Goal: Task Accomplishment & Management: Manage account settings

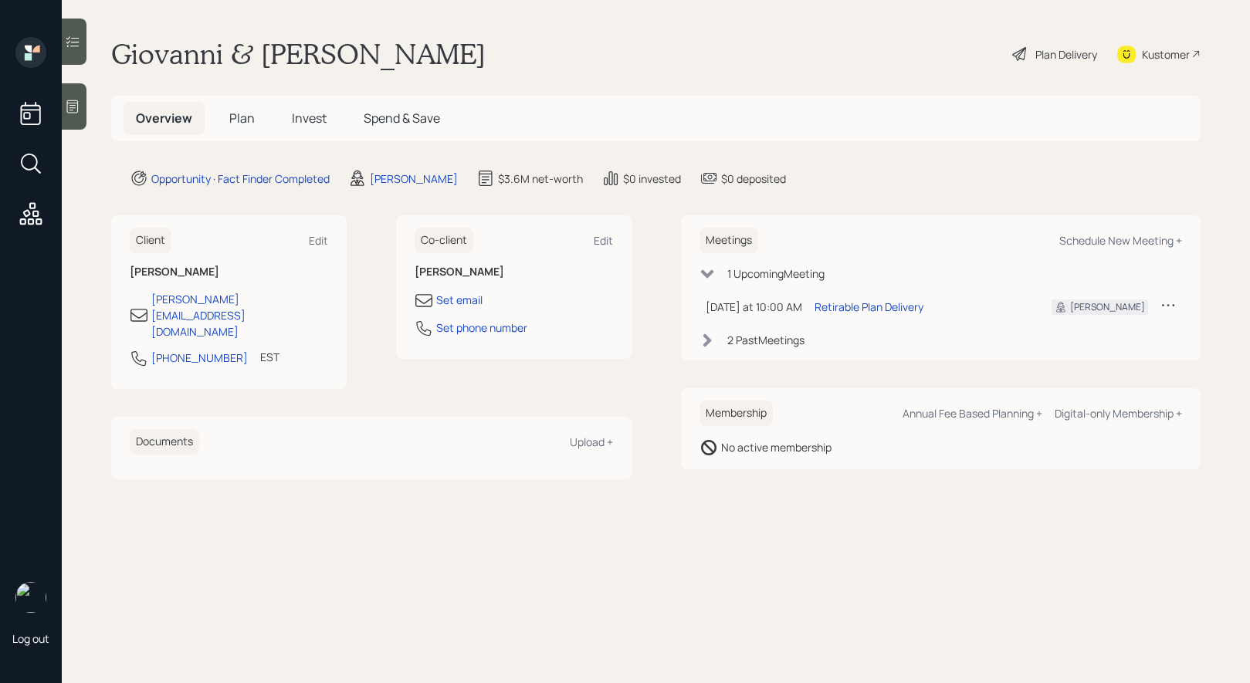
click at [239, 116] on span "Plan" at bounding box center [241, 118] width 25 height 17
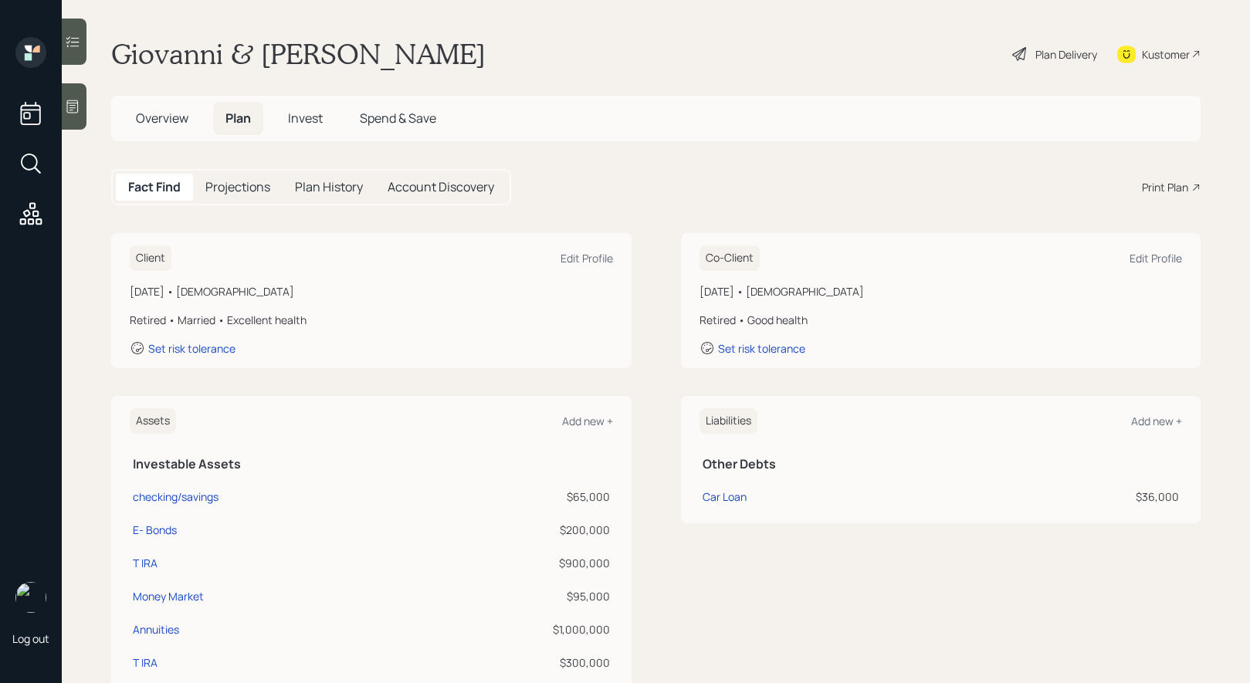
click at [1061, 41] on div "Plan Delivery" at bounding box center [1055, 54] width 88 height 34
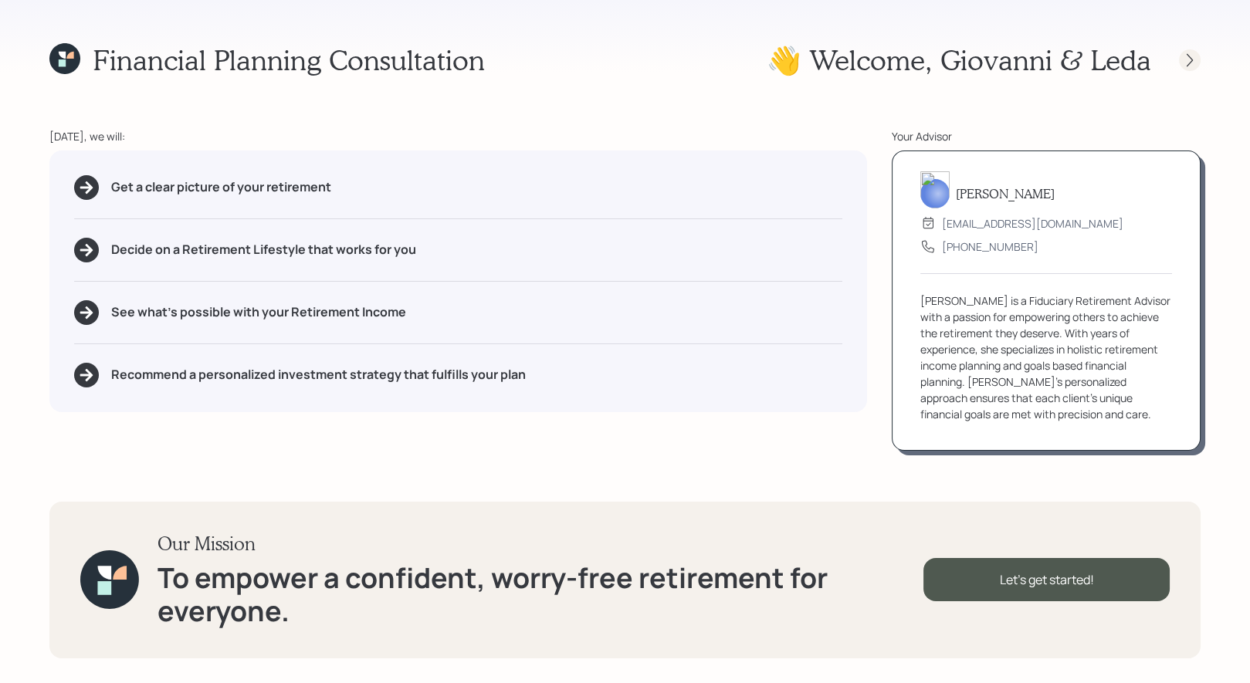
click at [1194, 59] on icon at bounding box center [1189, 60] width 15 height 15
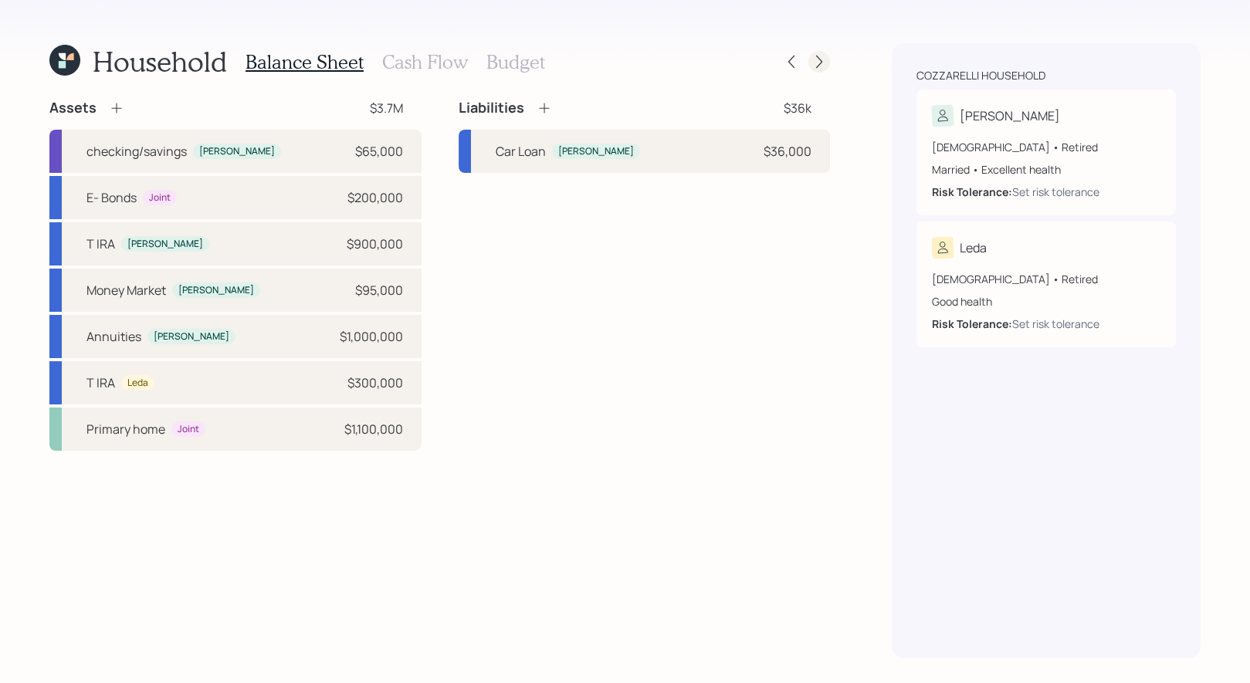
click at [820, 66] on icon at bounding box center [819, 61] width 15 height 15
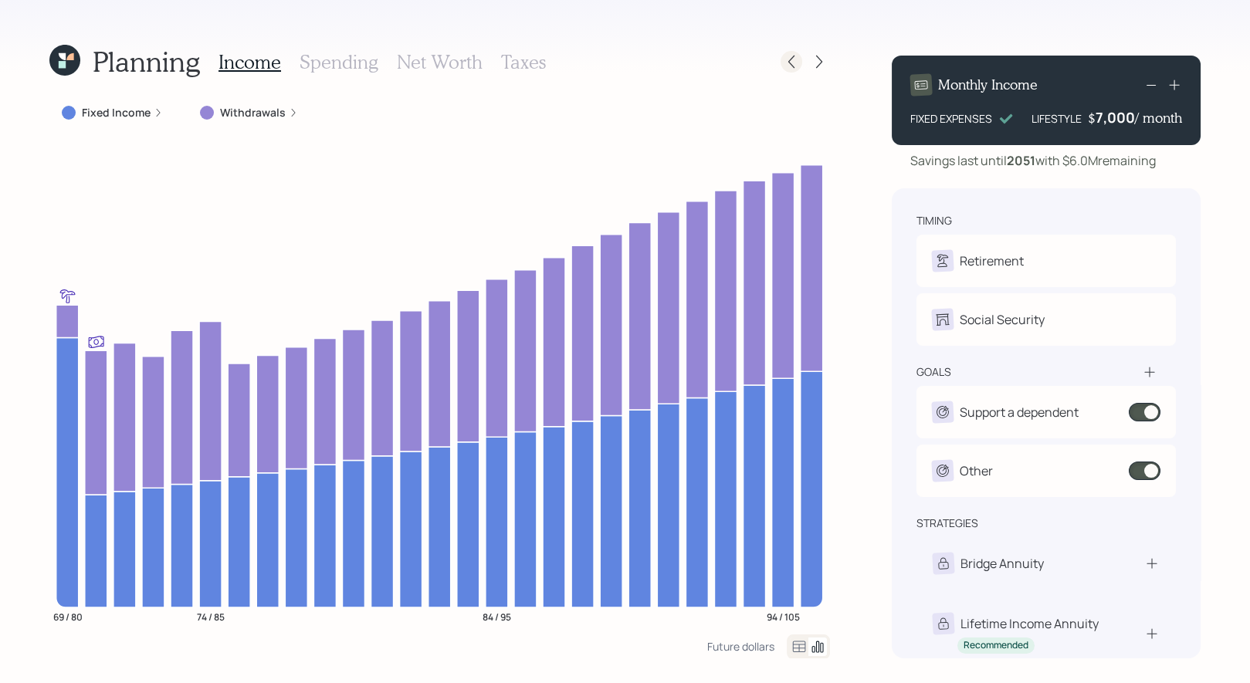
click at [794, 65] on icon at bounding box center [791, 61] width 15 height 15
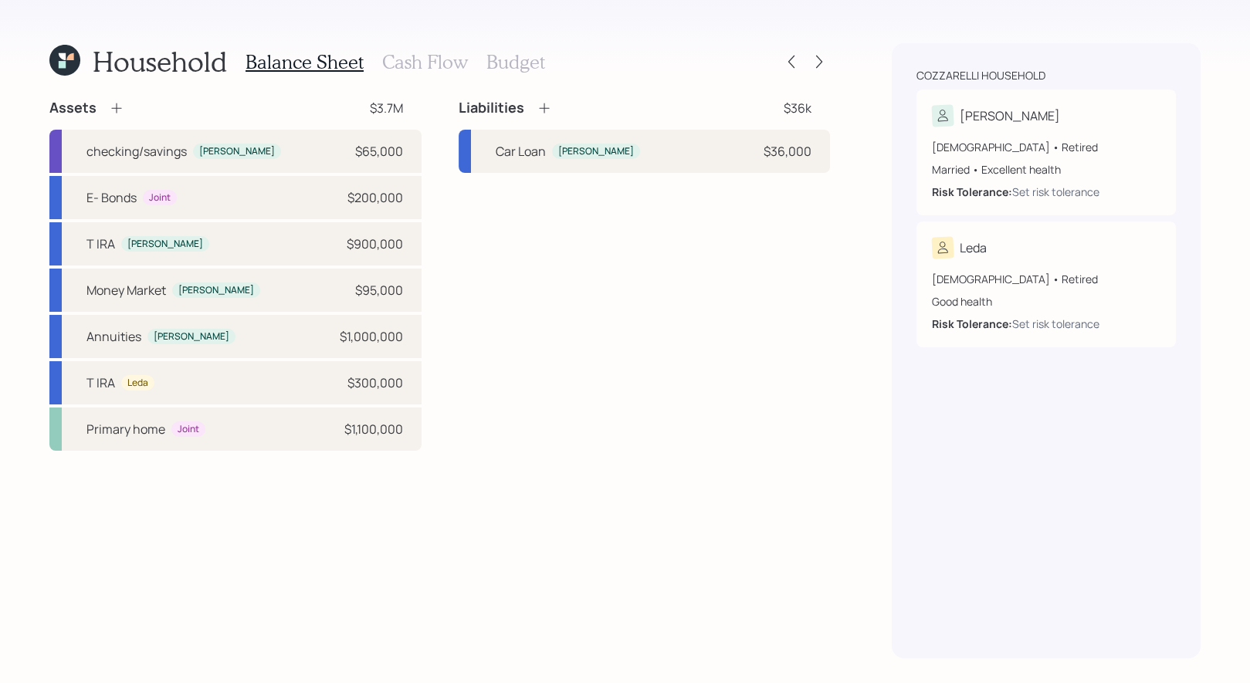
click at [500, 64] on h3 "Budget" at bounding box center [516, 62] width 59 height 22
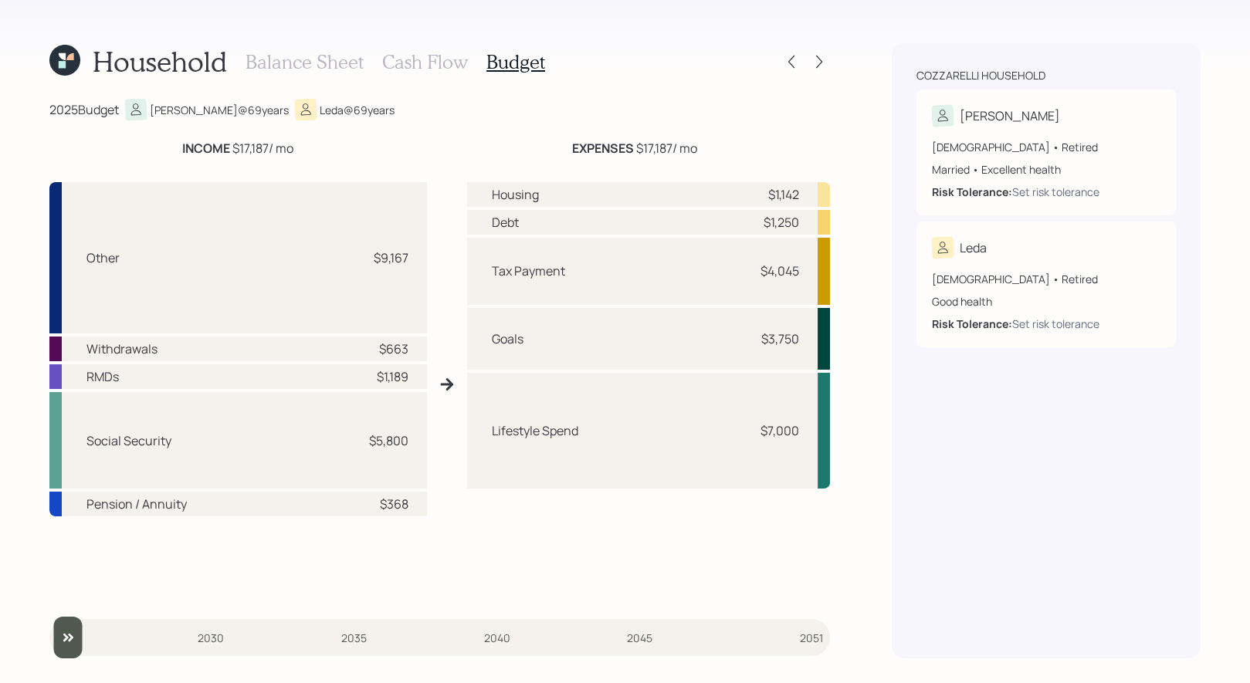
click at [422, 57] on h3 "Cash Flow" at bounding box center [425, 62] width 86 height 22
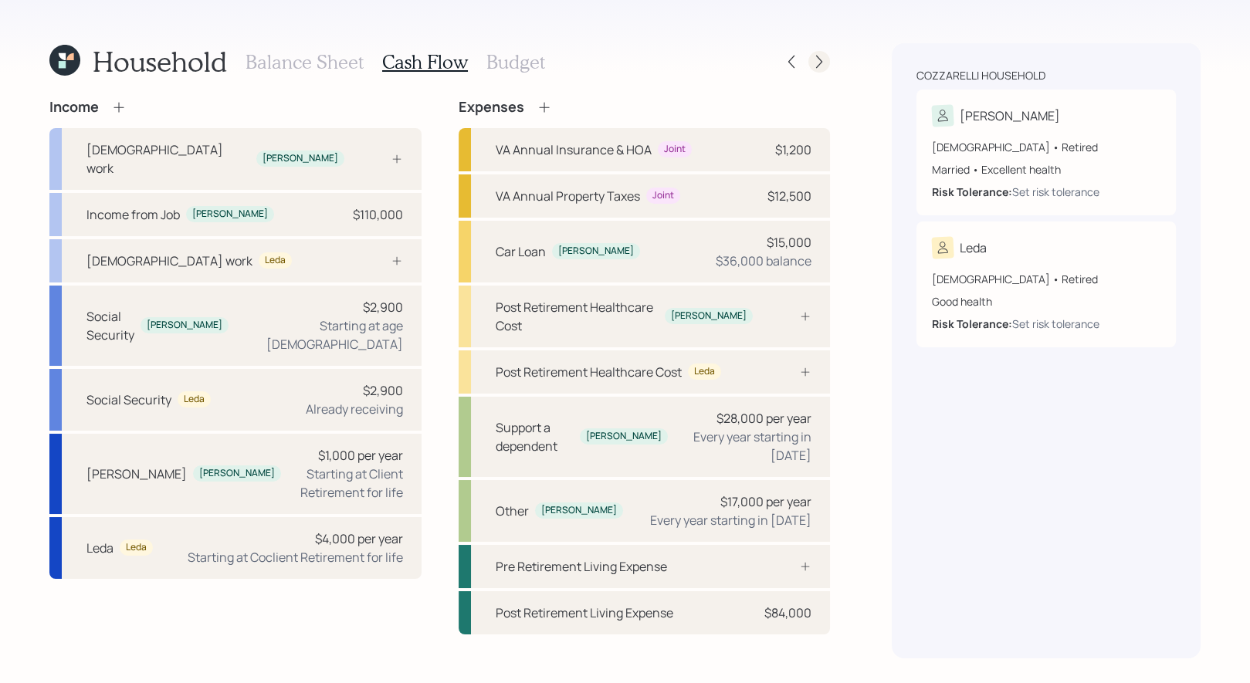
click at [817, 57] on icon at bounding box center [819, 62] width 6 height 13
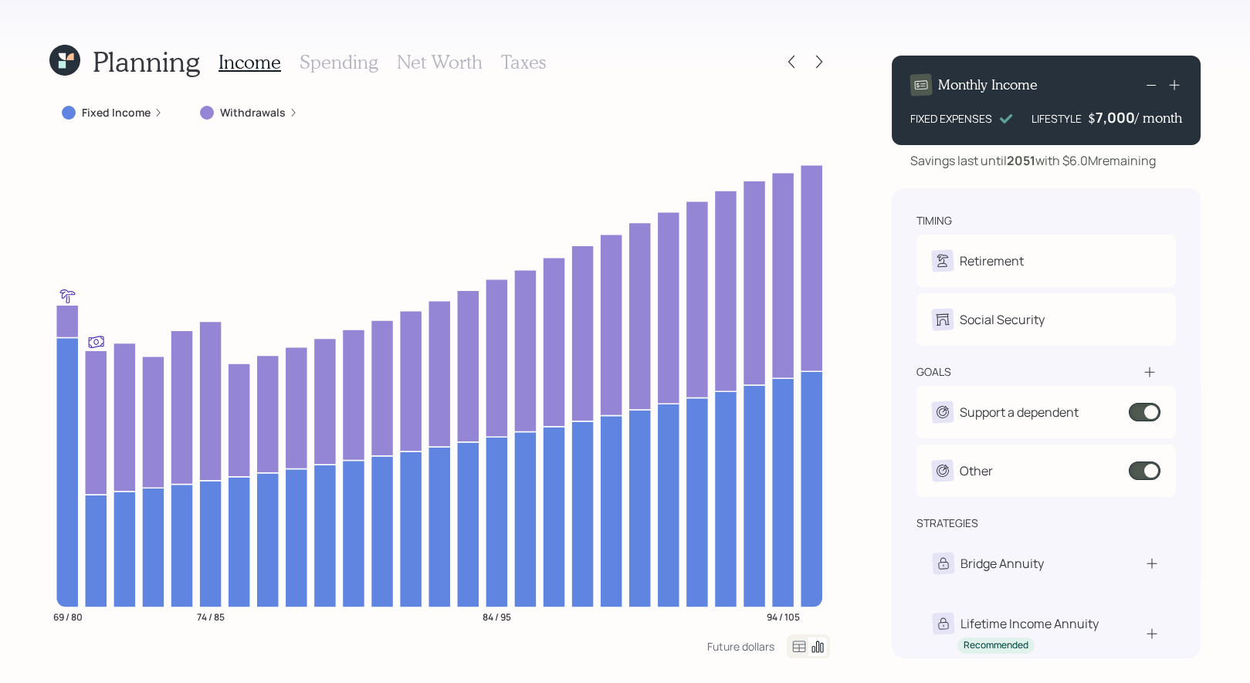
click at [261, 112] on label "Withdrawals" at bounding box center [253, 112] width 66 height 15
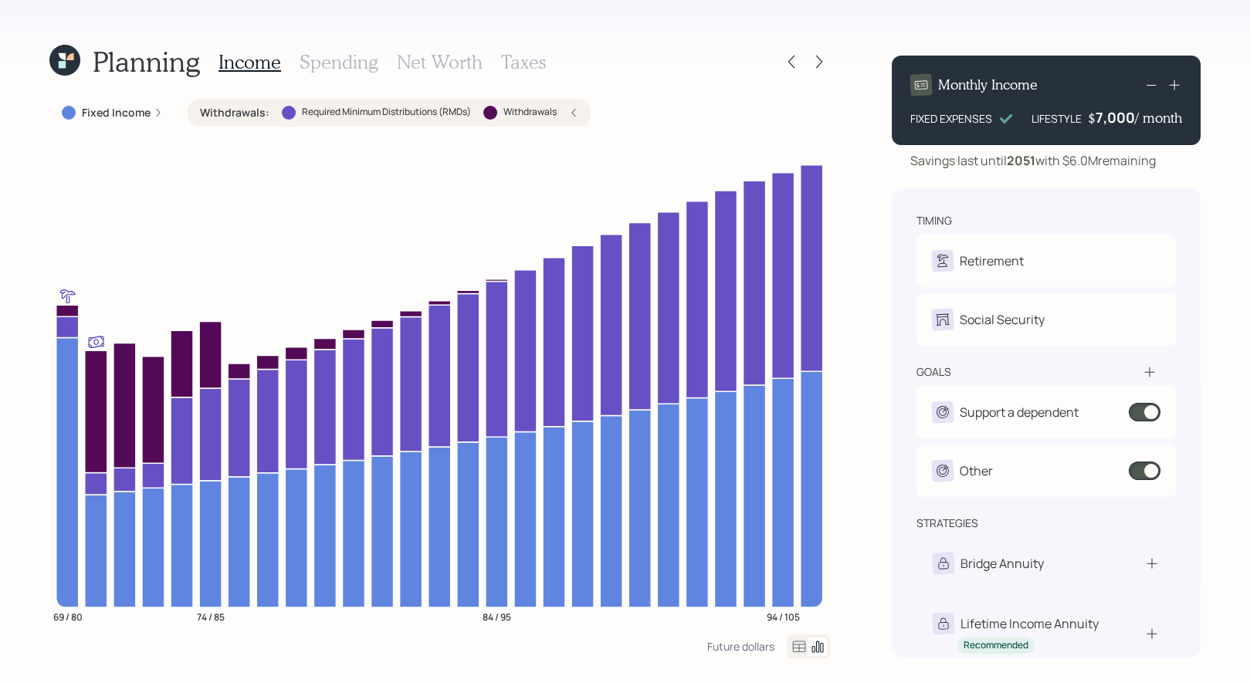
click at [357, 119] on div "Required Minimum Distributions (RMDs)" at bounding box center [376, 113] width 189 height 14
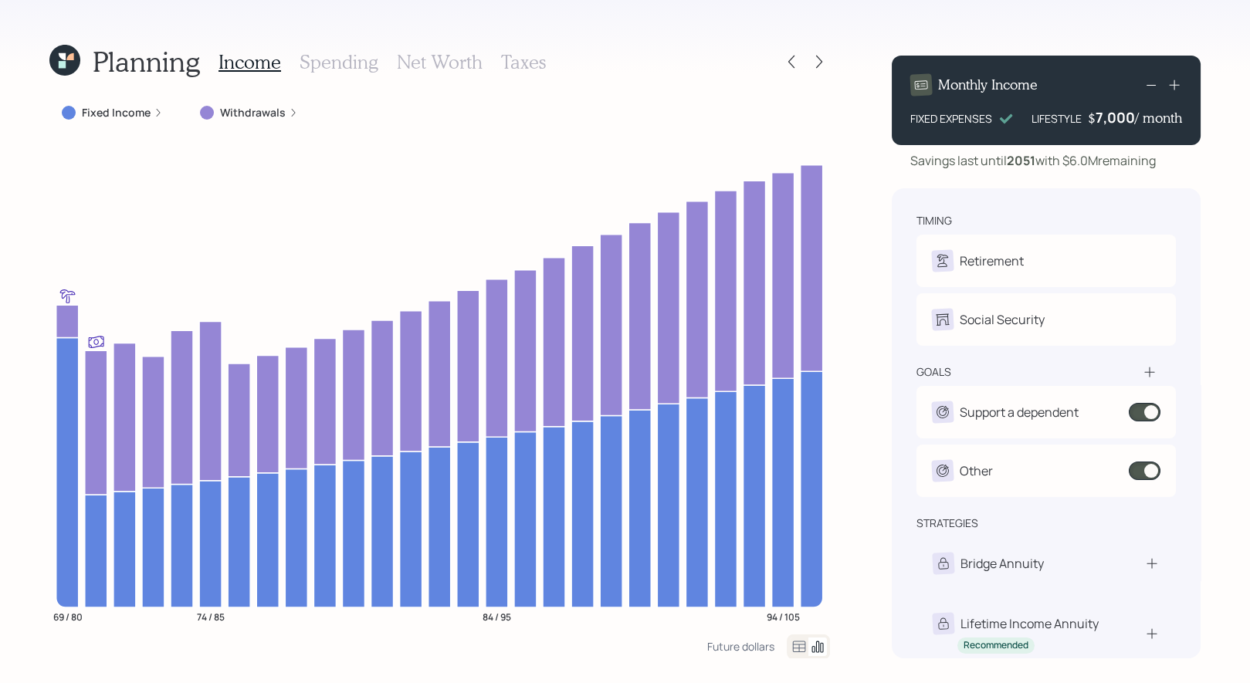
click at [99, 119] on label "Fixed Income" at bounding box center [116, 112] width 69 height 15
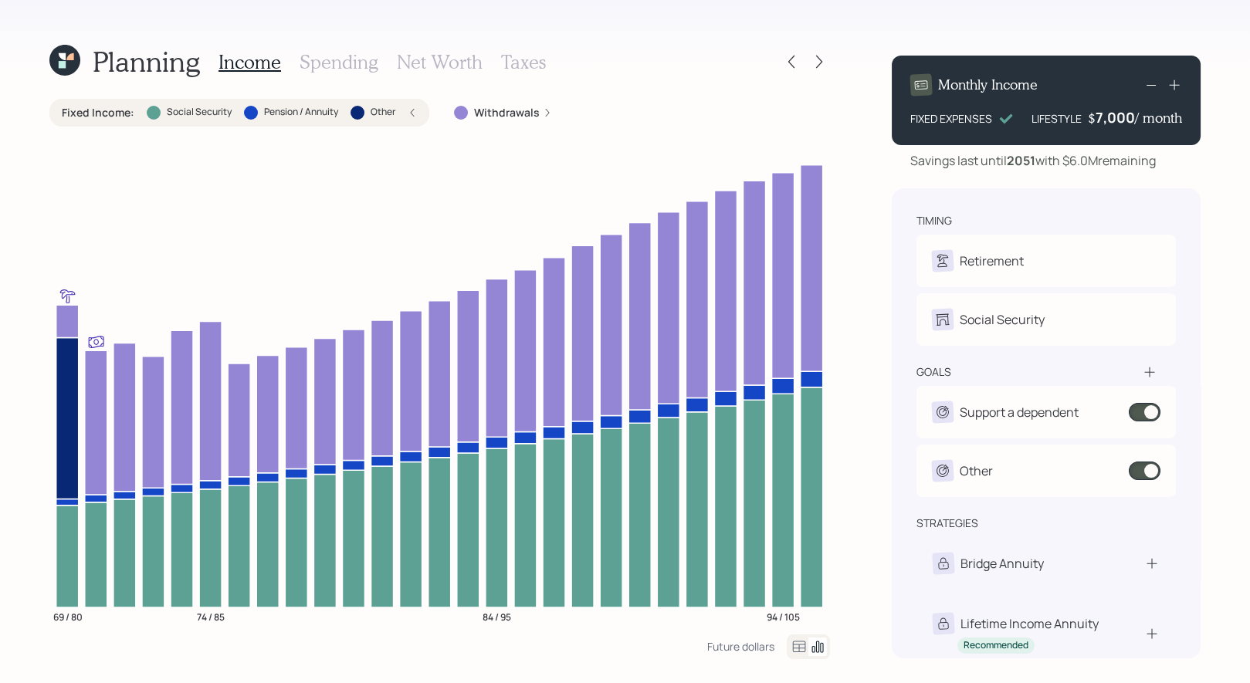
click at [235, 108] on div "Fixed Income : Social Security Pension / Annuity Other" at bounding box center [239, 112] width 355 height 15
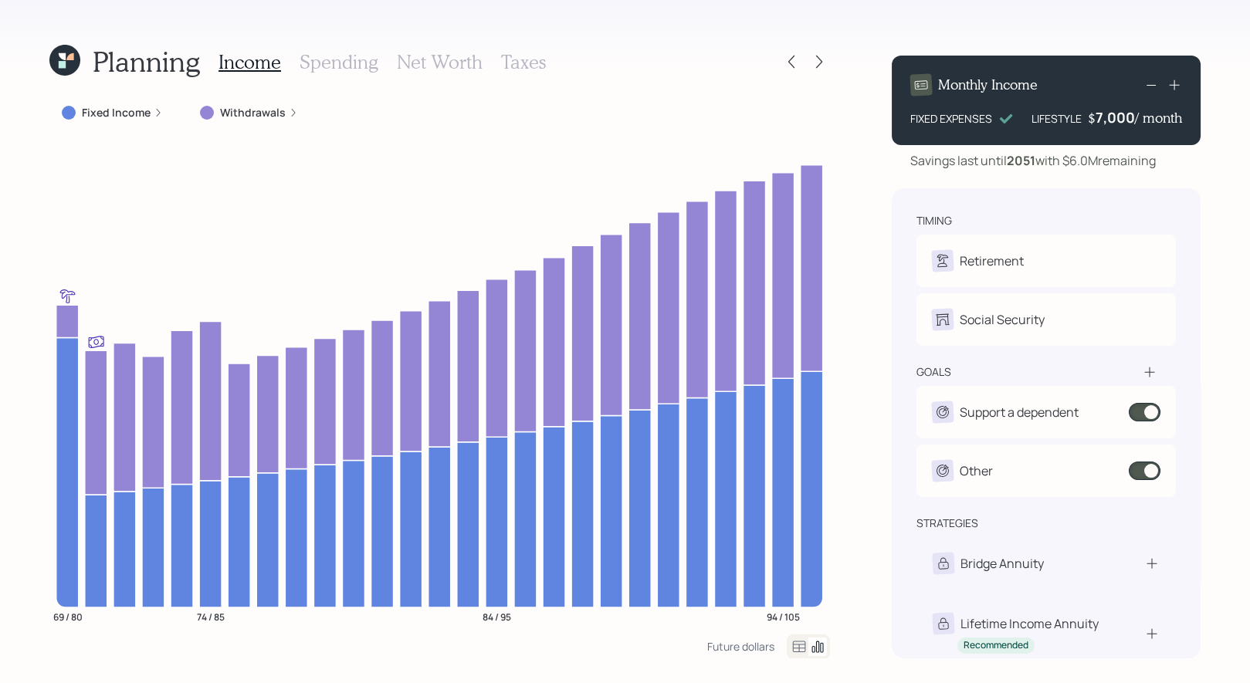
click at [119, 115] on label "Fixed Income" at bounding box center [116, 112] width 69 height 15
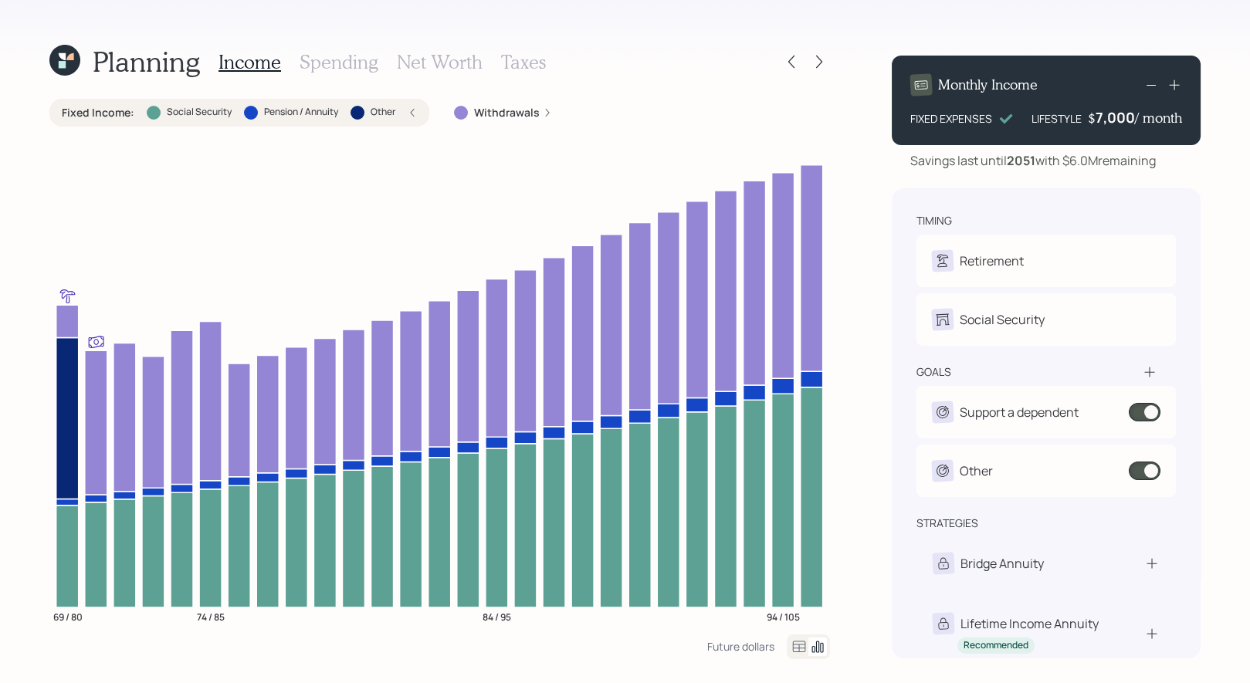
click at [118, 115] on label "Fixed Income :" at bounding box center [98, 112] width 73 height 15
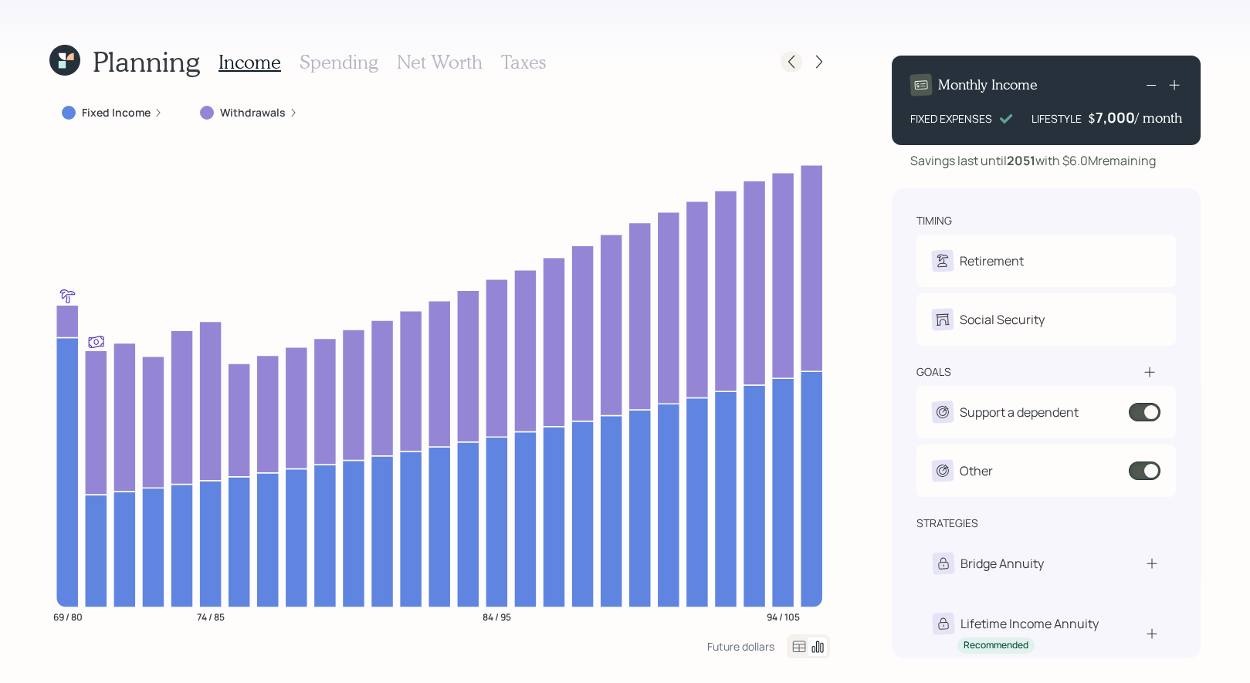
click at [789, 63] on icon at bounding box center [792, 62] width 6 height 13
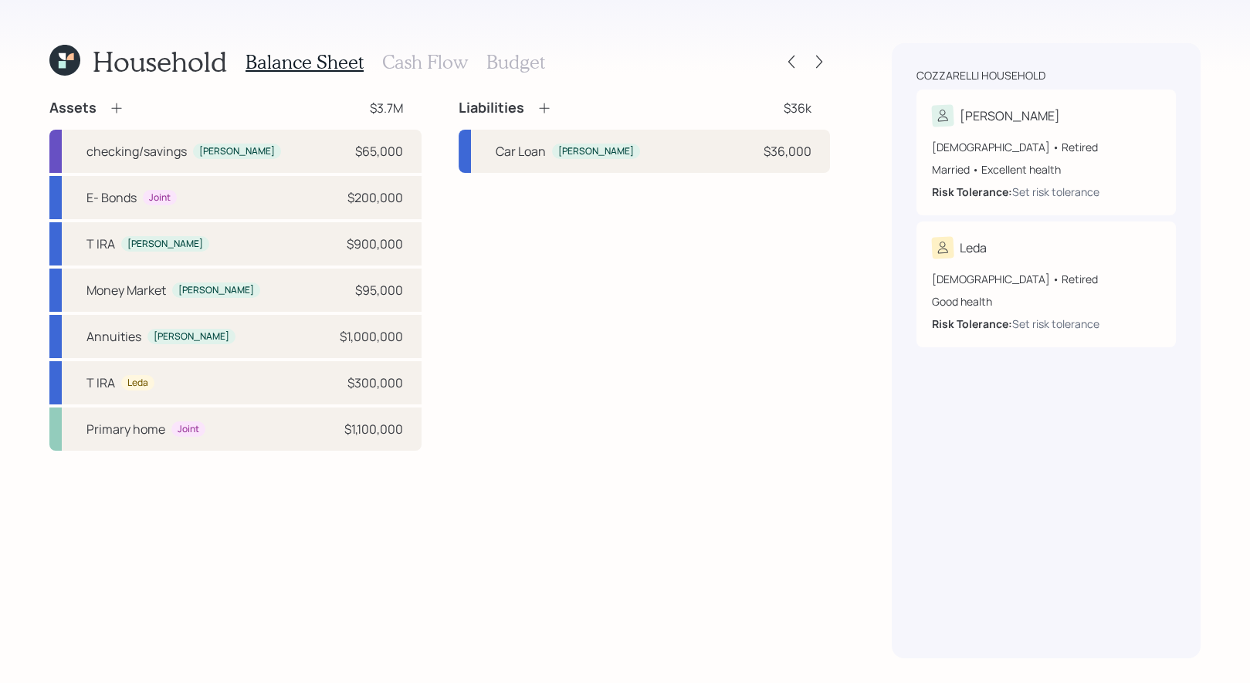
click at [409, 59] on h3 "Cash Flow" at bounding box center [425, 62] width 86 height 22
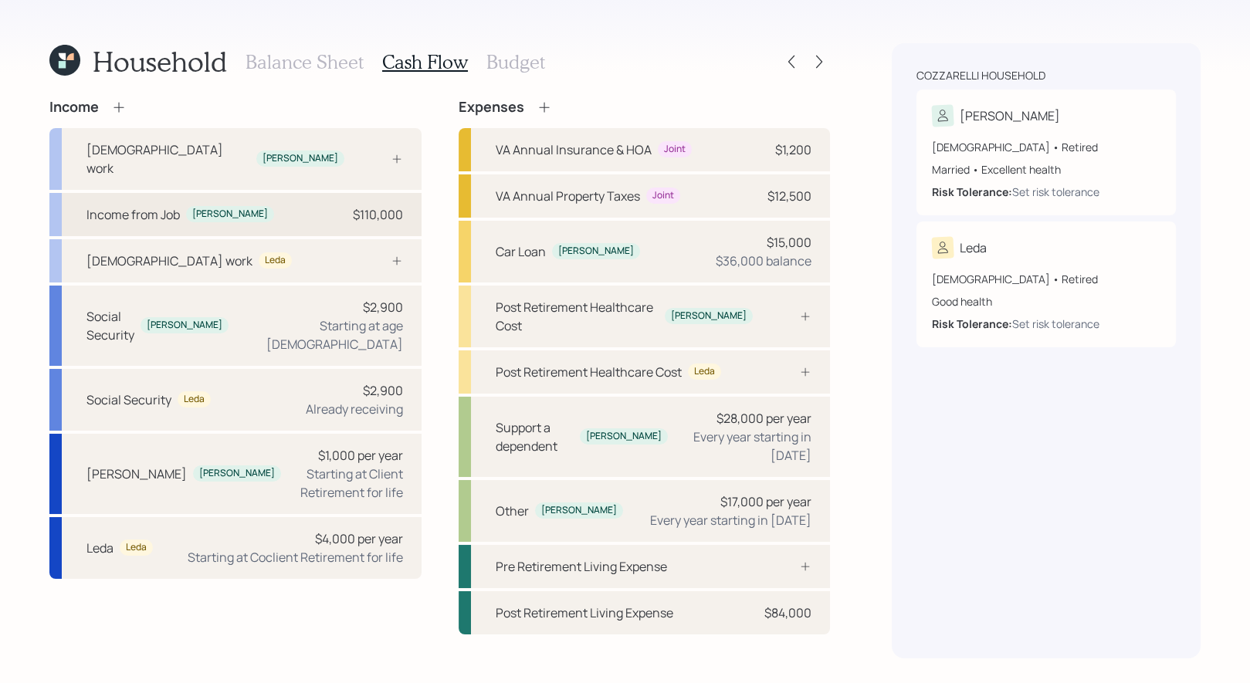
click at [245, 193] on div "Income from Job Giovanni $110,000" at bounding box center [235, 214] width 372 height 43
select select "part_time"
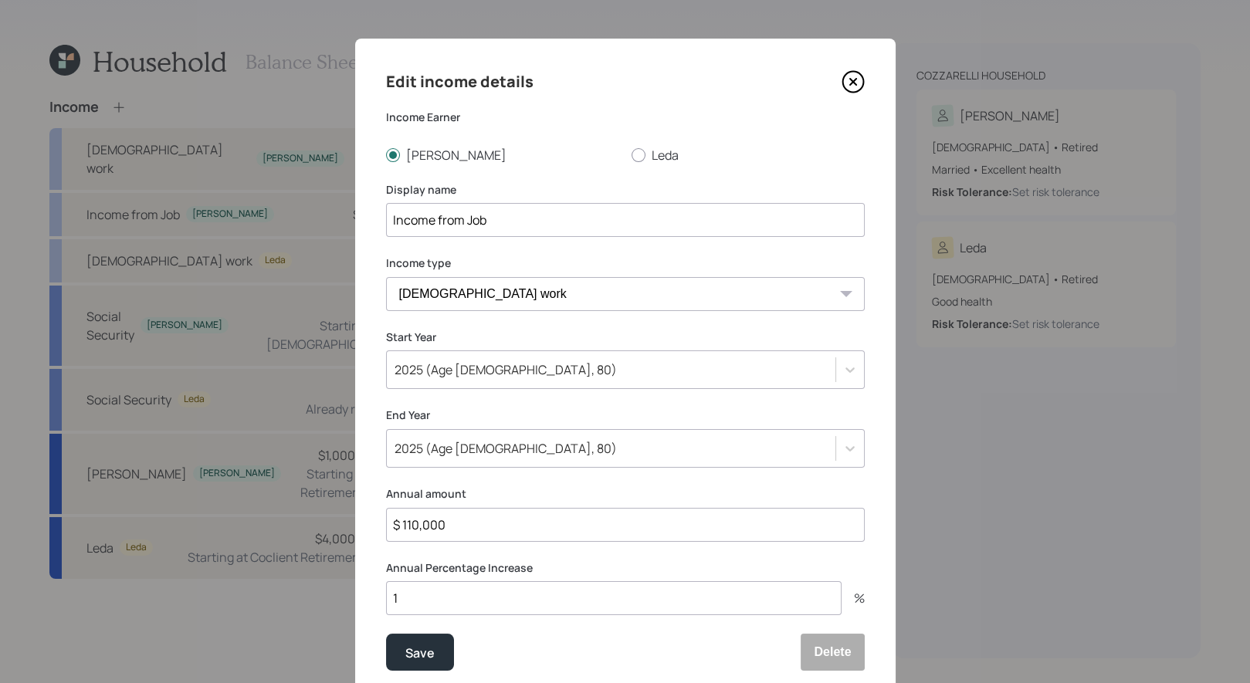
click at [854, 78] on icon at bounding box center [853, 81] width 23 height 23
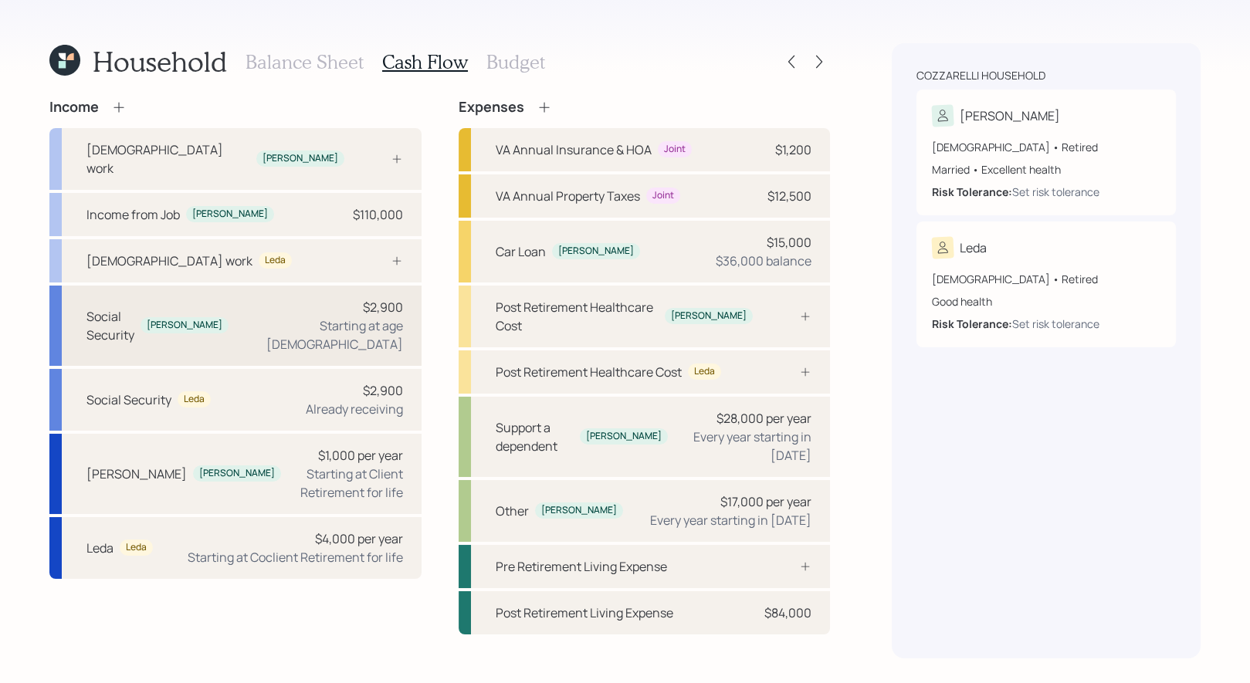
click at [319, 317] on div "Starting at age [DEMOGRAPHIC_DATA]" at bounding box center [322, 335] width 162 height 37
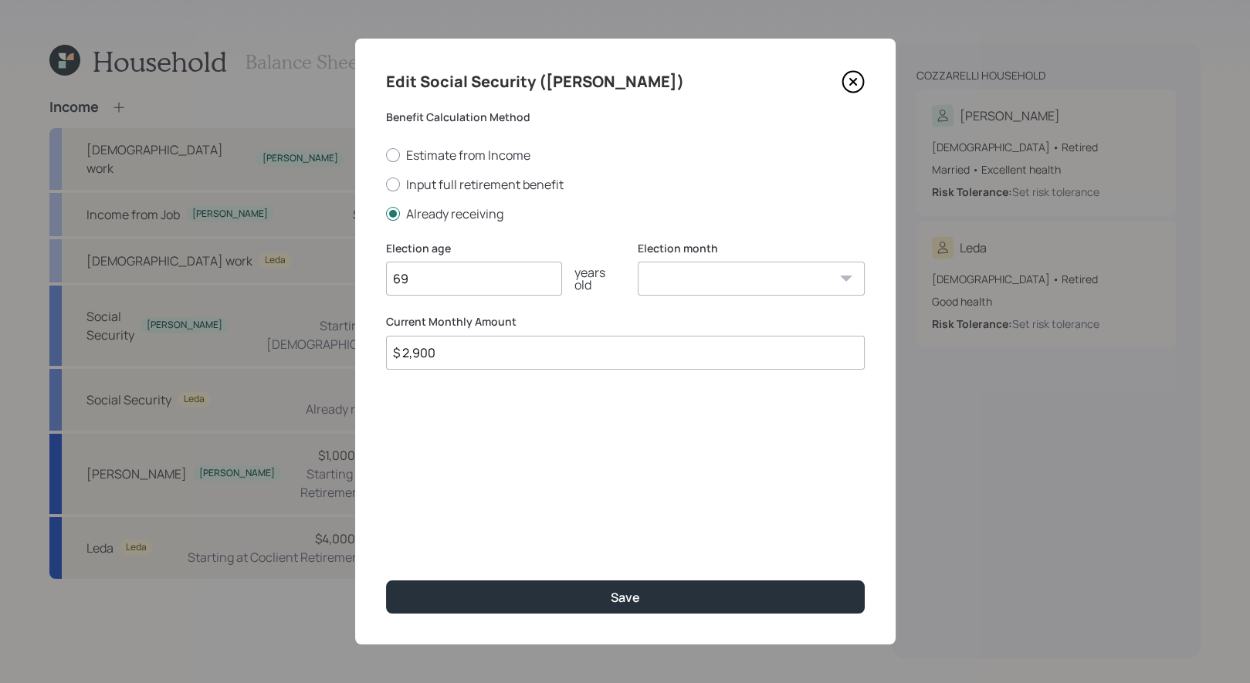
click at [527, 361] on input "$ 2,900" at bounding box center [625, 353] width 479 height 34
click at [436, 287] on input "69" at bounding box center [474, 279] width 176 height 34
click at [391, 183] on div at bounding box center [393, 185] width 14 height 14
click at [386, 184] on input "Input full retirement benefit" at bounding box center [385, 184] width 1 height 1
radio input "true"
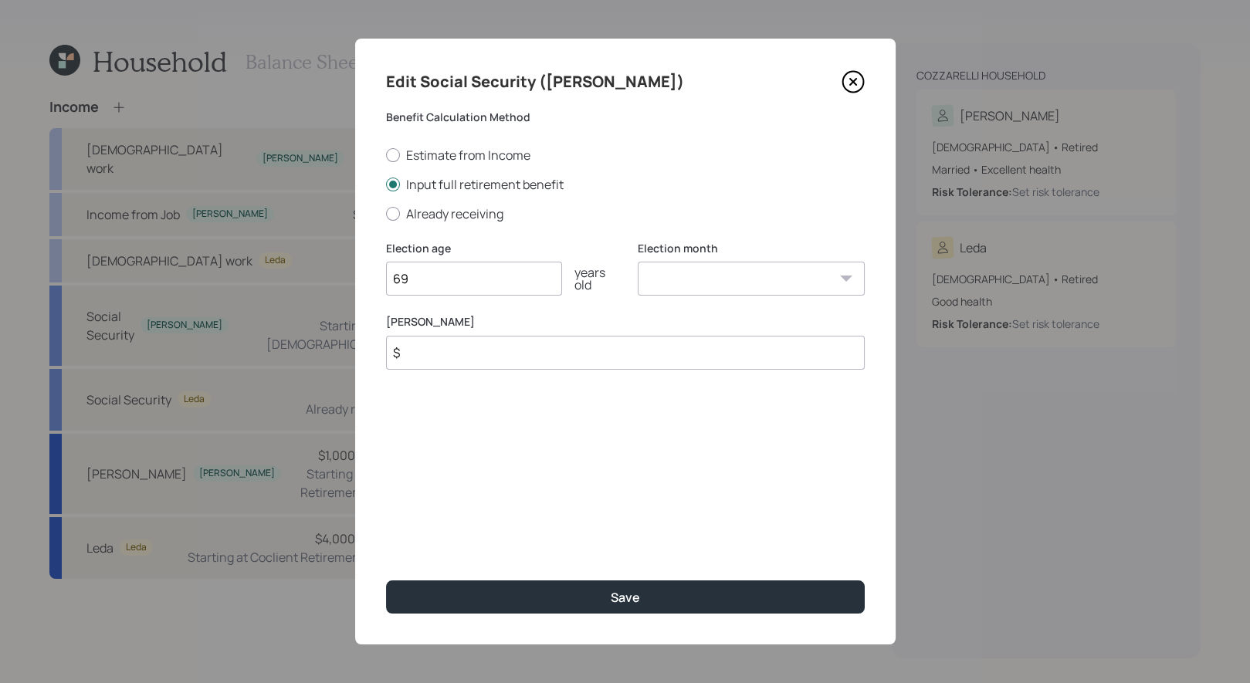
click at [426, 285] on input "69" at bounding box center [474, 279] width 176 height 34
click at [424, 364] on input "$" at bounding box center [625, 353] width 479 height 34
type input "$ 2,900"
click at [445, 273] on input "69" at bounding box center [474, 279] width 176 height 34
type input "6"
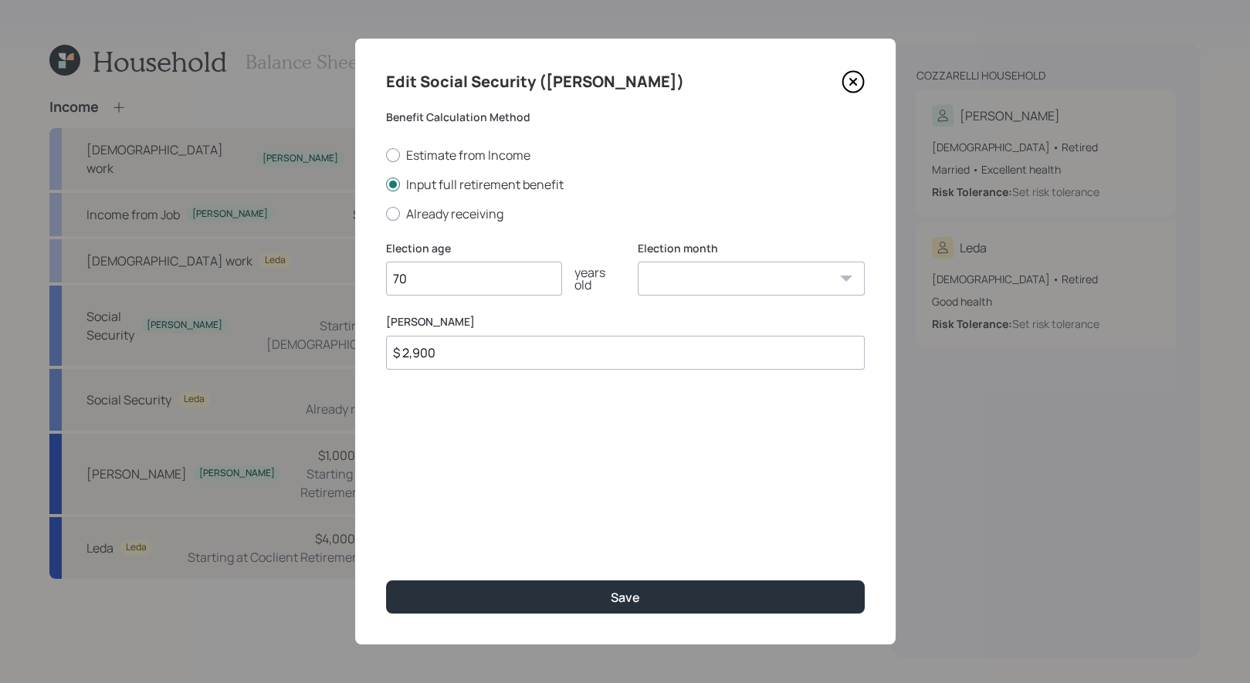
type input "70"
click at [693, 278] on select "January February March April May June July August September October November De…" at bounding box center [751, 279] width 227 height 34
select select "1"
click at [638, 262] on select "January February March April May June July August September October November De…" at bounding box center [751, 279] width 227 height 34
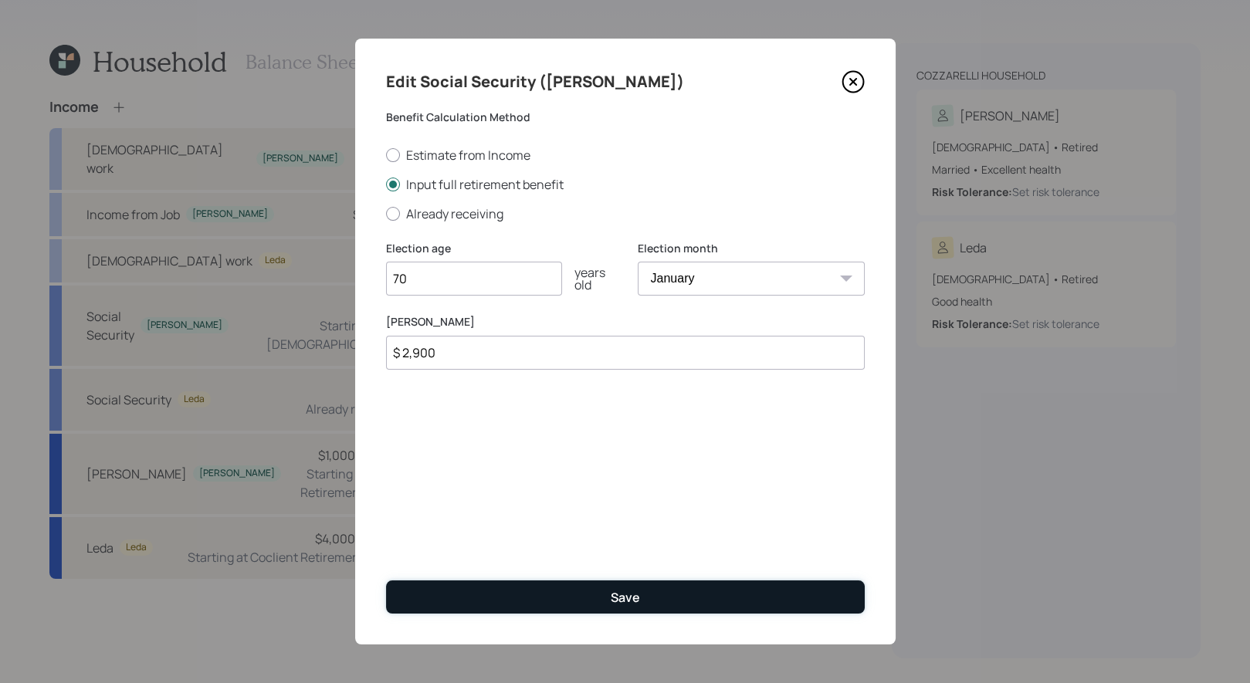
click at [544, 597] on button "Save" at bounding box center [625, 597] width 479 height 33
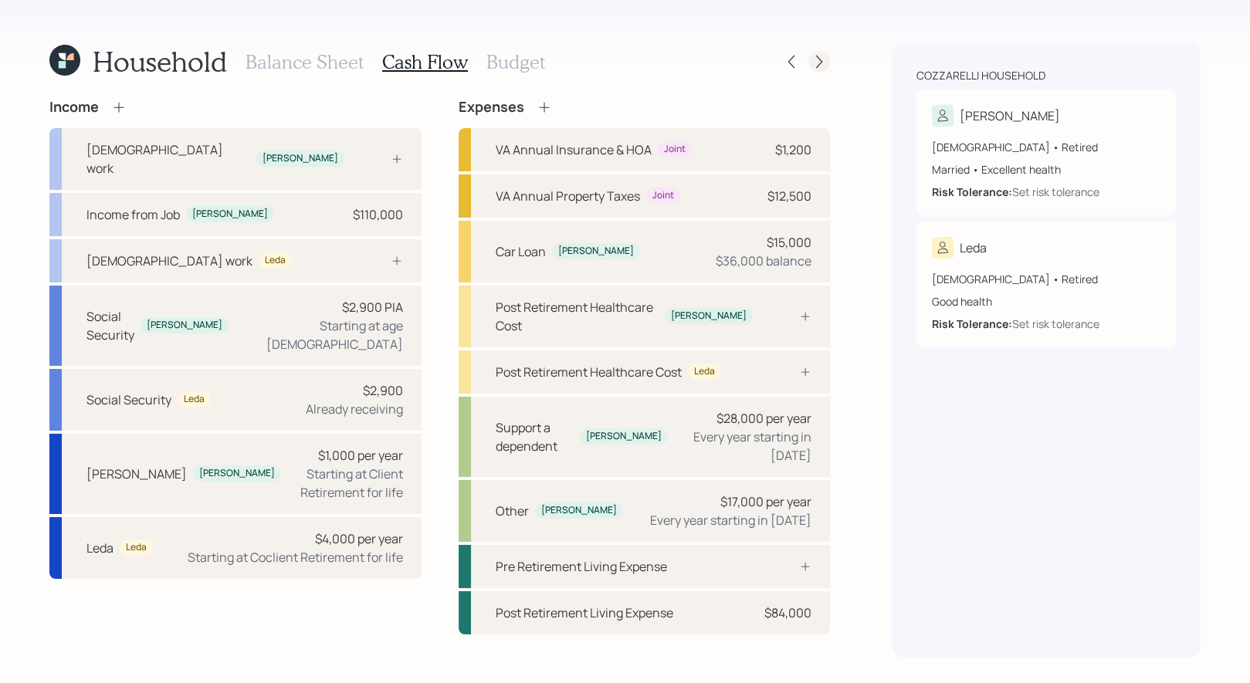
click at [815, 58] on icon at bounding box center [819, 61] width 15 height 15
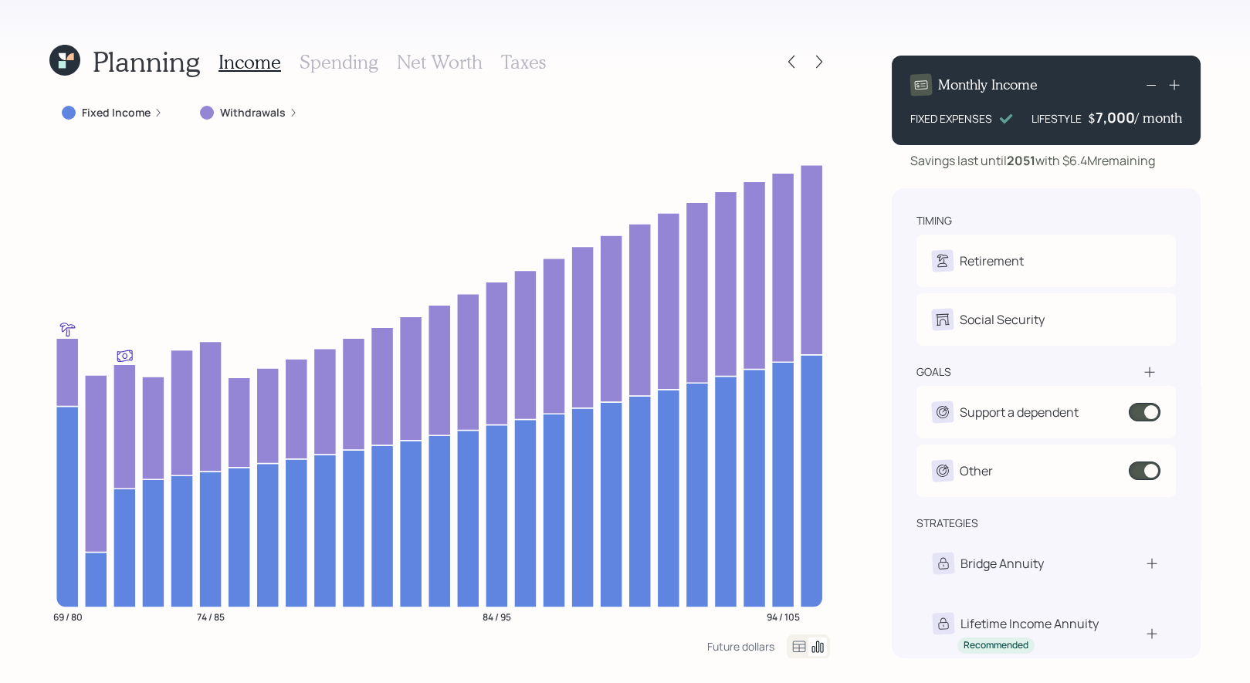
click at [117, 115] on label "Fixed Income" at bounding box center [116, 112] width 69 height 15
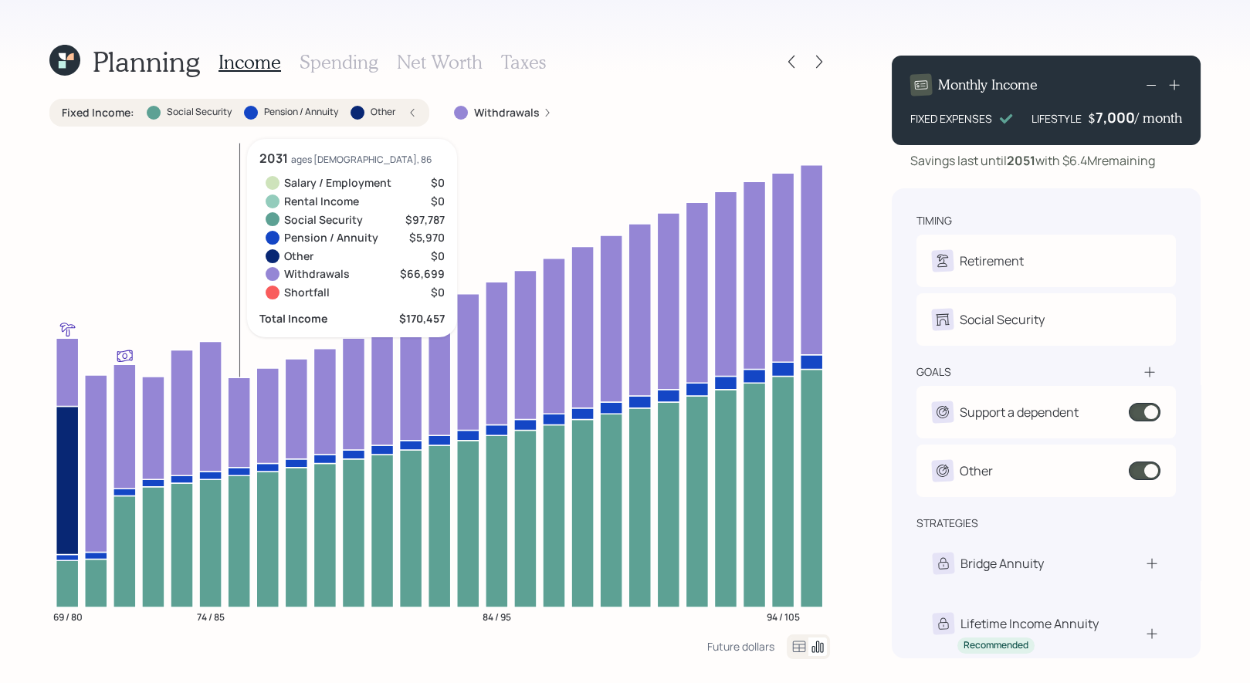
click at [388, 116] on label "Other" at bounding box center [383, 112] width 25 height 13
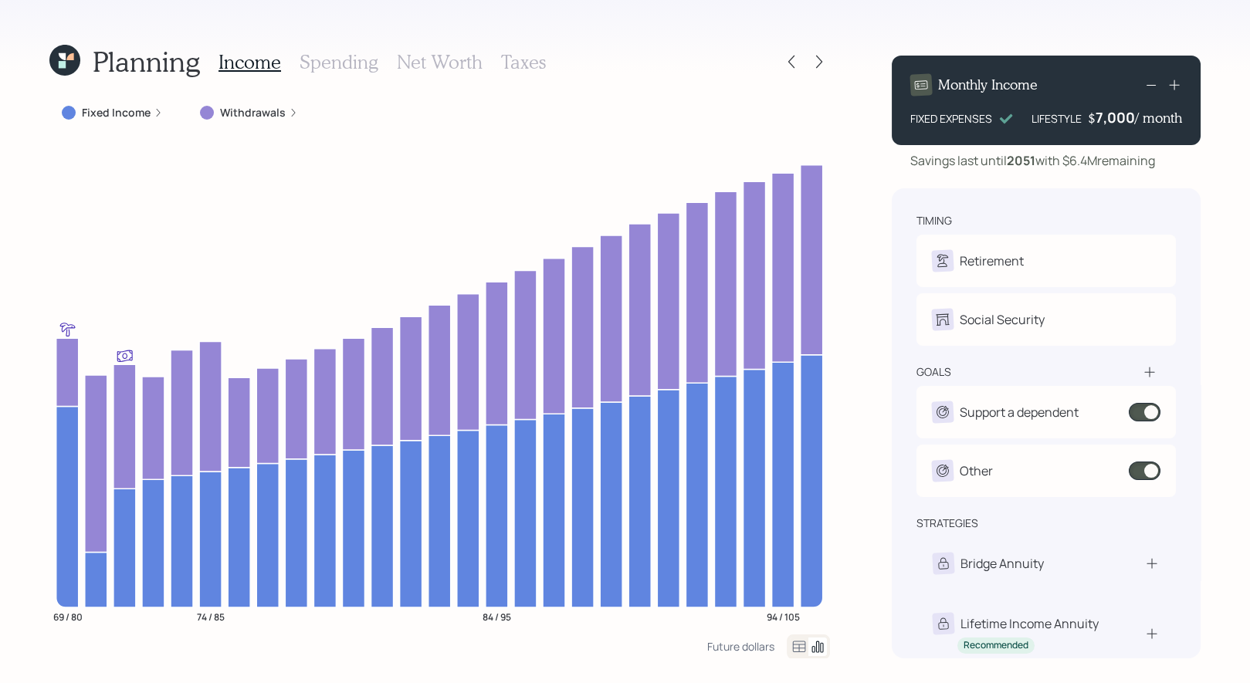
click at [242, 111] on label "Withdrawals" at bounding box center [253, 112] width 66 height 15
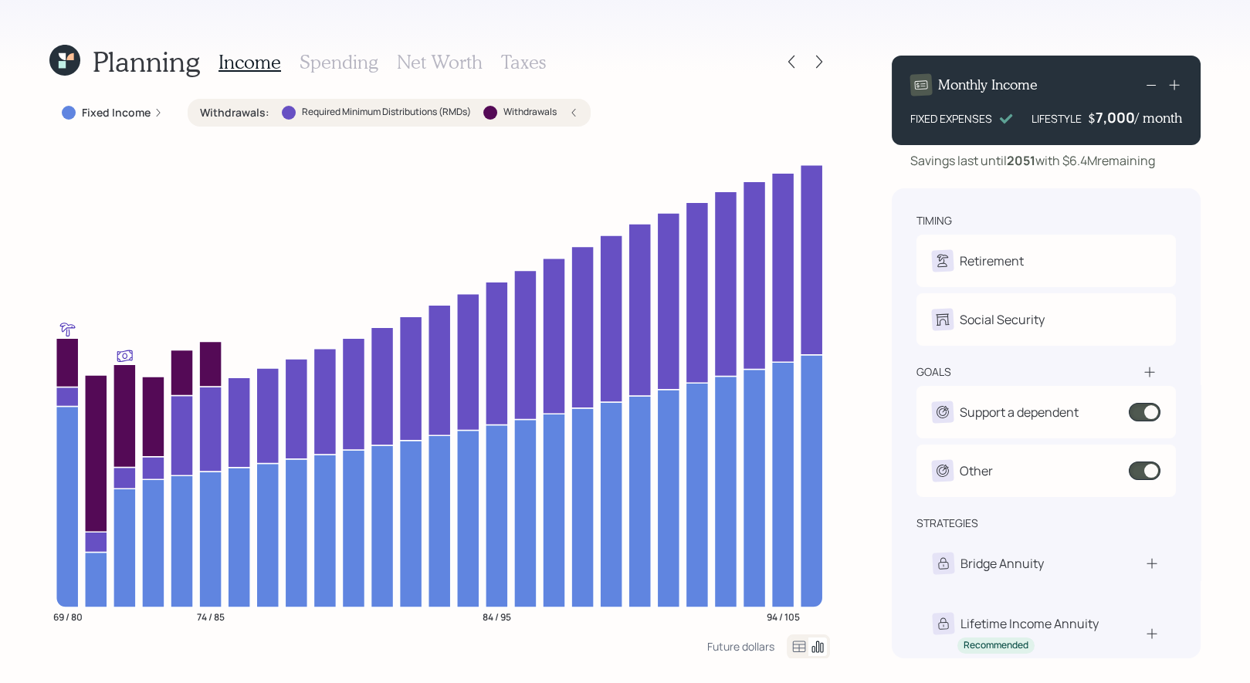
click at [540, 110] on label "Withdrawals" at bounding box center [530, 112] width 53 height 13
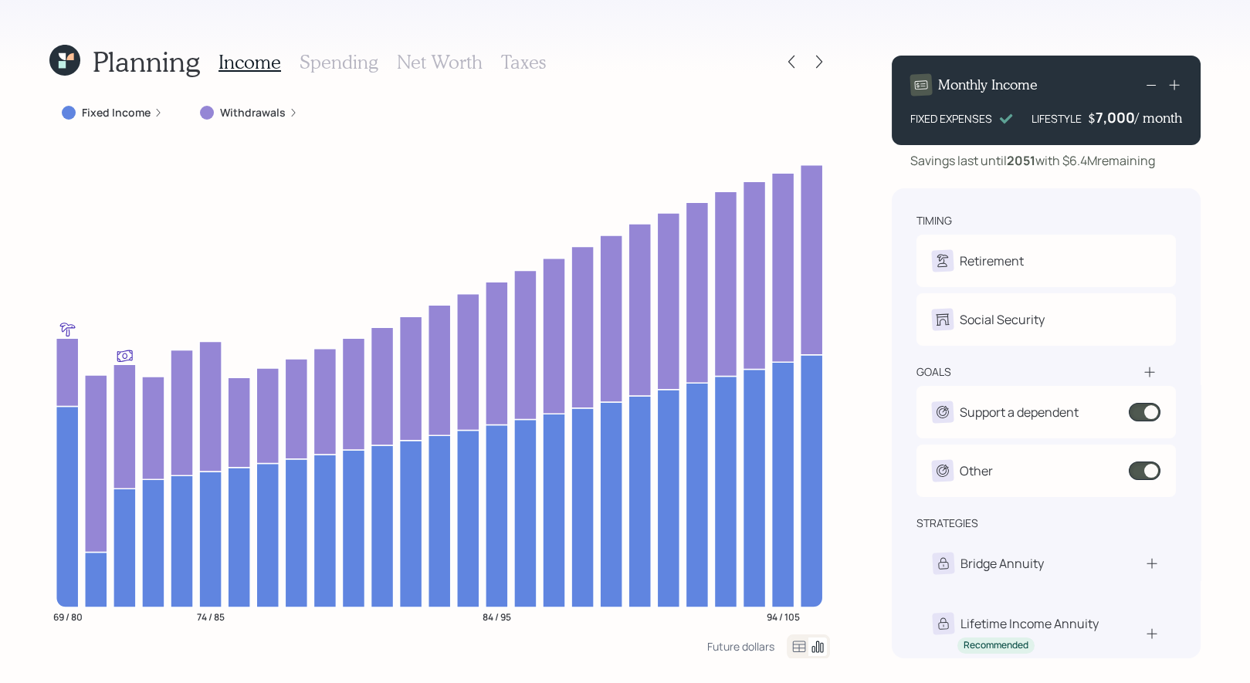
click at [249, 109] on label "Withdrawals" at bounding box center [253, 112] width 66 height 15
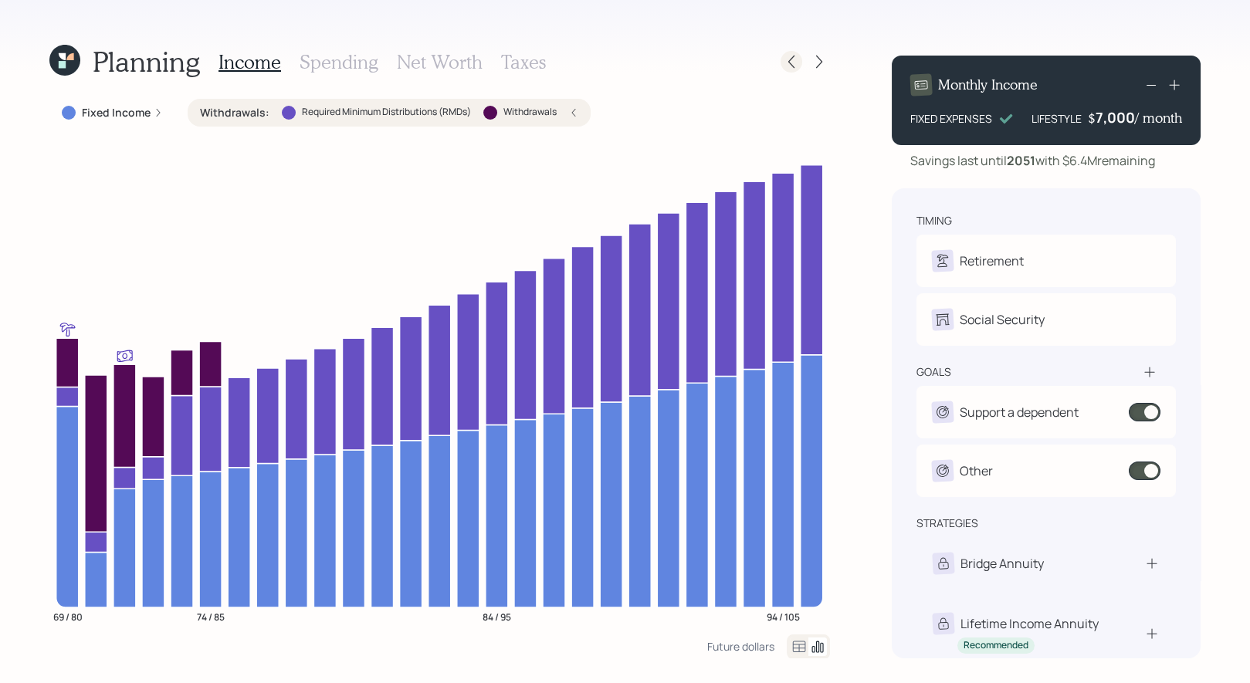
click at [792, 65] on icon at bounding box center [791, 61] width 15 height 15
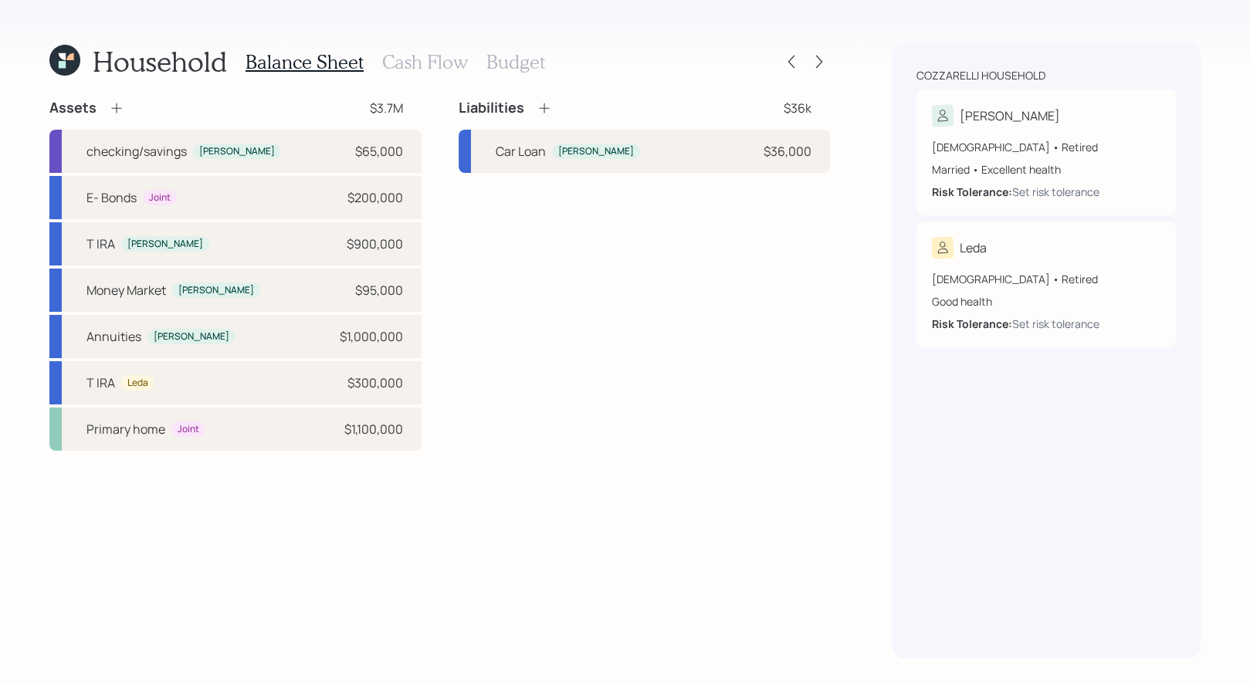
click at [424, 62] on h3 "Cash Flow" at bounding box center [425, 62] width 86 height 22
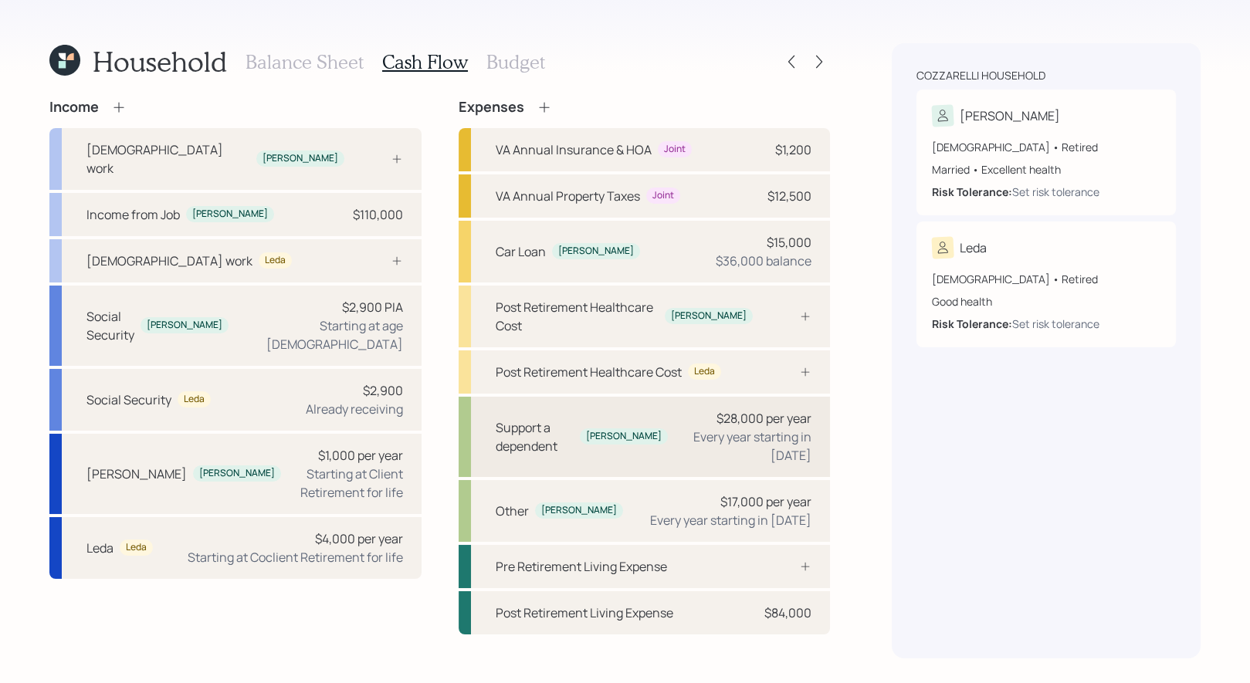
click at [744, 428] on div "Every year starting in [DATE]" at bounding box center [745, 446] width 131 height 37
select select "1"
select select "2030"
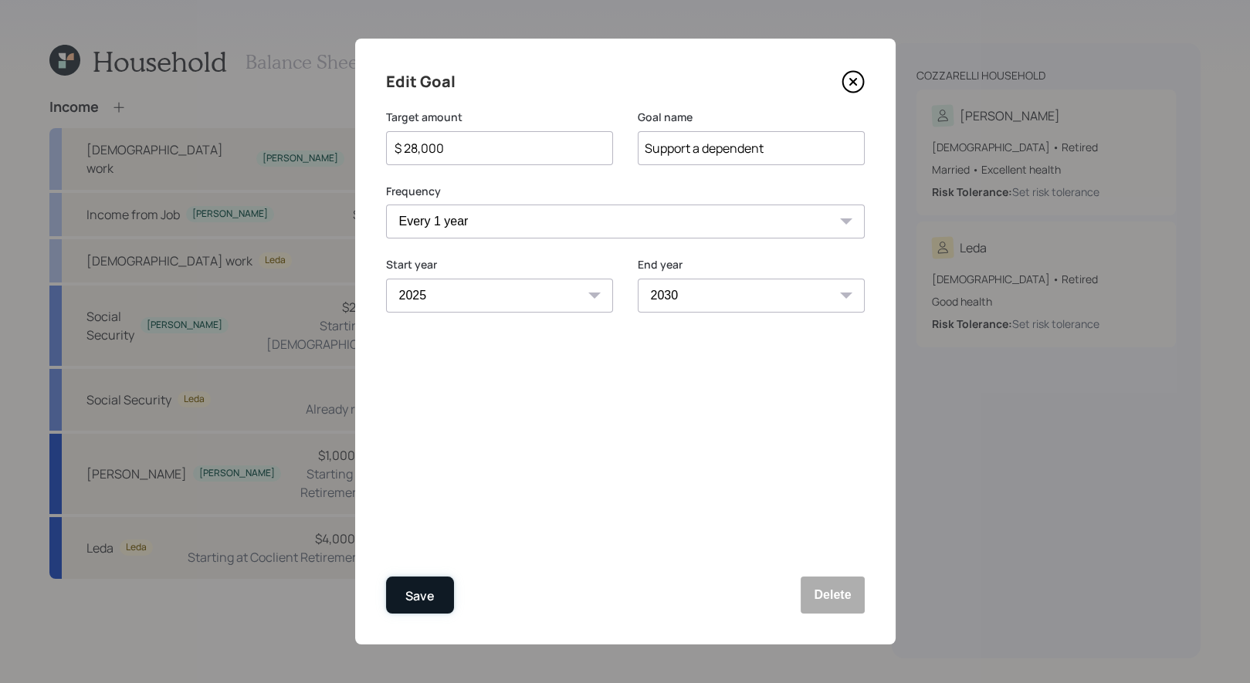
click at [418, 598] on div "Save" at bounding box center [419, 596] width 29 height 21
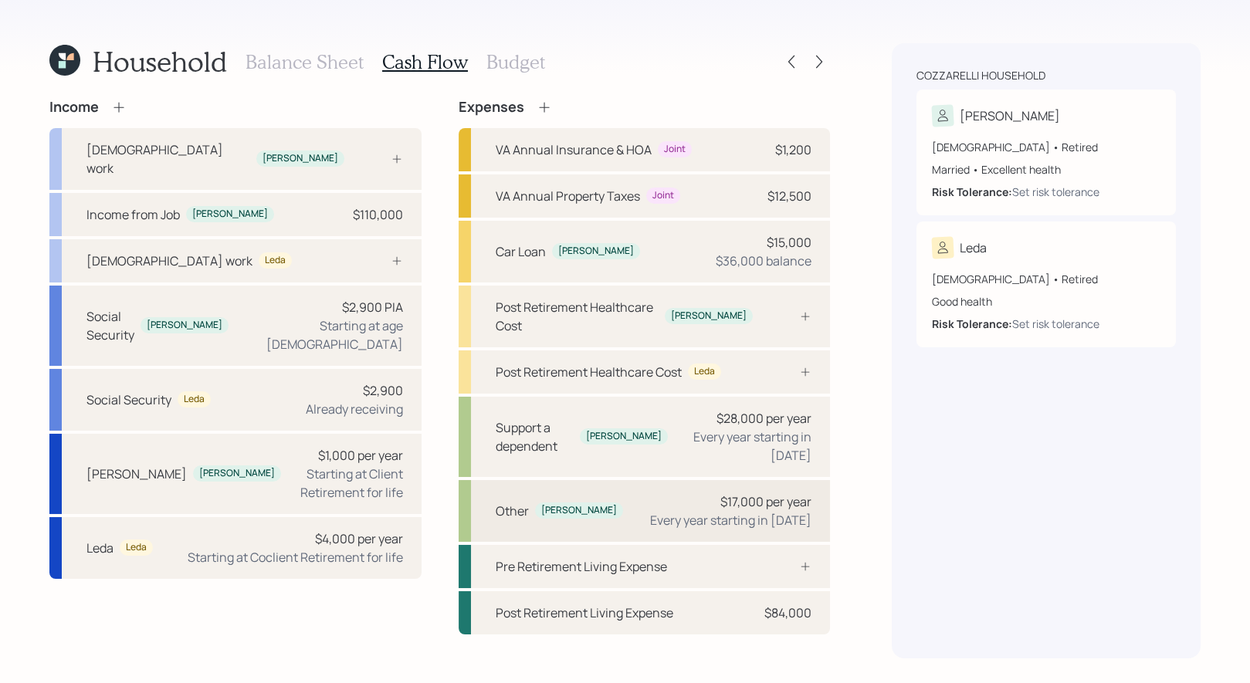
click at [722, 493] on div "$17,000 per year" at bounding box center [766, 502] width 91 height 19
select select "1"
select select "2040"
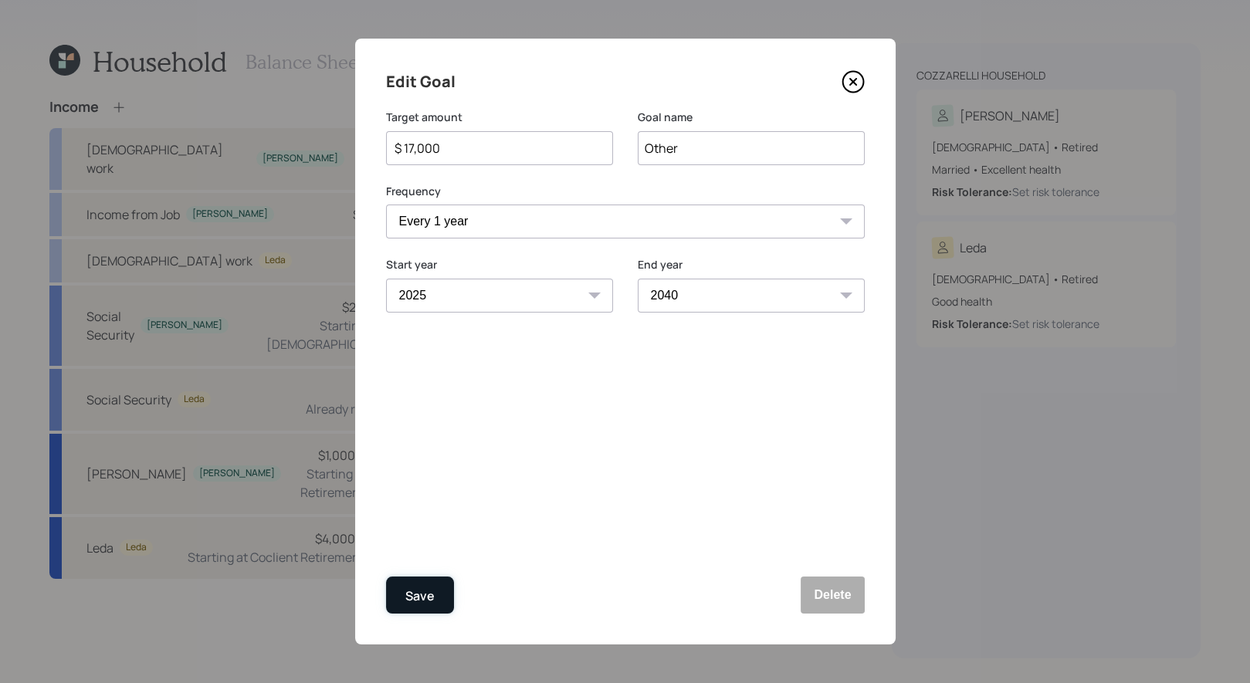
click at [419, 596] on div "Save" at bounding box center [419, 596] width 29 height 21
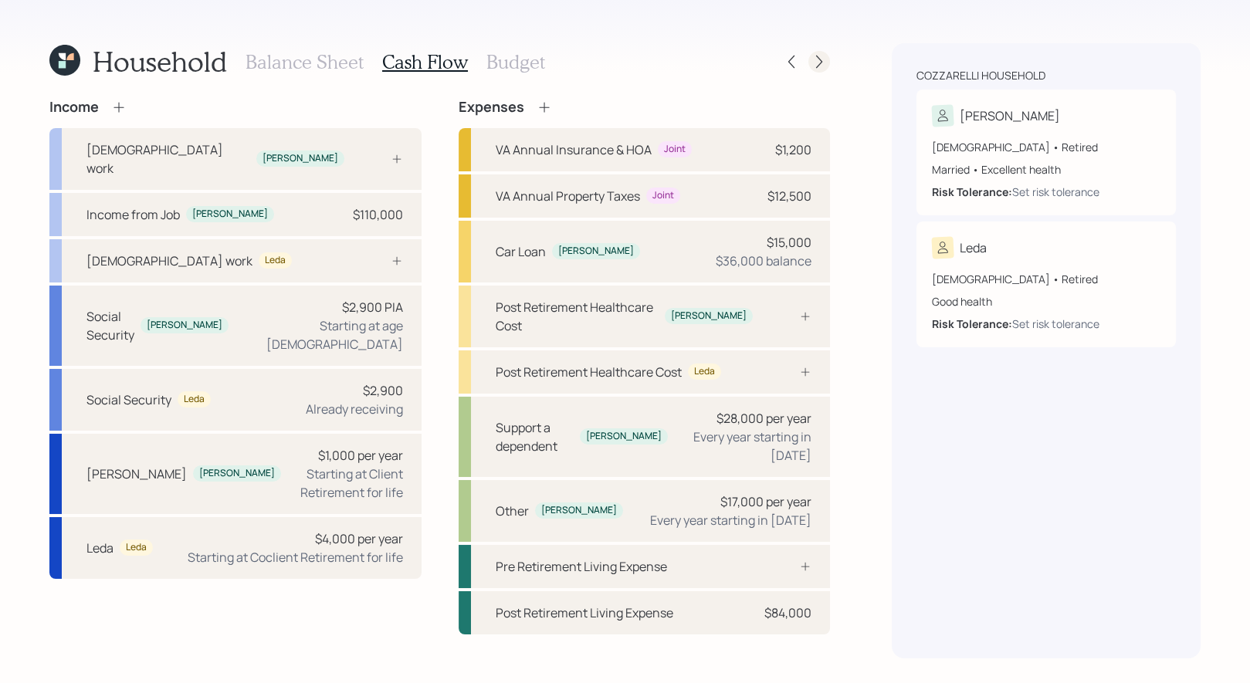
click at [818, 66] on icon at bounding box center [819, 62] width 6 height 13
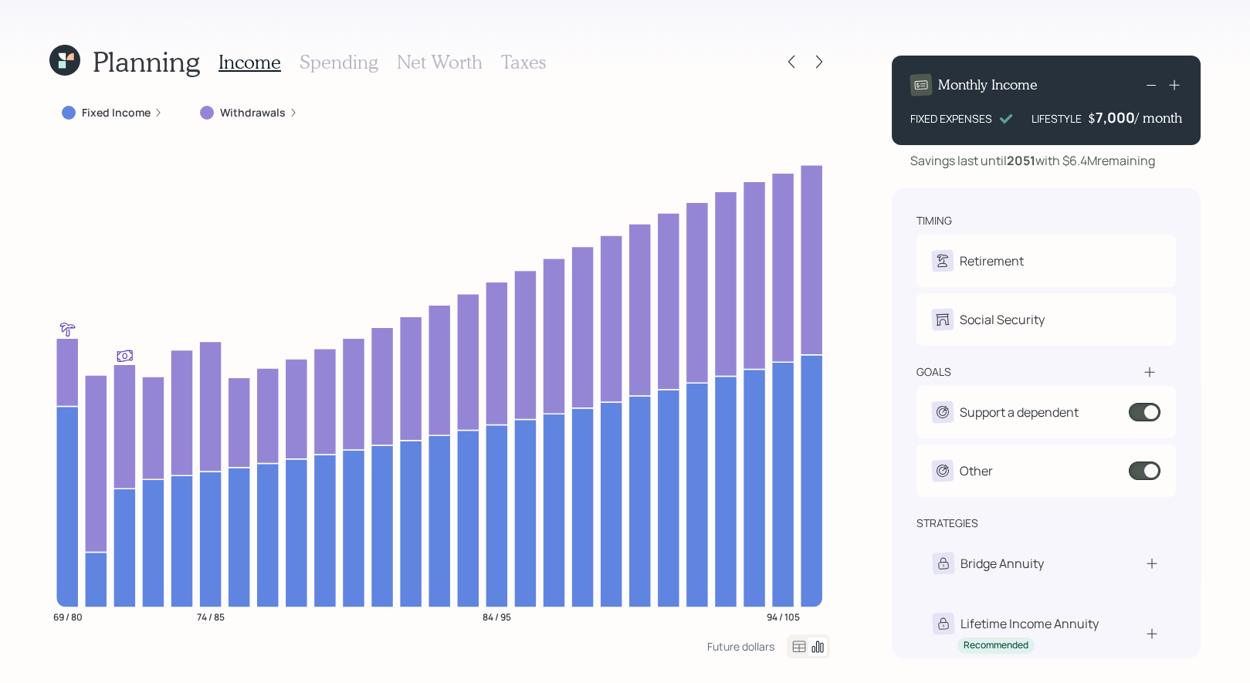
click at [256, 109] on label "Withdrawals" at bounding box center [253, 112] width 66 height 15
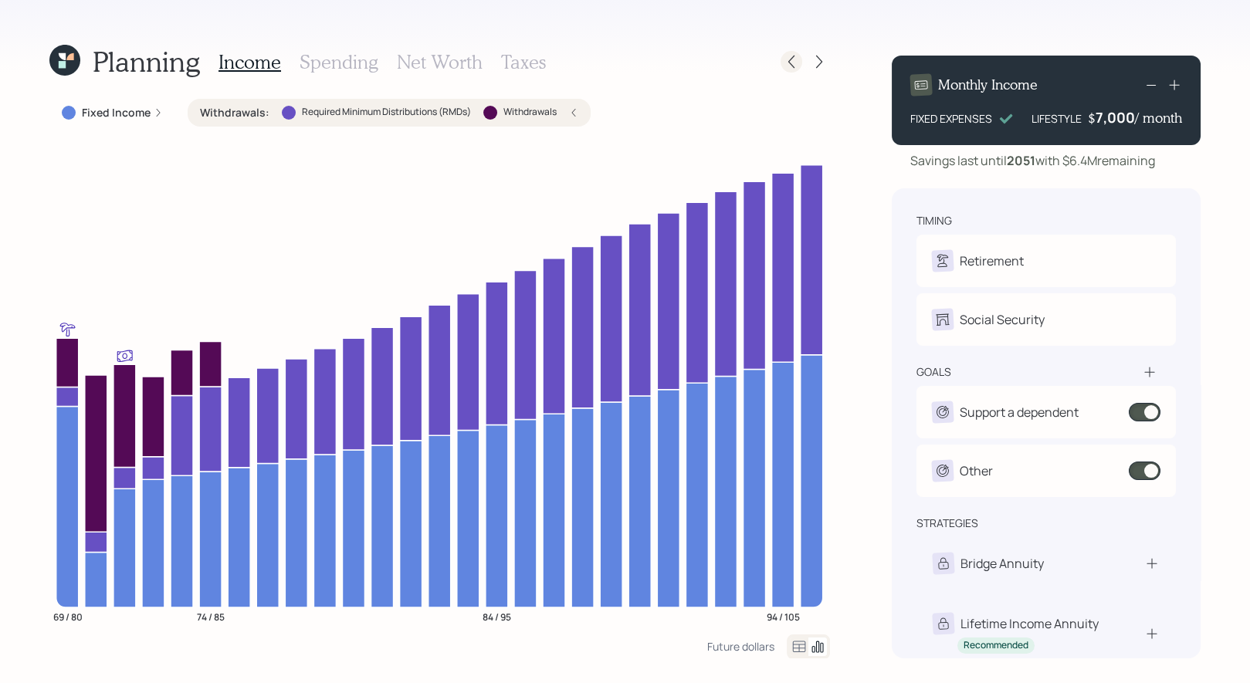
click at [794, 59] on icon at bounding box center [791, 61] width 15 height 15
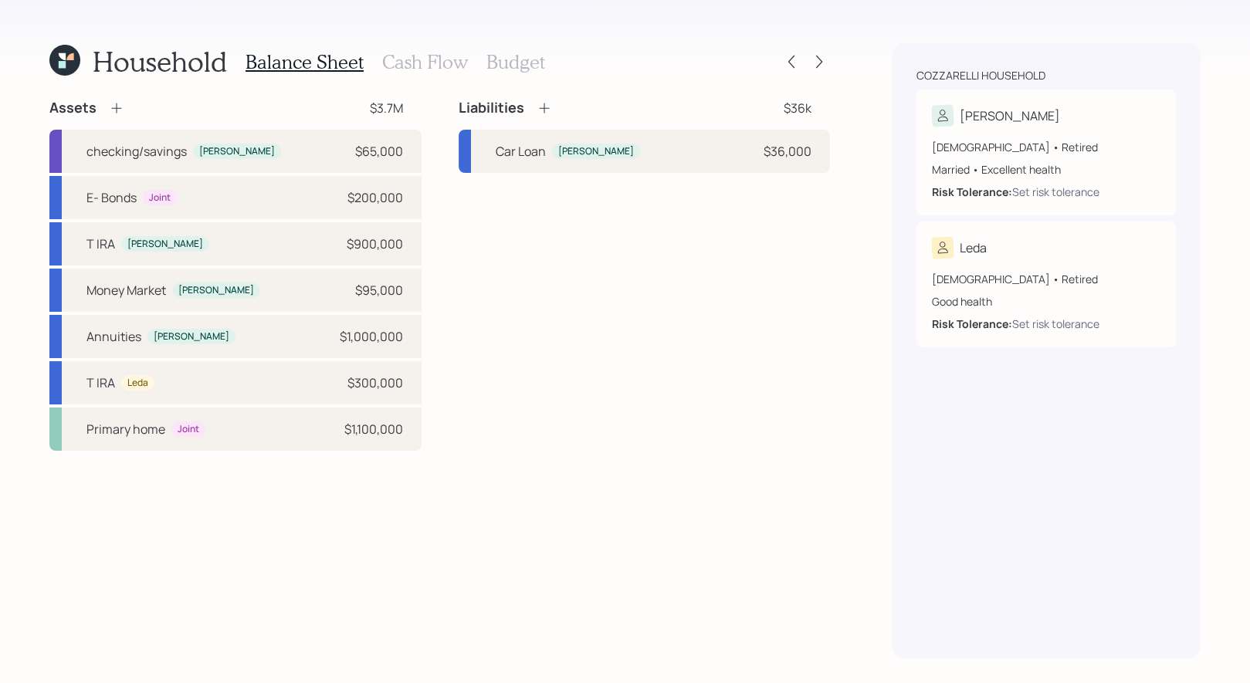
click at [430, 68] on h3 "Cash Flow" at bounding box center [425, 62] width 86 height 22
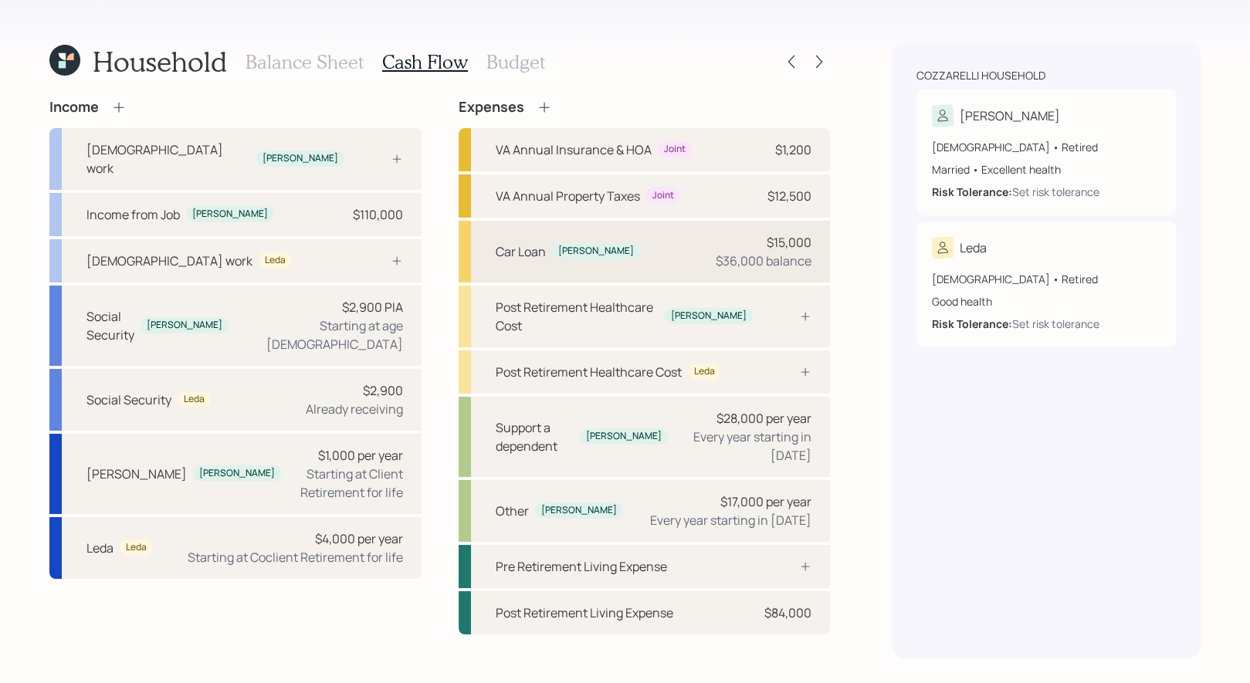
click at [625, 246] on div "Car Loan [PERSON_NAME] $15,000 $36,000 balance" at bounding box center [645, 252] width 372 height 62
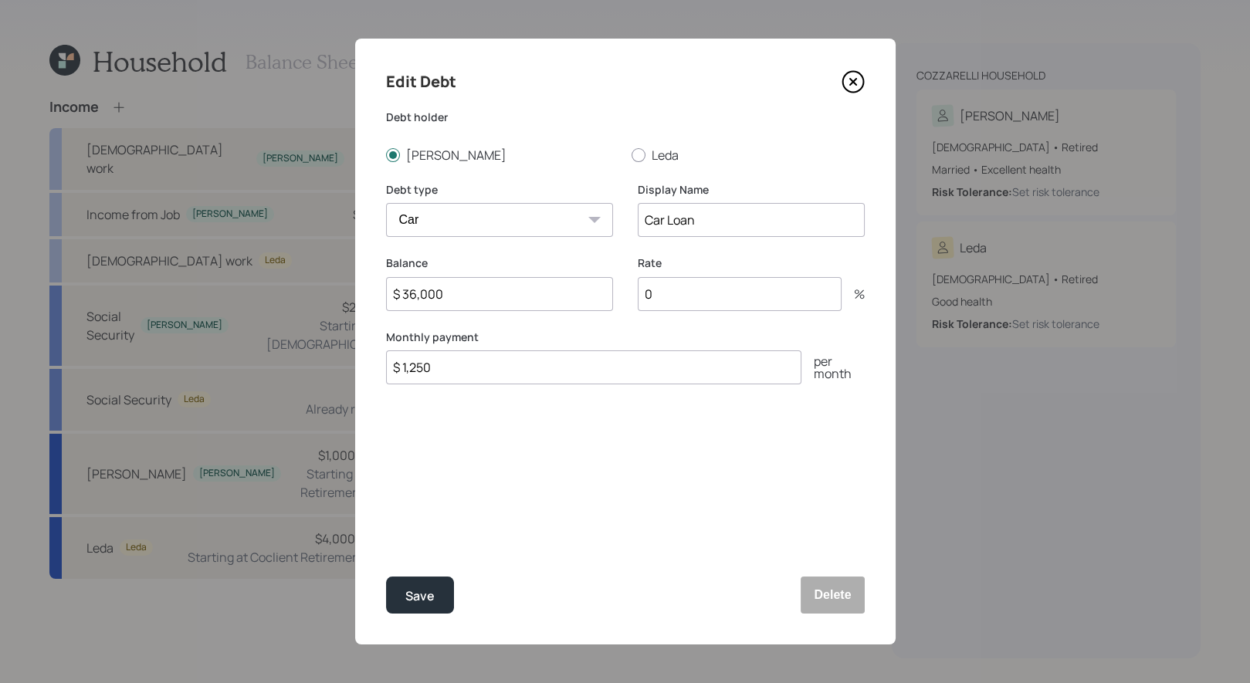
click at [852, 89] on icon at bounding box center [853, 81] width 23 height 23
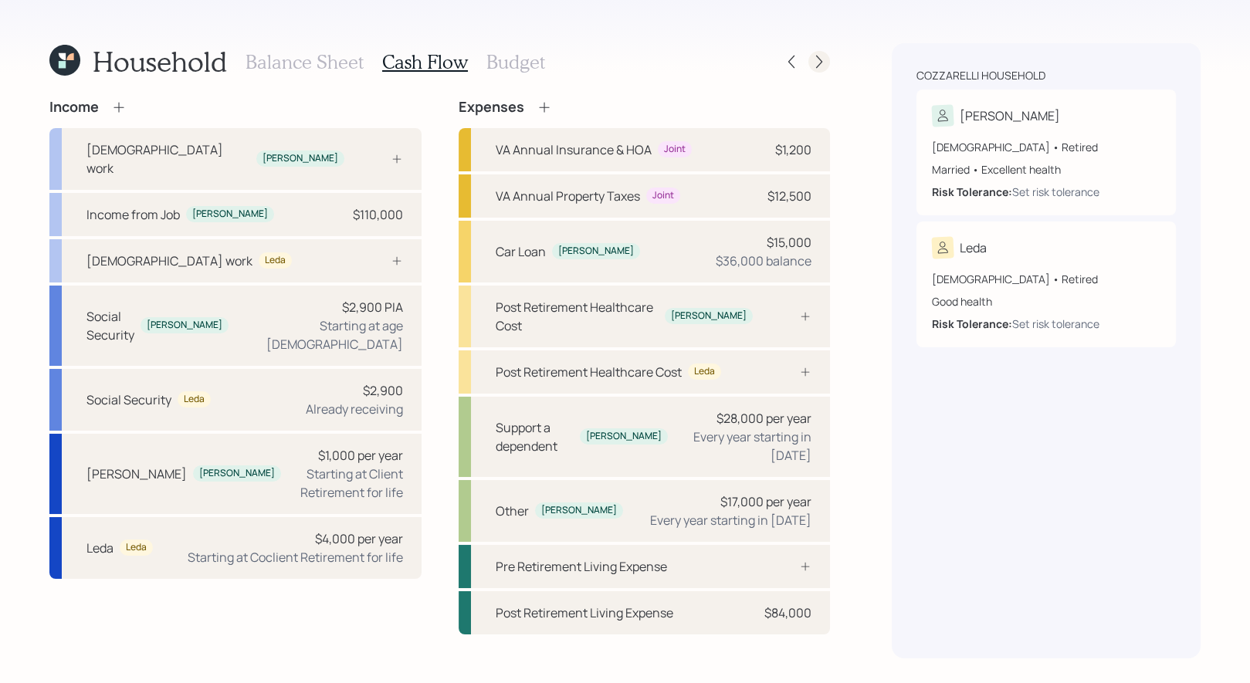
click at [818, 65] on icon at bounding box center [819, 62] width 6 height 13
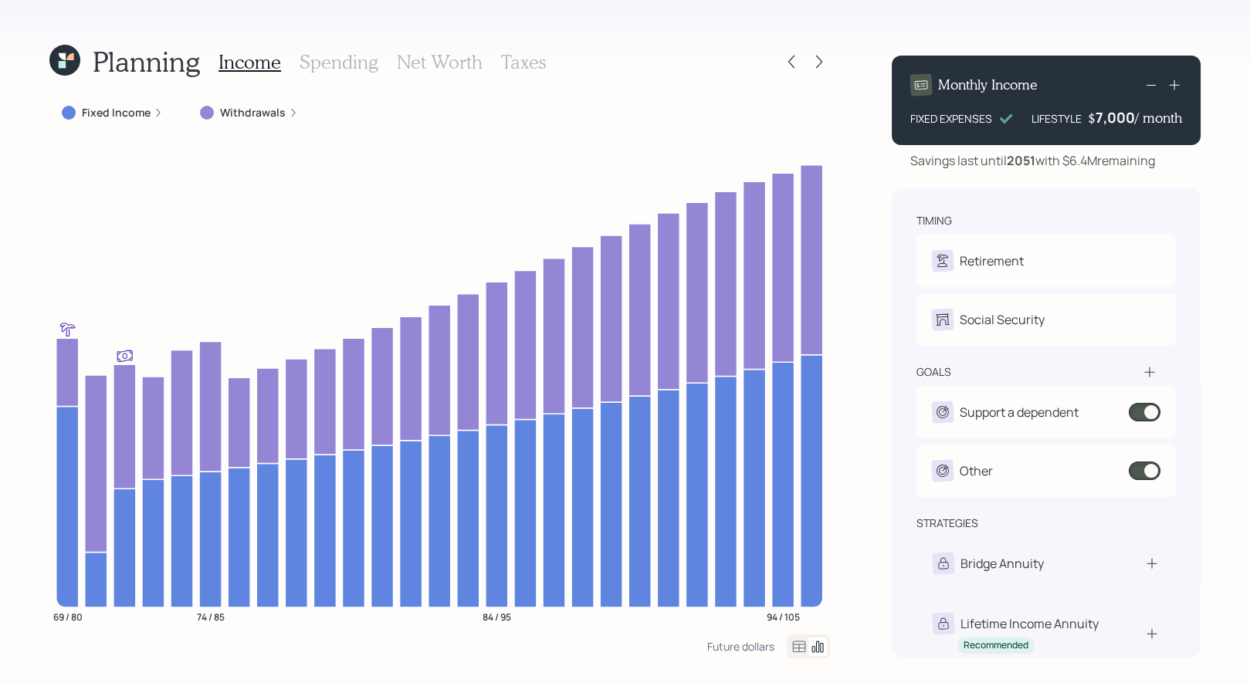
click at [334, 59] on h3 "Spending" at bounding box center [339, 62] width 79 height 22
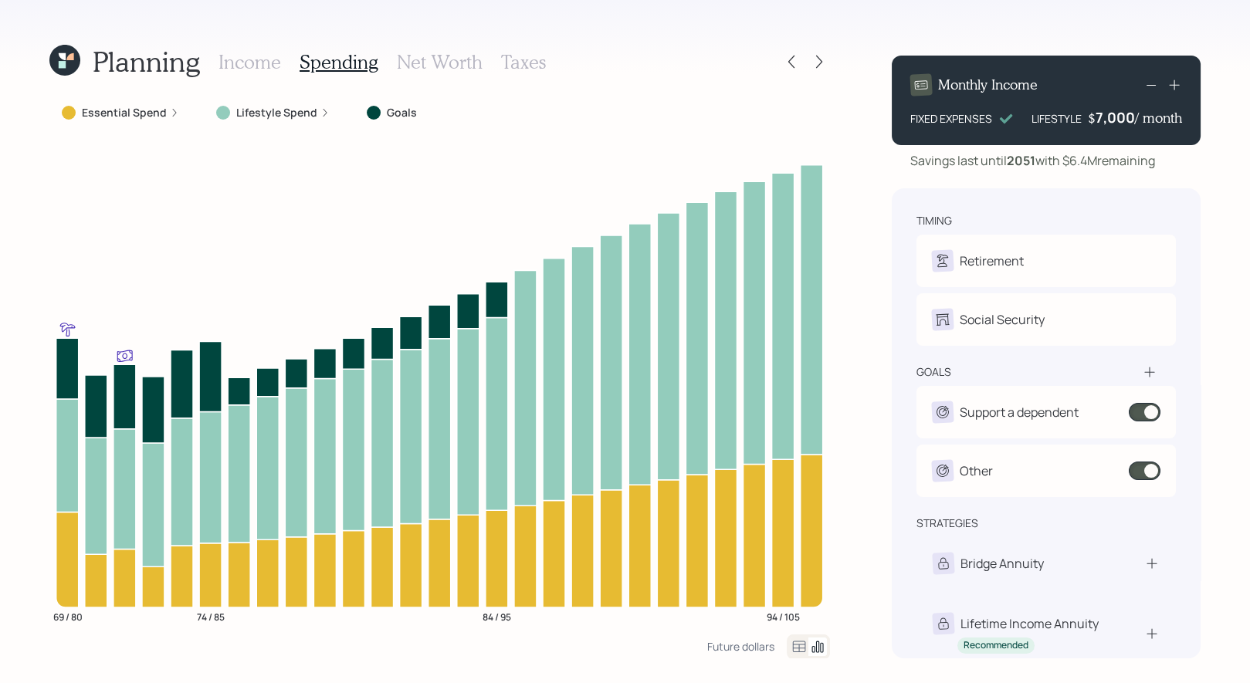
click at [795, 644] on icon at bounding box center [799, 647] width 19 height 19
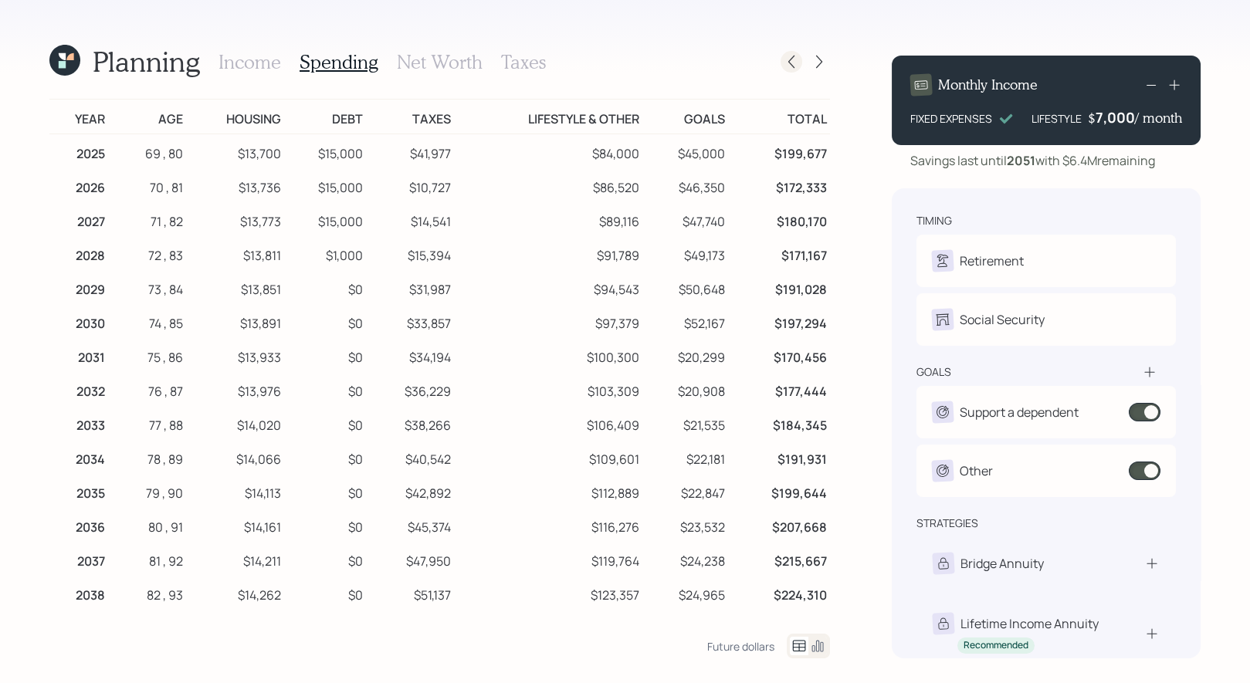
click at [790, 65] on icon at bounding box center [791, 61] width 15 height 15
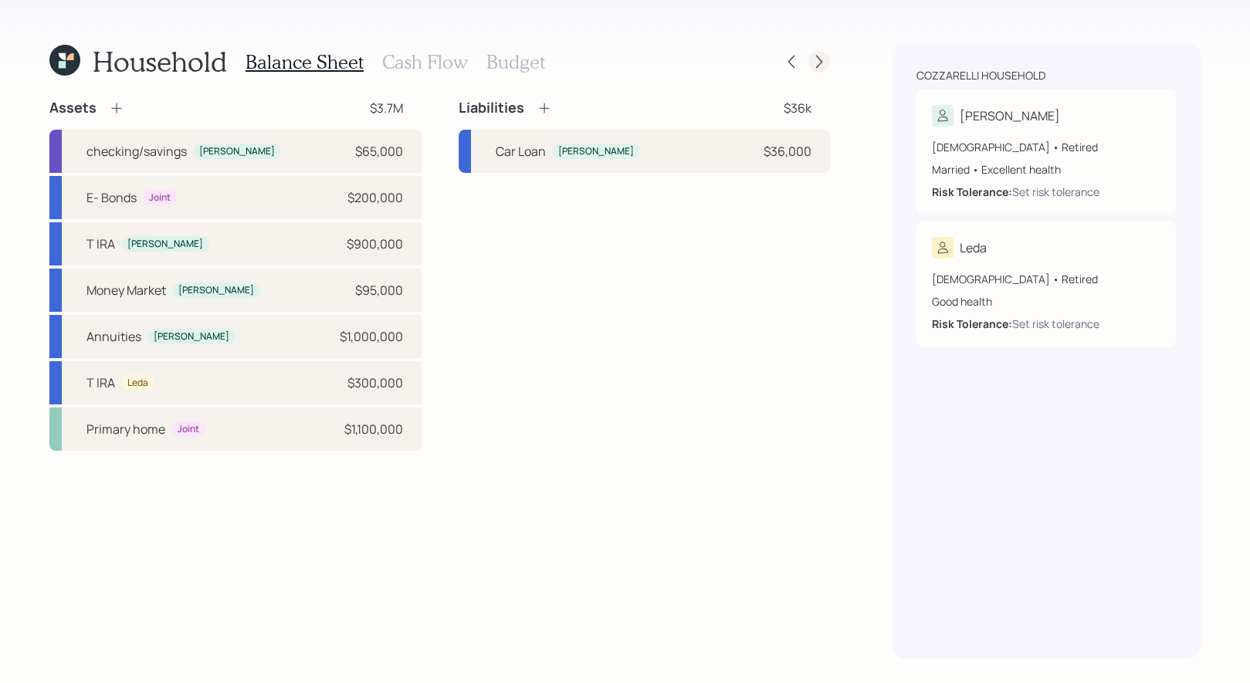
click at [819, 57] on icon at bounding box center [819, 61] width 15 height 15
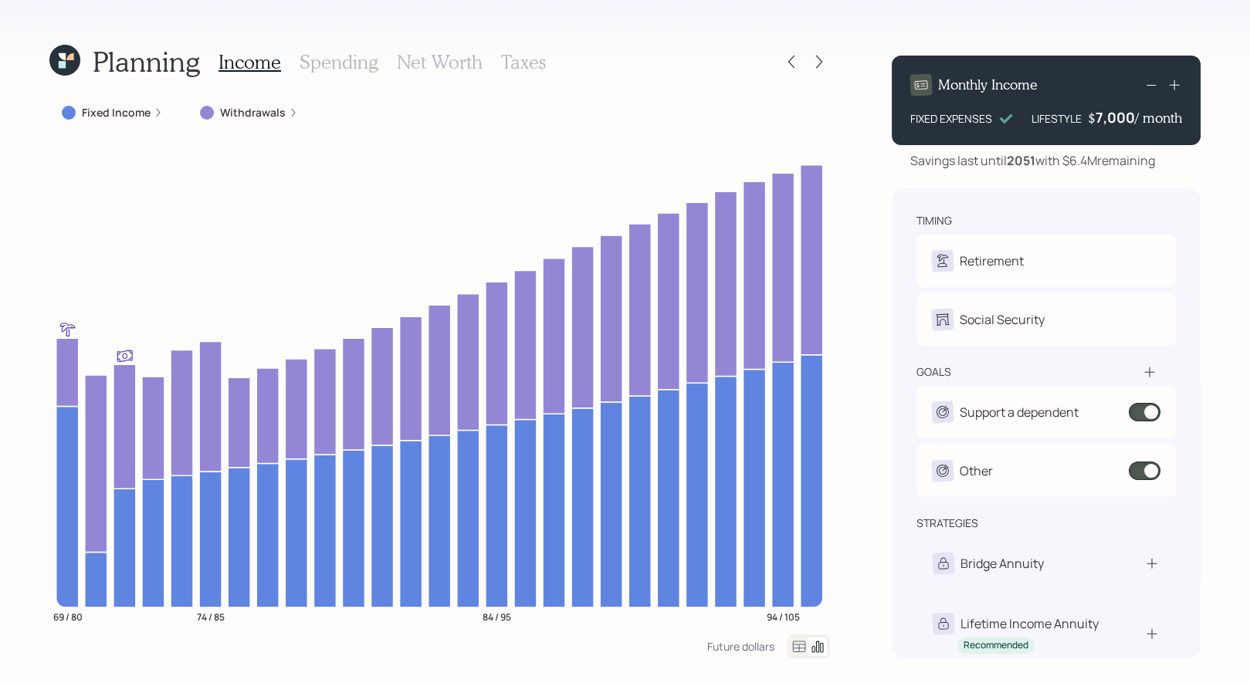
click at [340, 59] on h3 "Spending" at bounding box center [339, 62] width 79 height 22
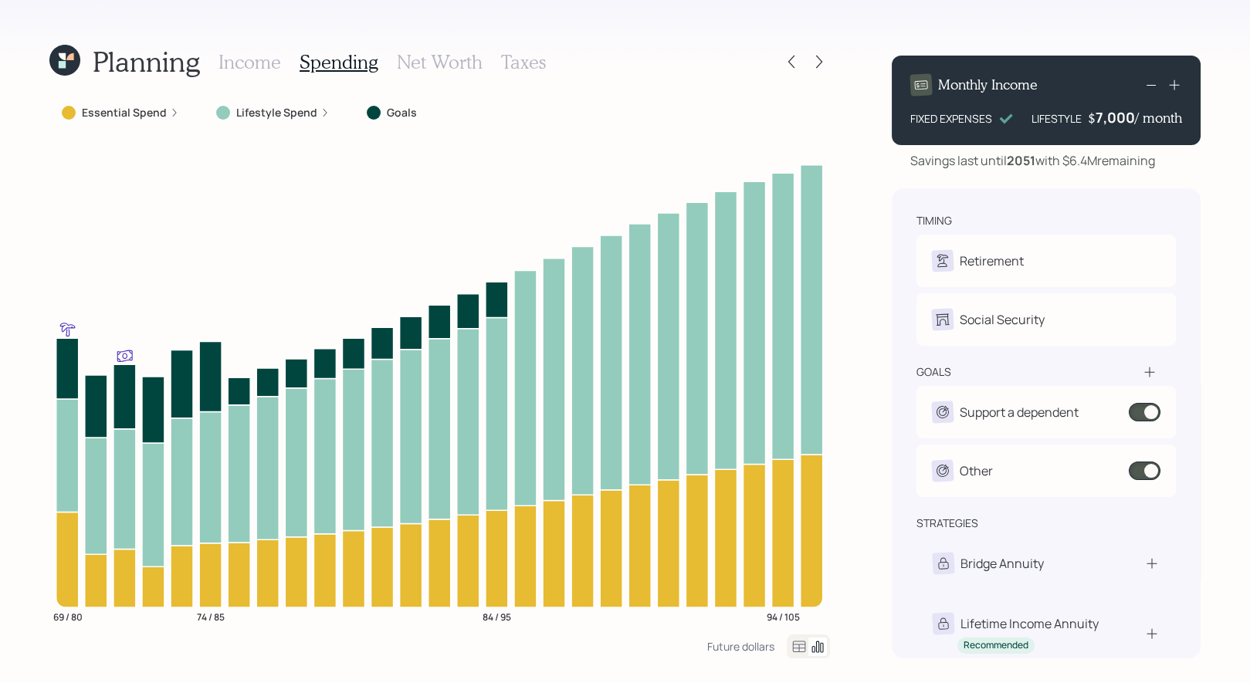
click at [796, 646] on icon at bounding box center [799, 647] width 19 height 19
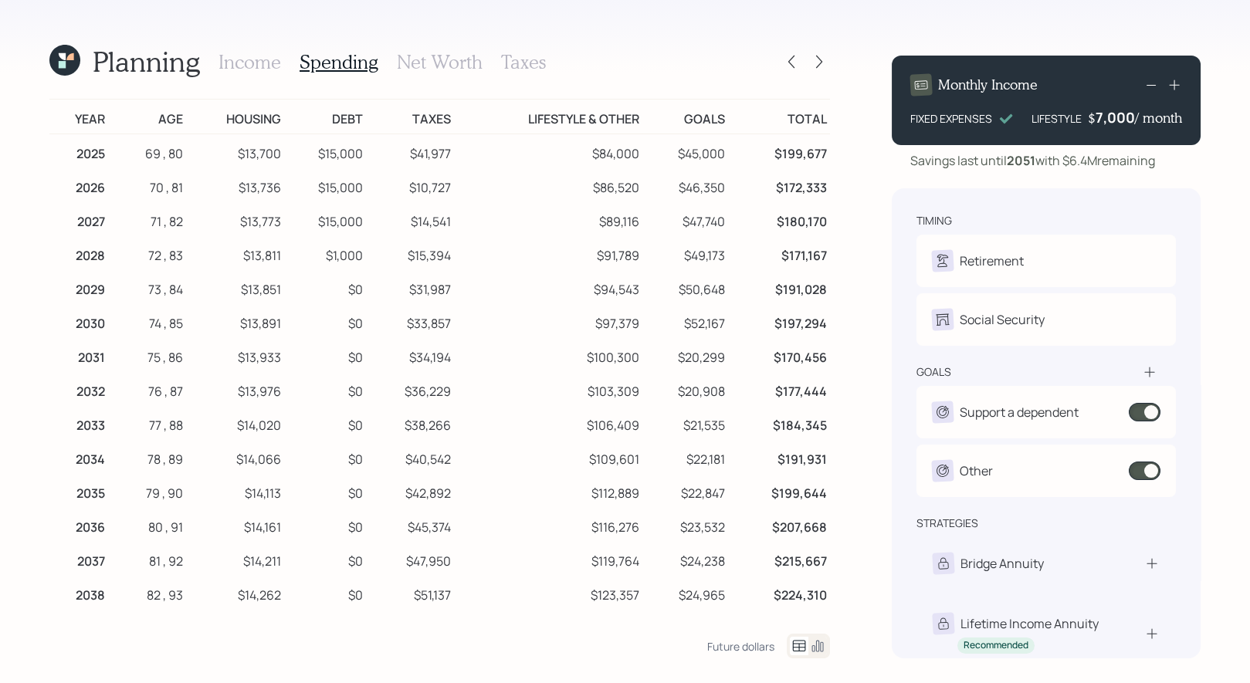
click at [517, 59] on h3 "Taxes" at bounding box center [523, 62] width 45 height 22
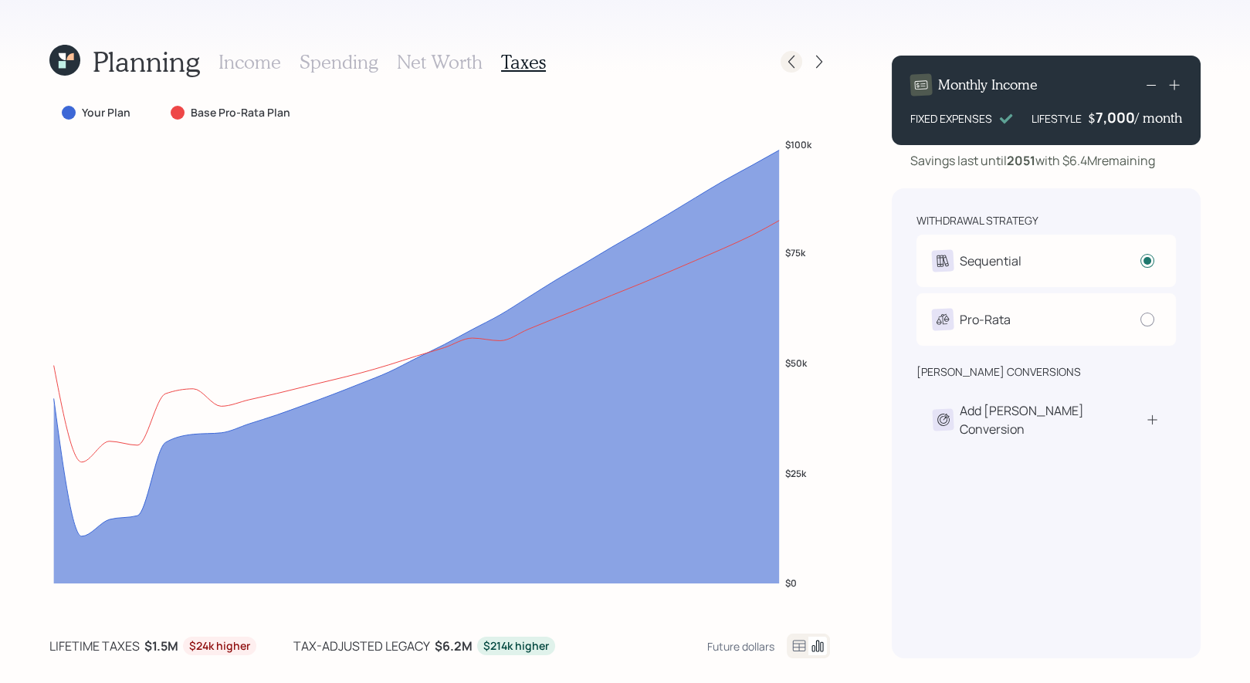
click at [792, 63] on icon at bounding box center [791, 61] width 15 height 15
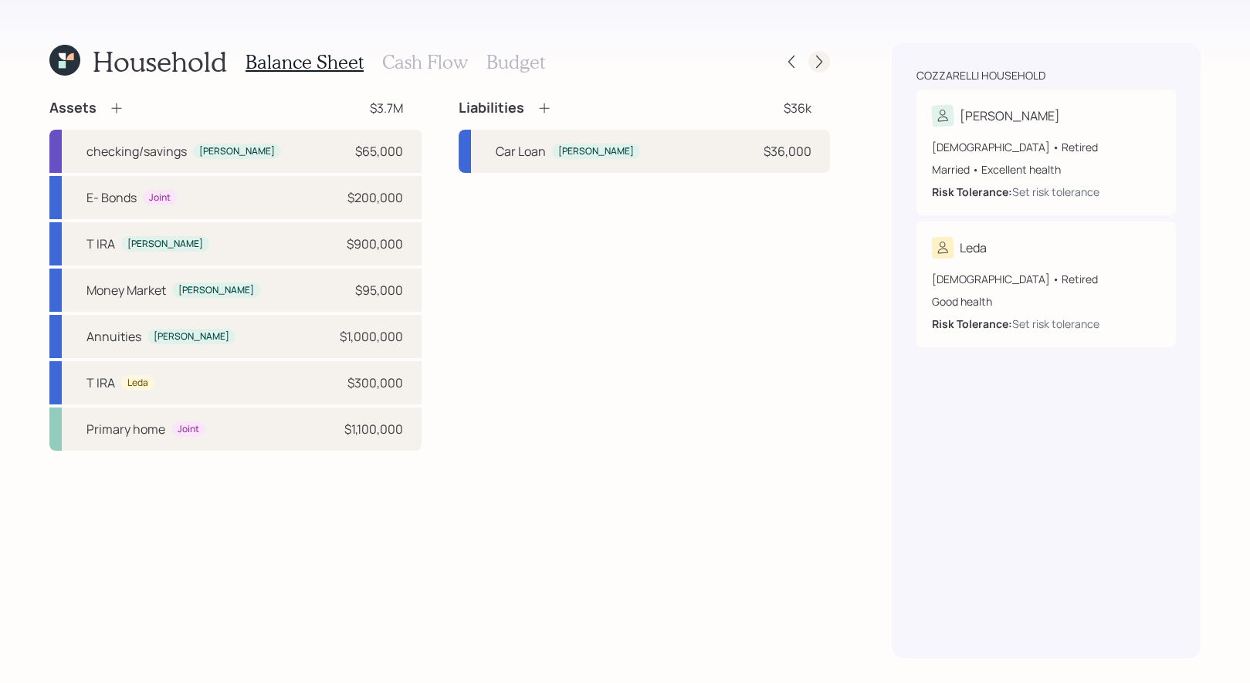
click at [821, 58] on icon at bounding box center [819, 61] width 15 height 15
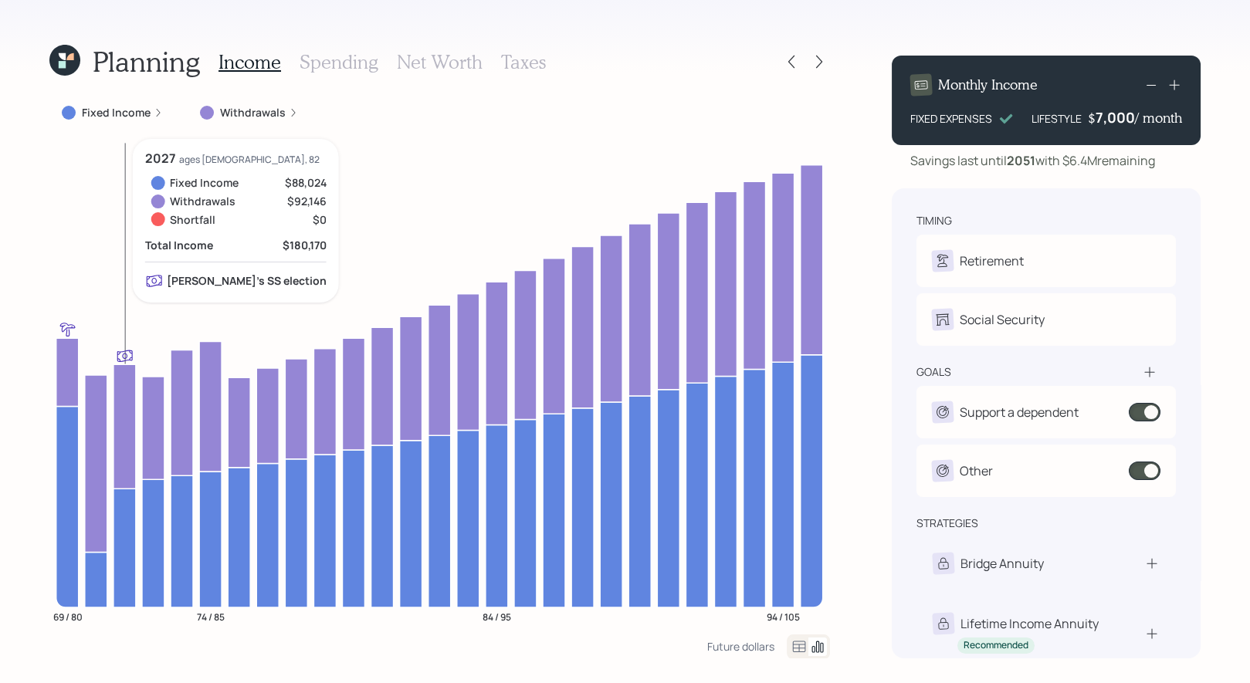
click at [127, 463] on icon at bounding box center [125, 427] width 22 height 124
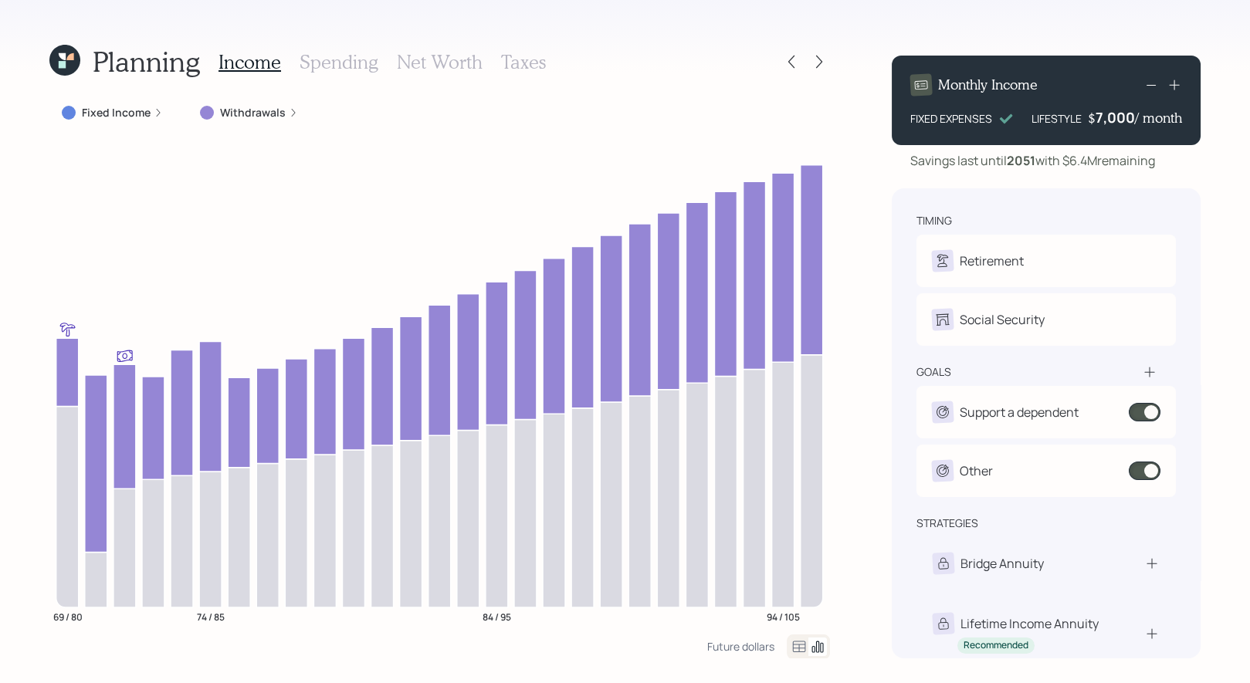
click at [419, 62] on h3 "Net Worth" at bounding box center [440, 62] width 86 height 22
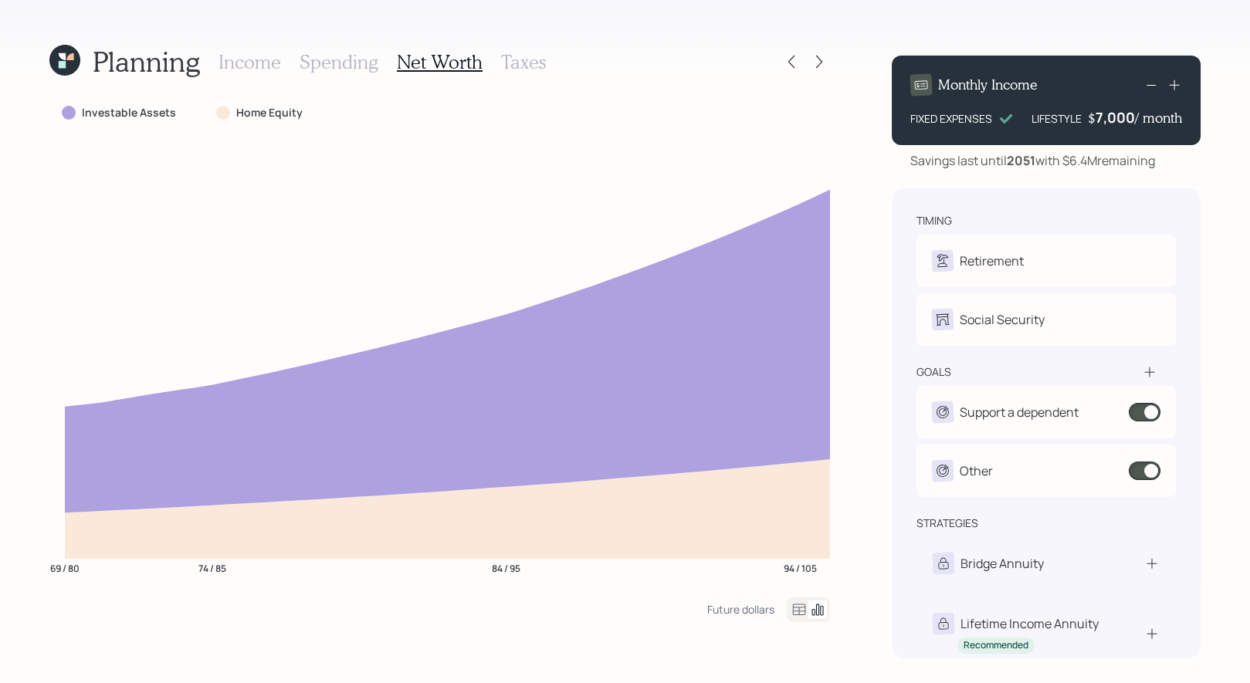
click at [222, 63] on h3 "Income" at bounding box center [250, 62] width 63 height 22
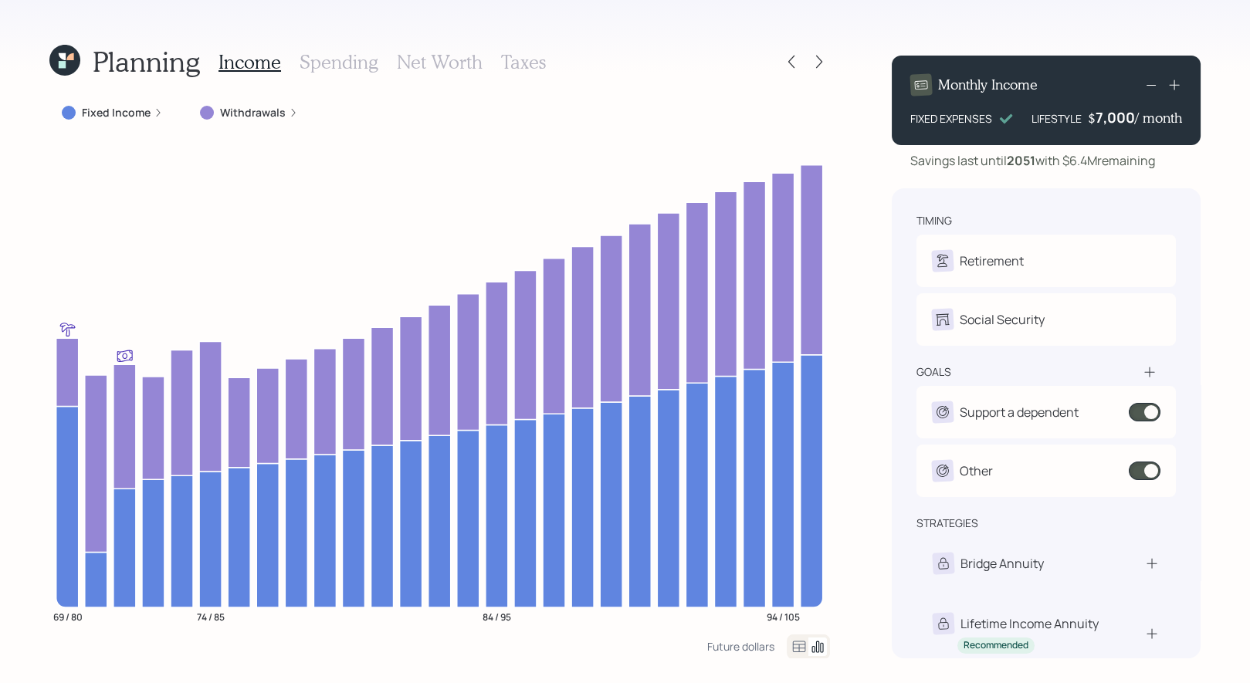
click at [275, 109] on label "Withdrawals" at bounding box center [253, 112] width 66 height 15
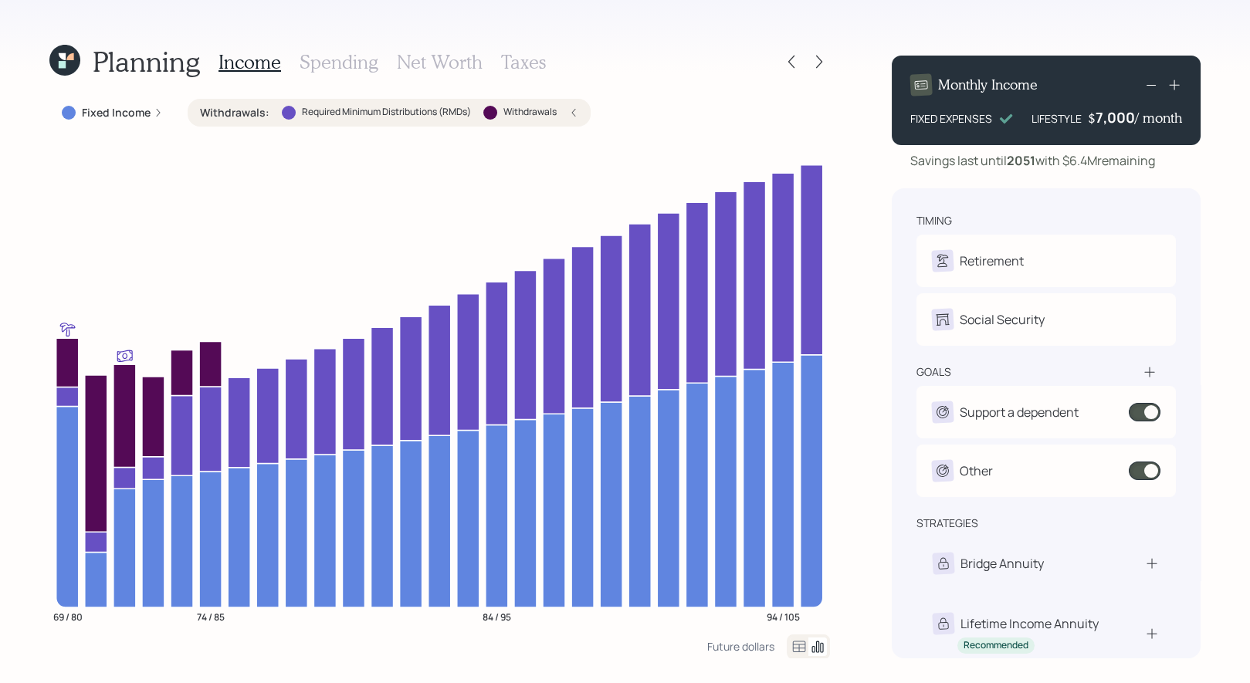
click at [27, 505] on div "Planning Income Spending Net Worth Taxes Fixed Income Withdrawals : Required Mi…" at bounding box center [625, 341] width 1250 height 683
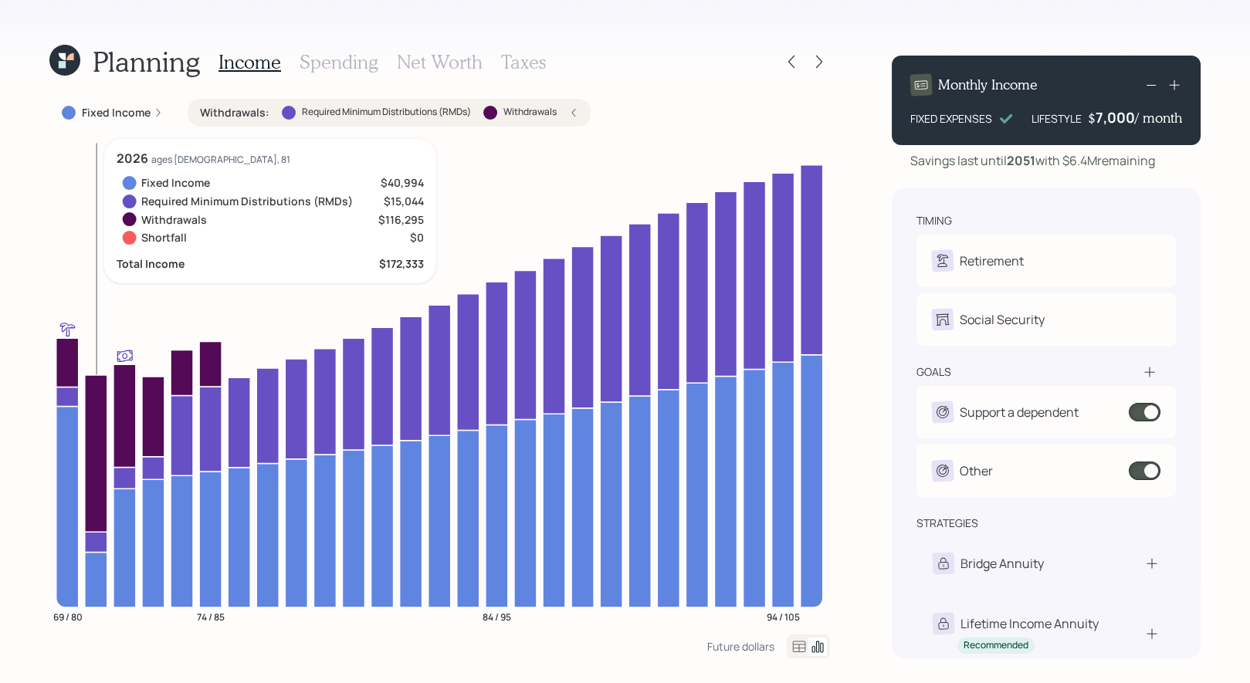
click at [84, 247] on icon "69 / 80 74 / 85 84 / 95 94 / 105" at bounding box center [439, 387] width 781 height 496
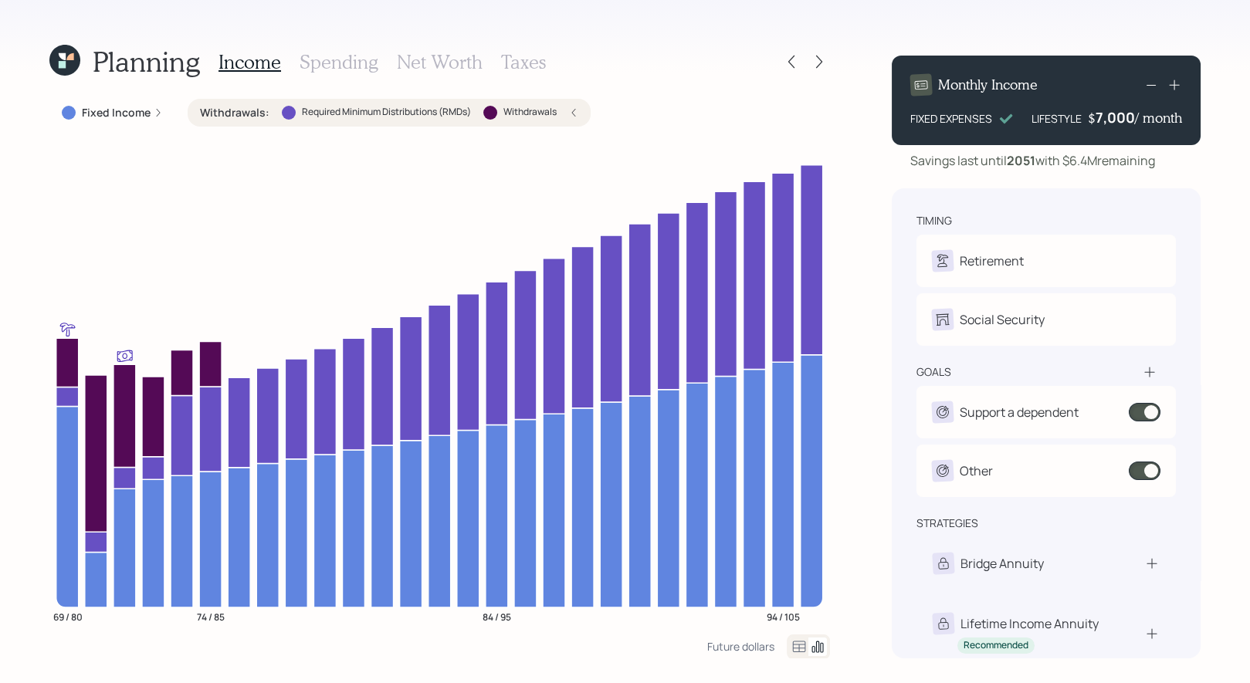
click at [404, 110] on label "Required Minimum Distributions (RMDs)" at bounding box center [386, 112] width 169 height 13
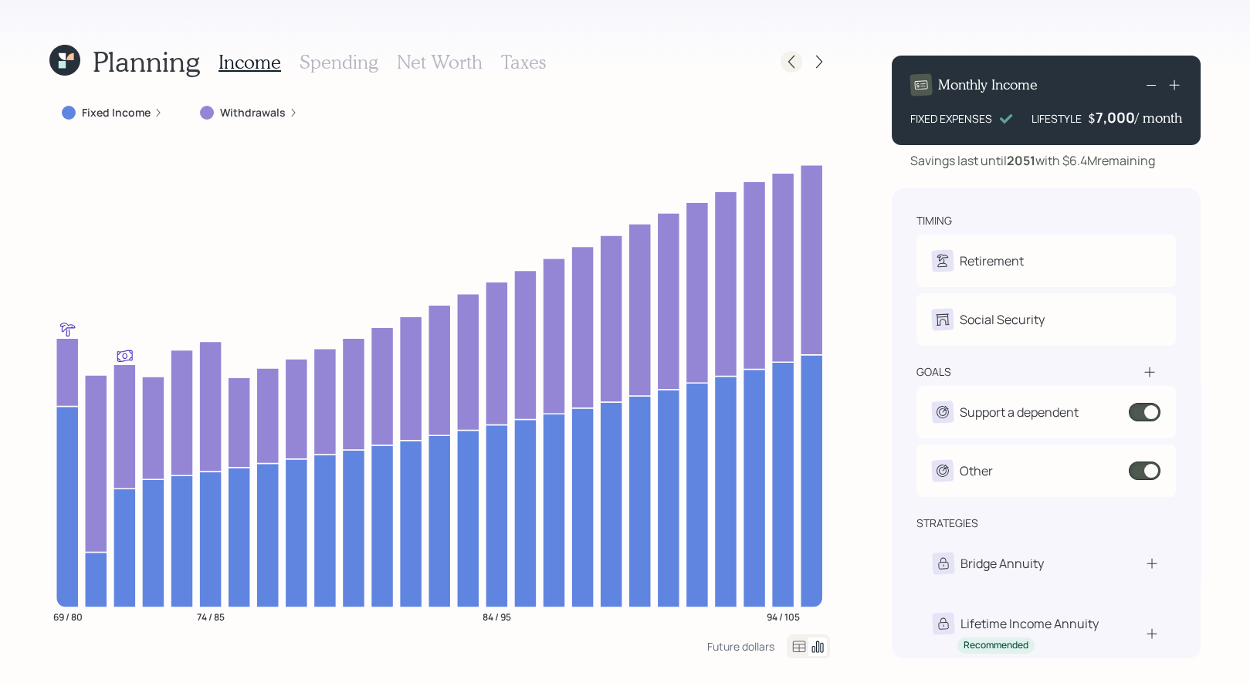
click at [793, 63] on icon at bounding box center [791, 61] width 15 height 15
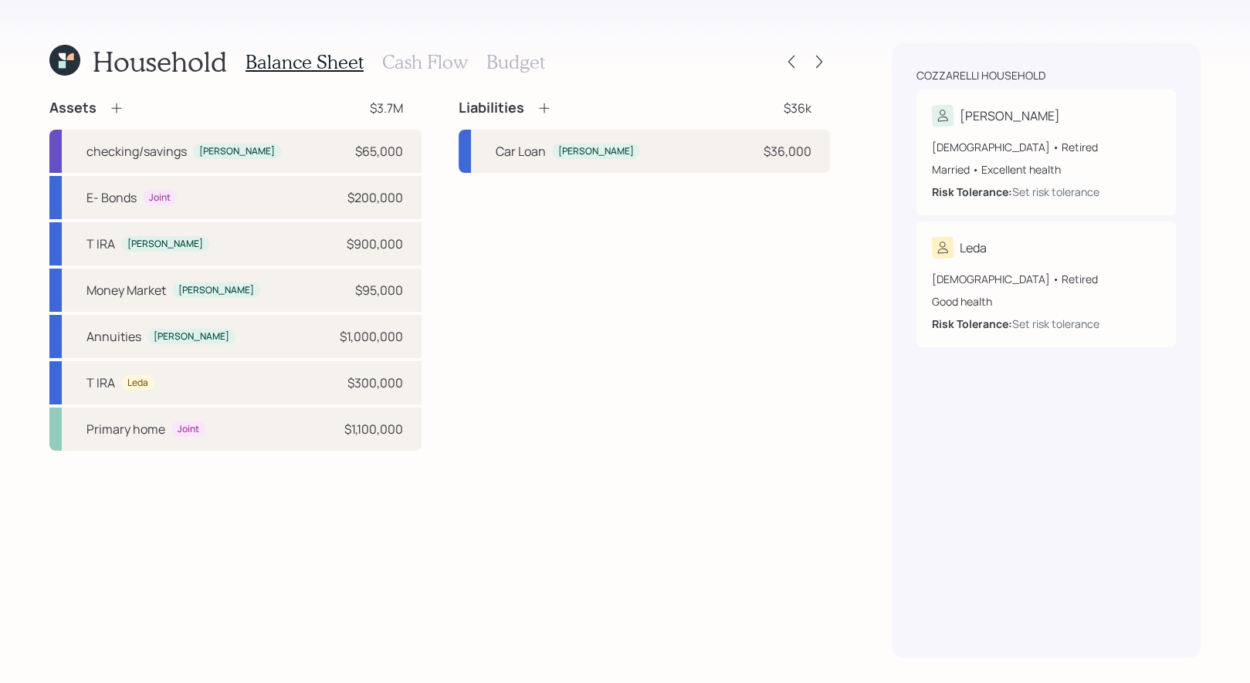
click at [415, 73] on div "Balance Sheet Cash Flow Budget" at bounding box center [396, 61] width 300 height 37
click at [407, 63] on h3 "Cash Flow" at bounding box center [425, 62] width 86 height 22
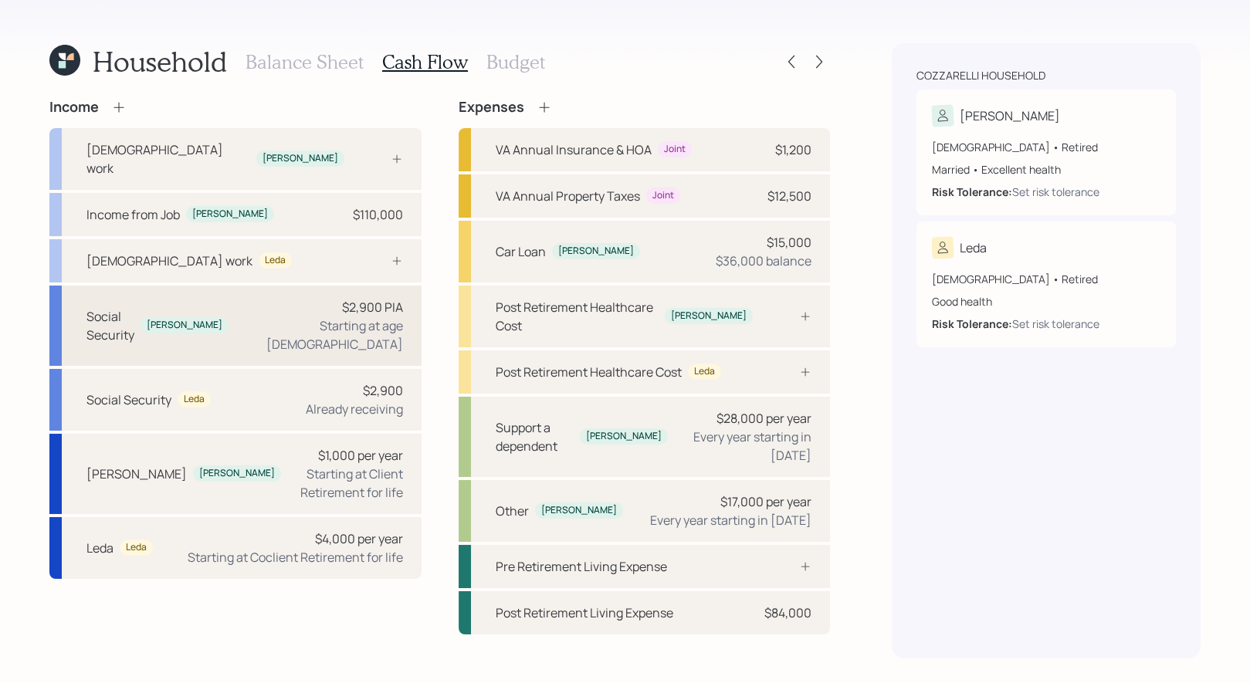
click at [281, 305] on div "Social Security Giovanni $2,900 PIA Starting at age [DEMOGRAPHIC_DATA]" at bounding box center [235, 326] width 372 height 80
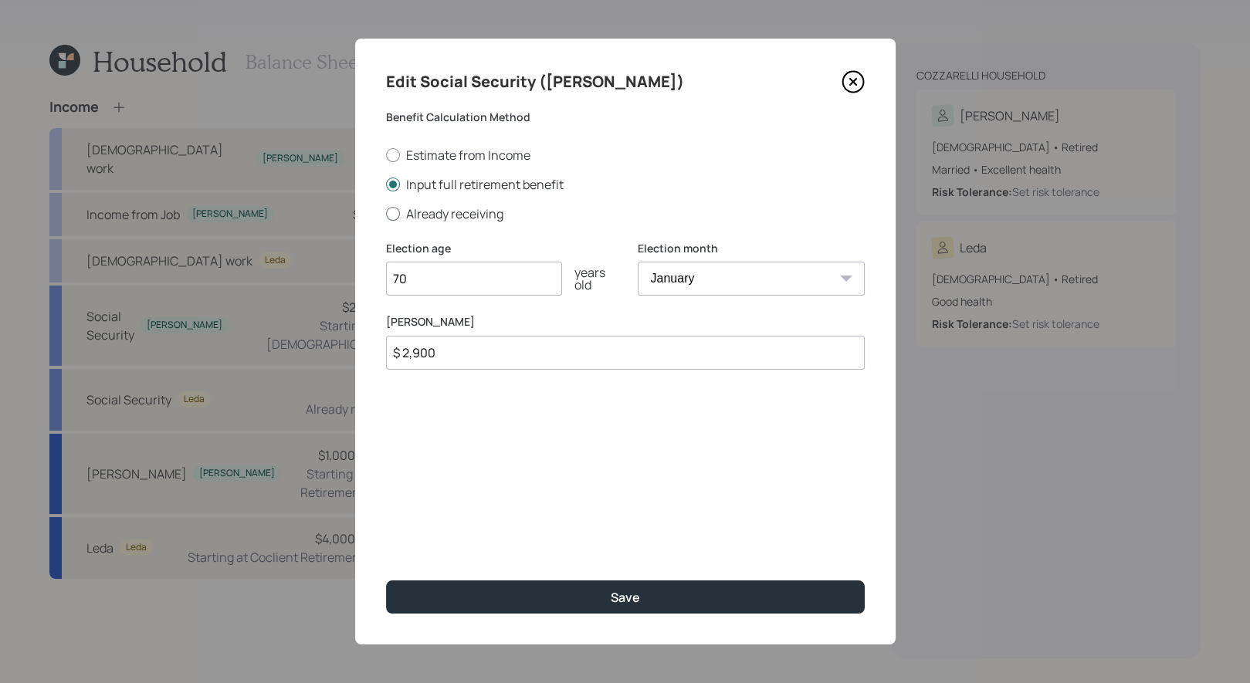
click at [395, 216] on div at bounding box center [393, 214] width 14 height 14
click at [386, 214] on input "Already receiving" at bounding box center [385, 213] width 1 height 1
radio input "true"
click at [427, 346] on input "$" at bounding box center [625, 353] width 479 height 34
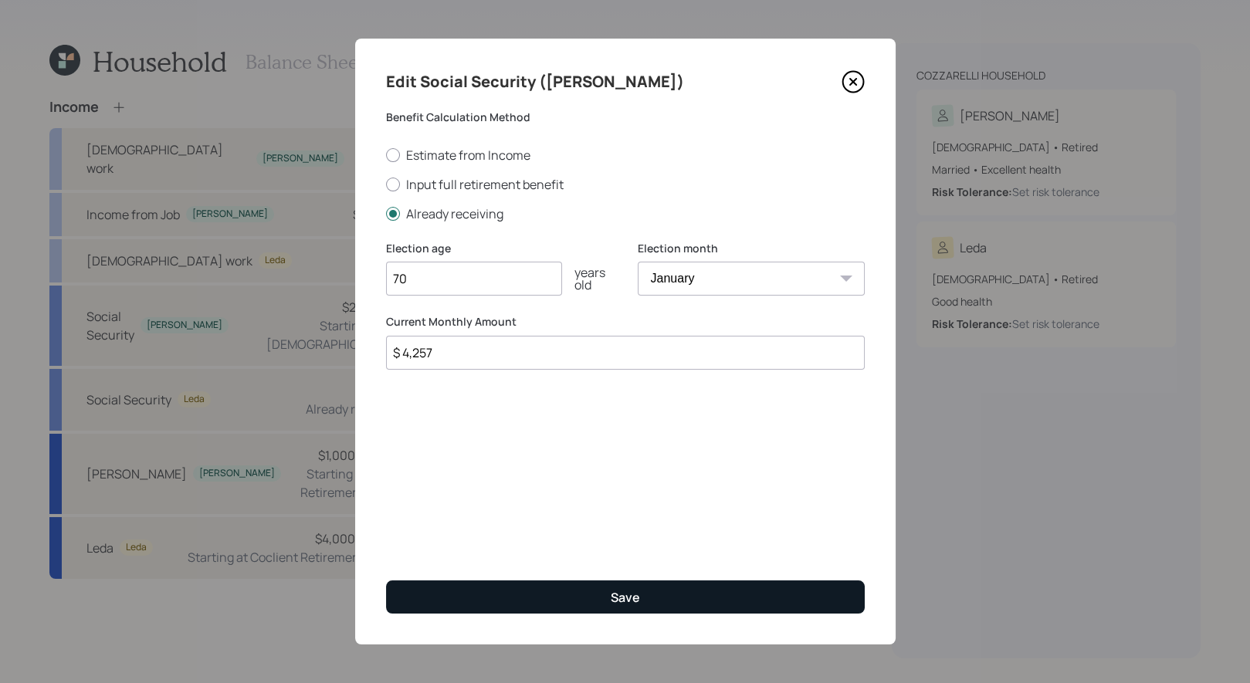
type input "$ 4,257"
click at [484, 600] on button "Save" at bounding box center [625, 597] width 479 height 33
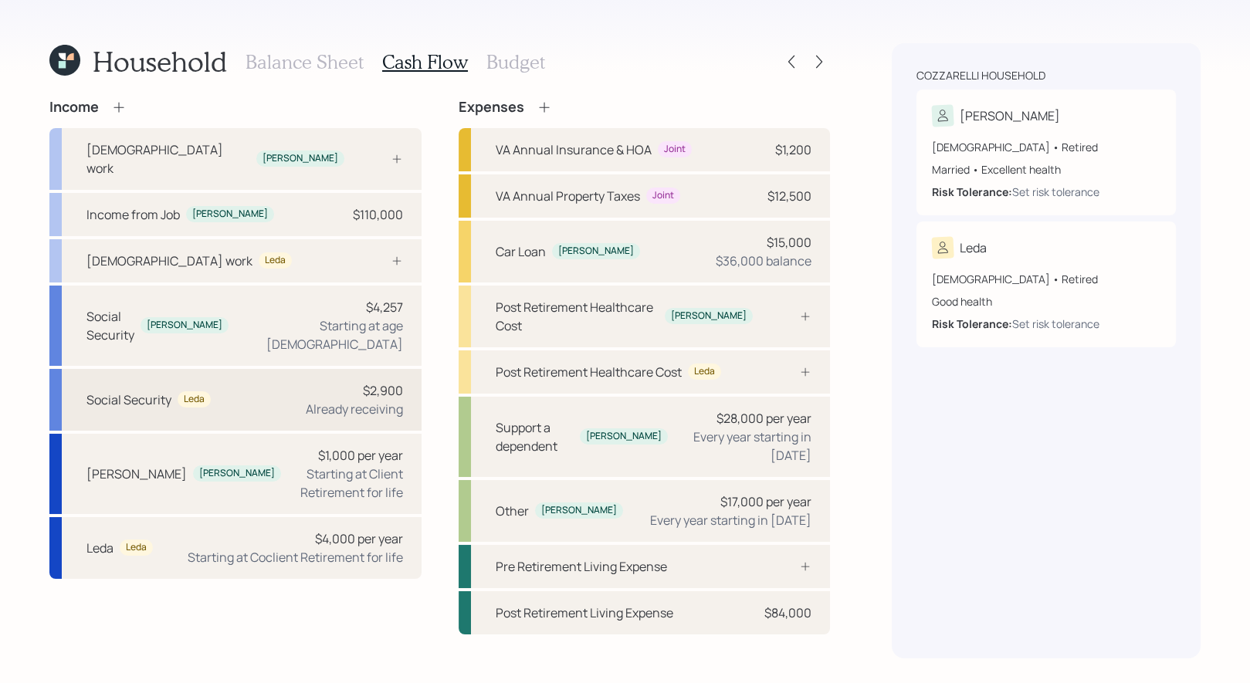
click at [325, 382] on div "$2,900 Already receiving" at bounding box center [354, 400] width 97 height 37
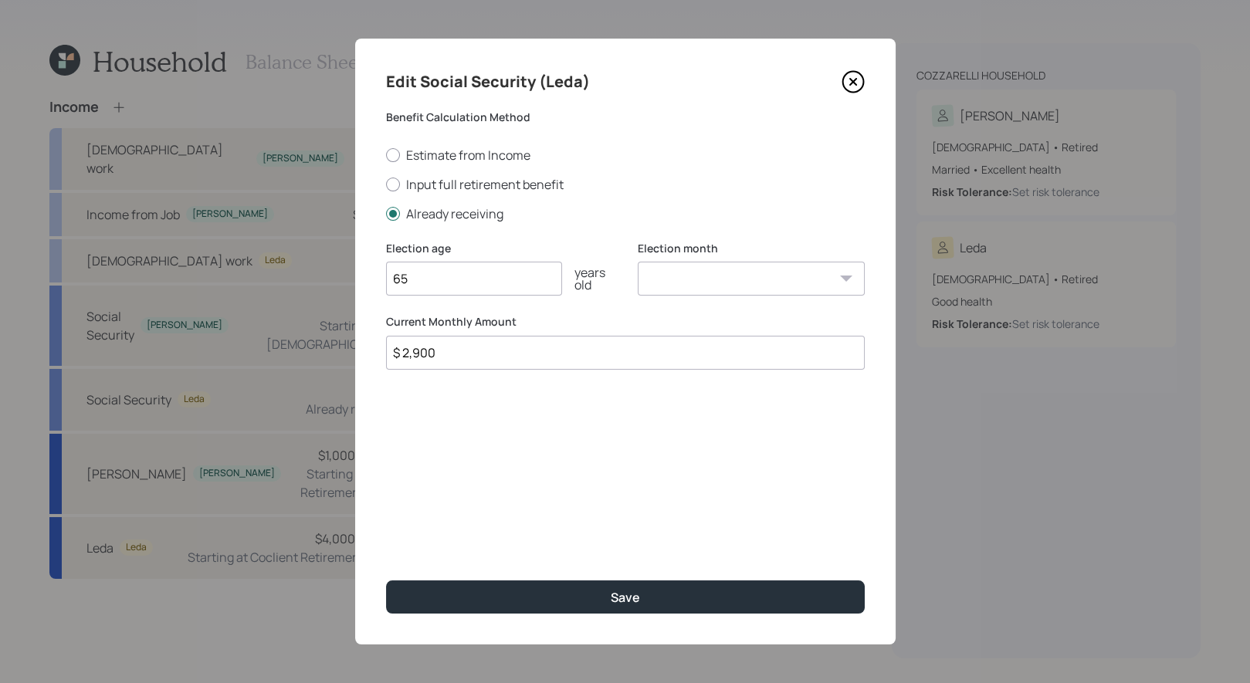
click at [496, 358] on input "$ 2,900" at bounding box center [625, 353] width 479 height 34
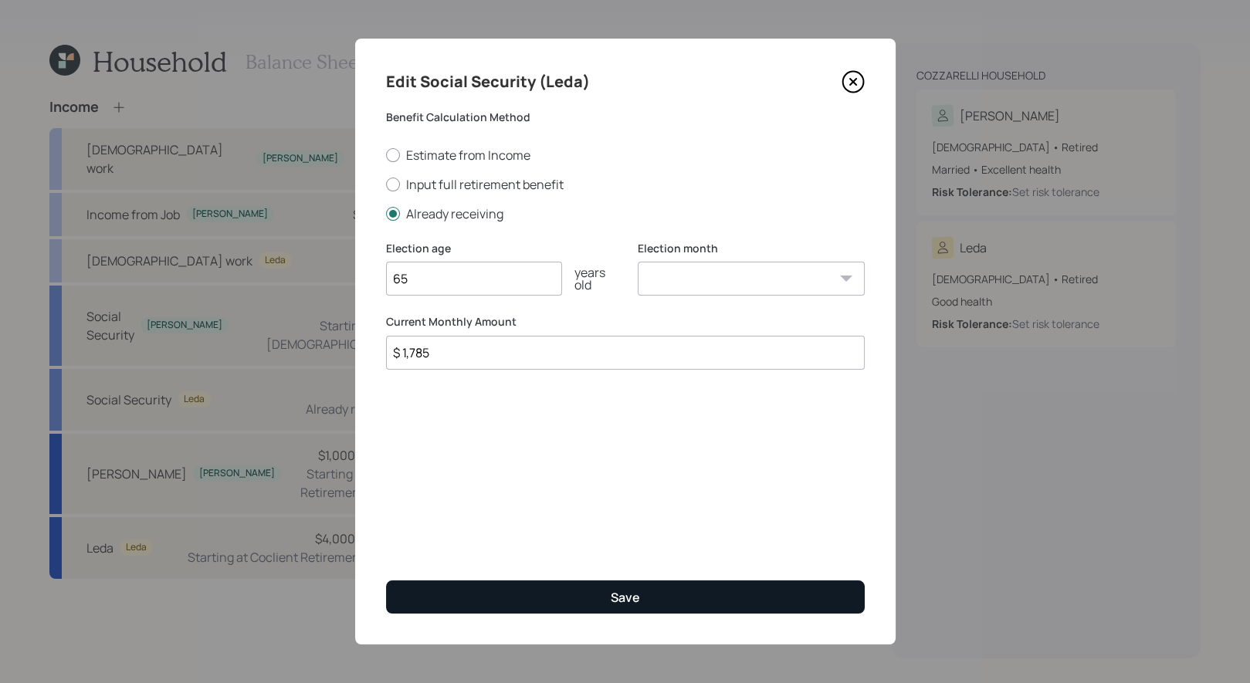
type input "$ 1,785"
click at [537, 600] on button "Save" at bounding box center [625, 597] width 479 height 33
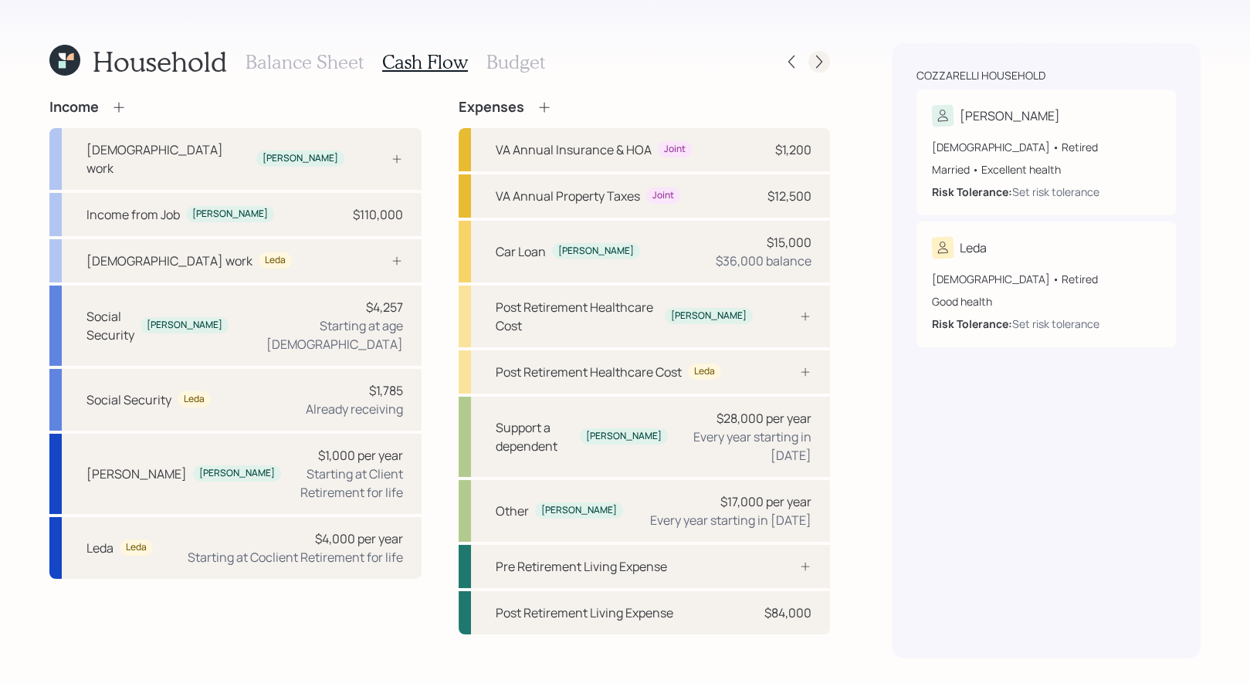
click at [826, 61] on icon at bounding box center [819, 61] width 15 height 15
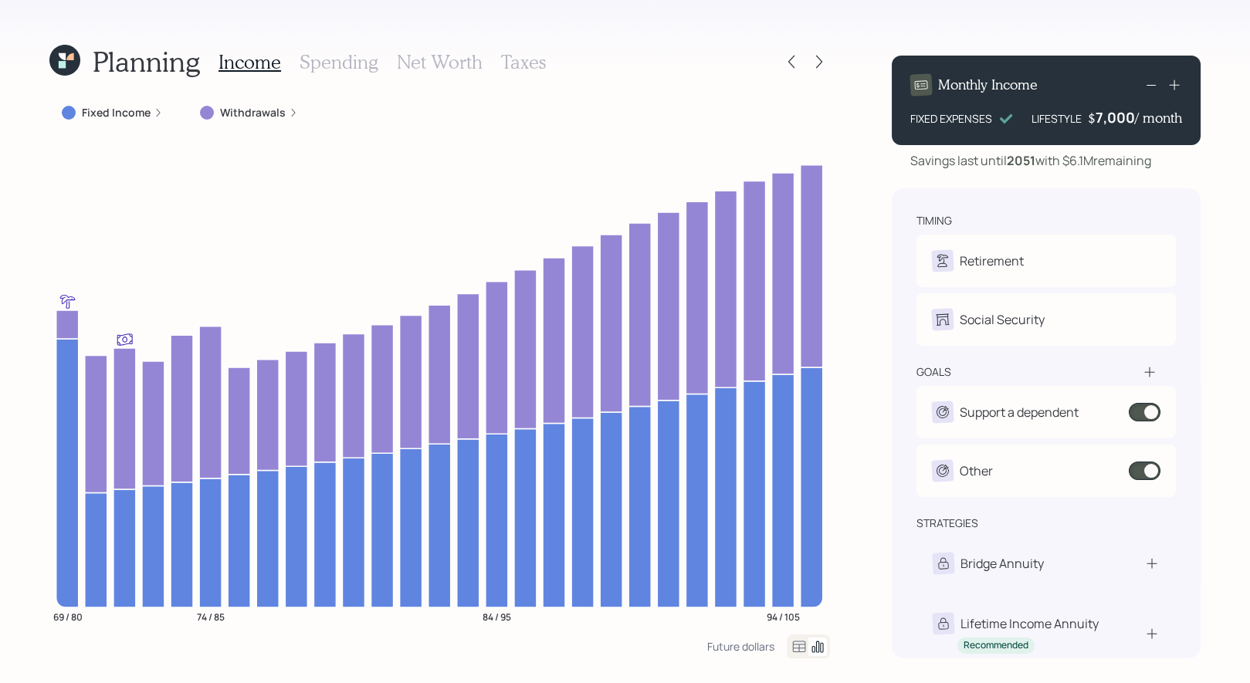
click at [250, 115] on label "Withdrawals" at bounding box center [253, 112] width 66 height 15
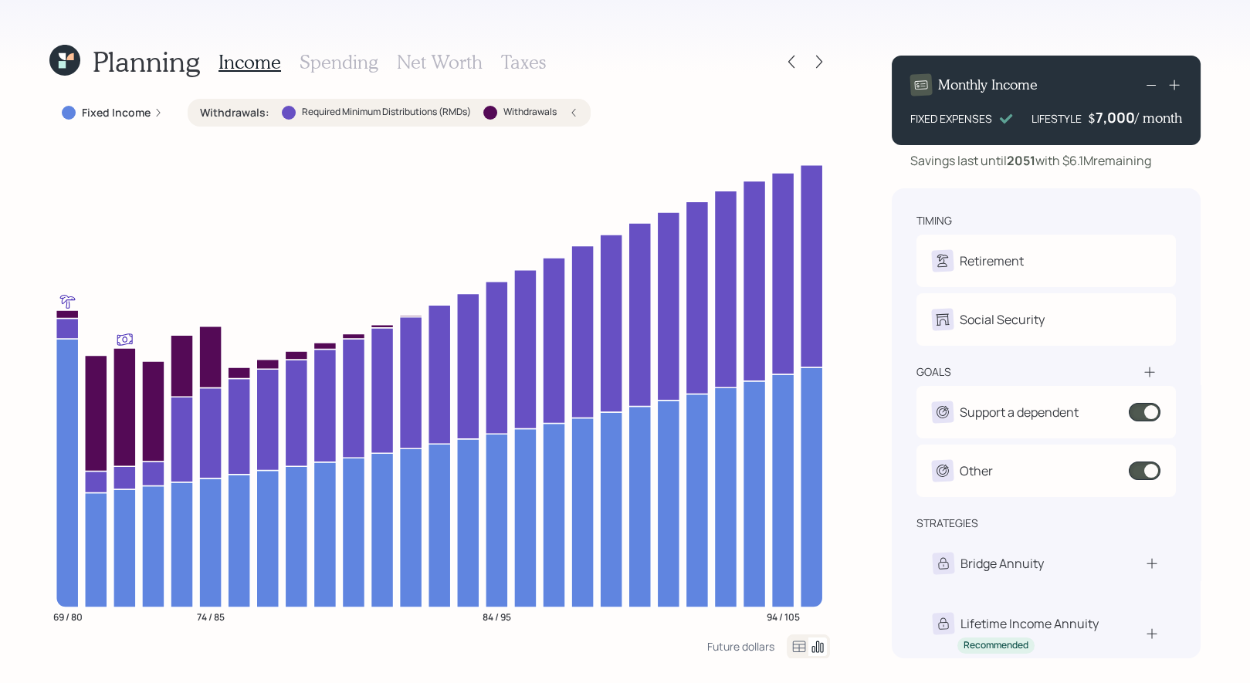
click at [562, 109] on div "Withdrawals : Required Minimum Distributions (RMDs) Withdrawals" at bounding box center [389, 112] width 378 height 15
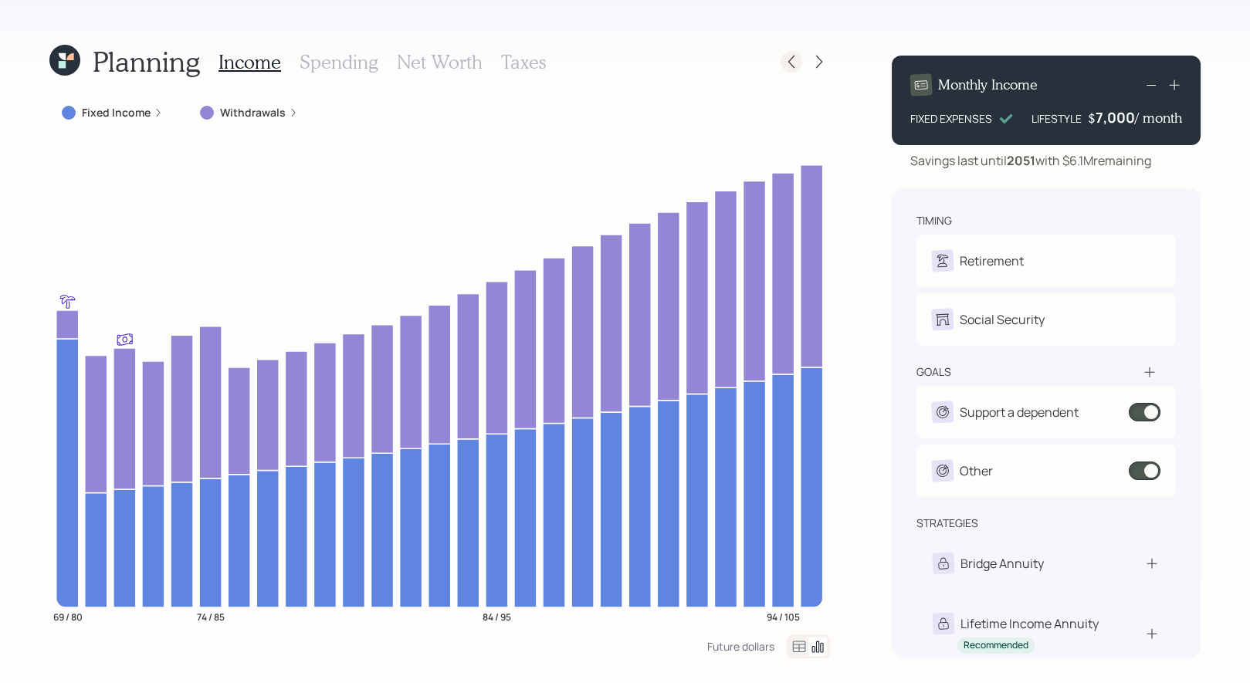
click at [797, 63] on icon at bounding box center [791, 61] width 15 height 15
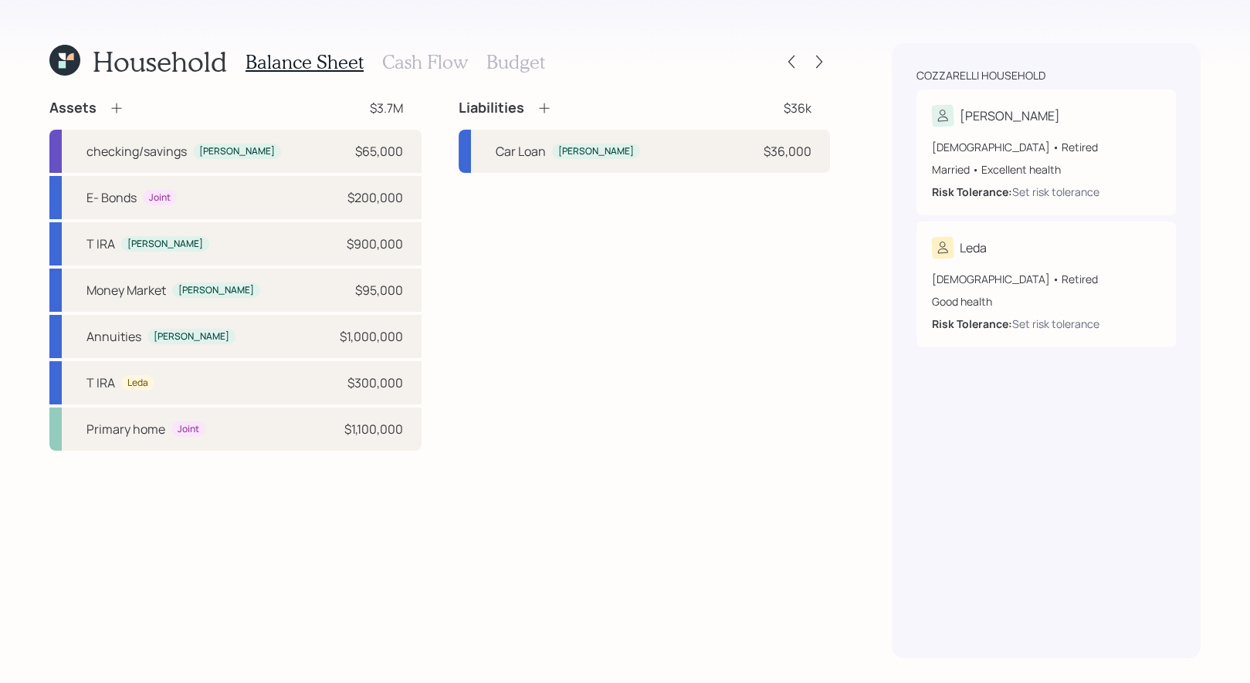
click at [406, 63] on h3 "Cash Flow" at bounding box center [425, 62] width 86 height 22
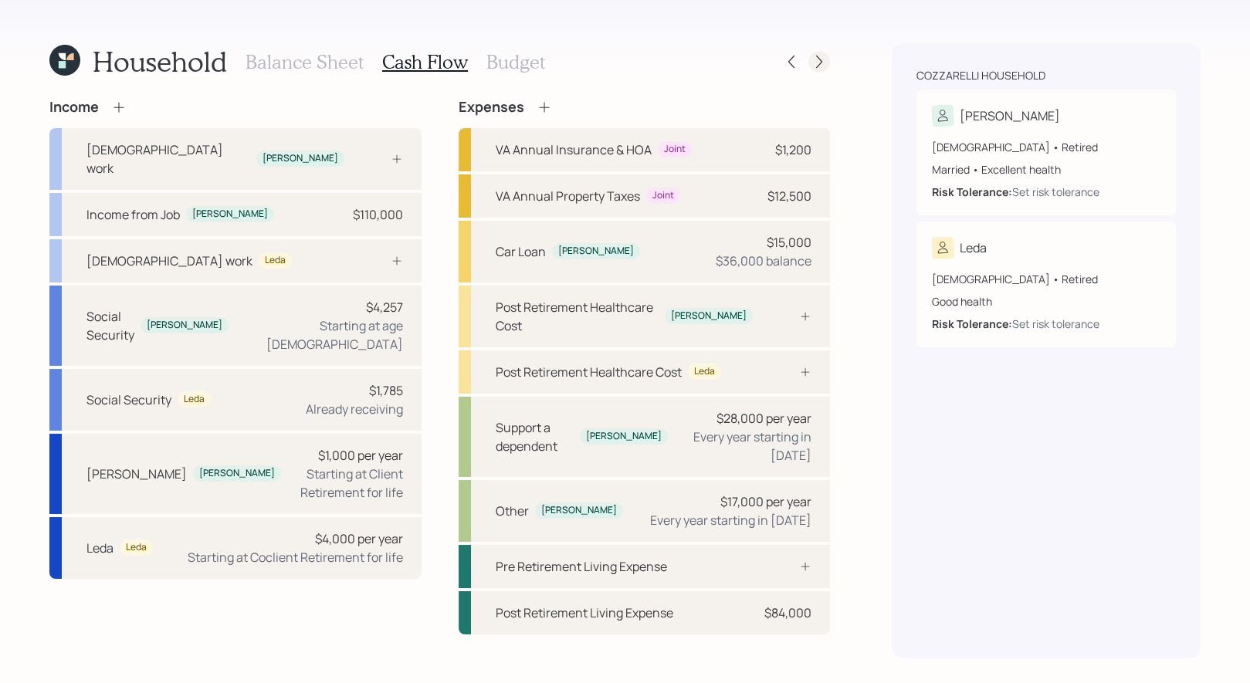
click at [821, 63] on icon at bounding box center [819, 62] width 6 height 13
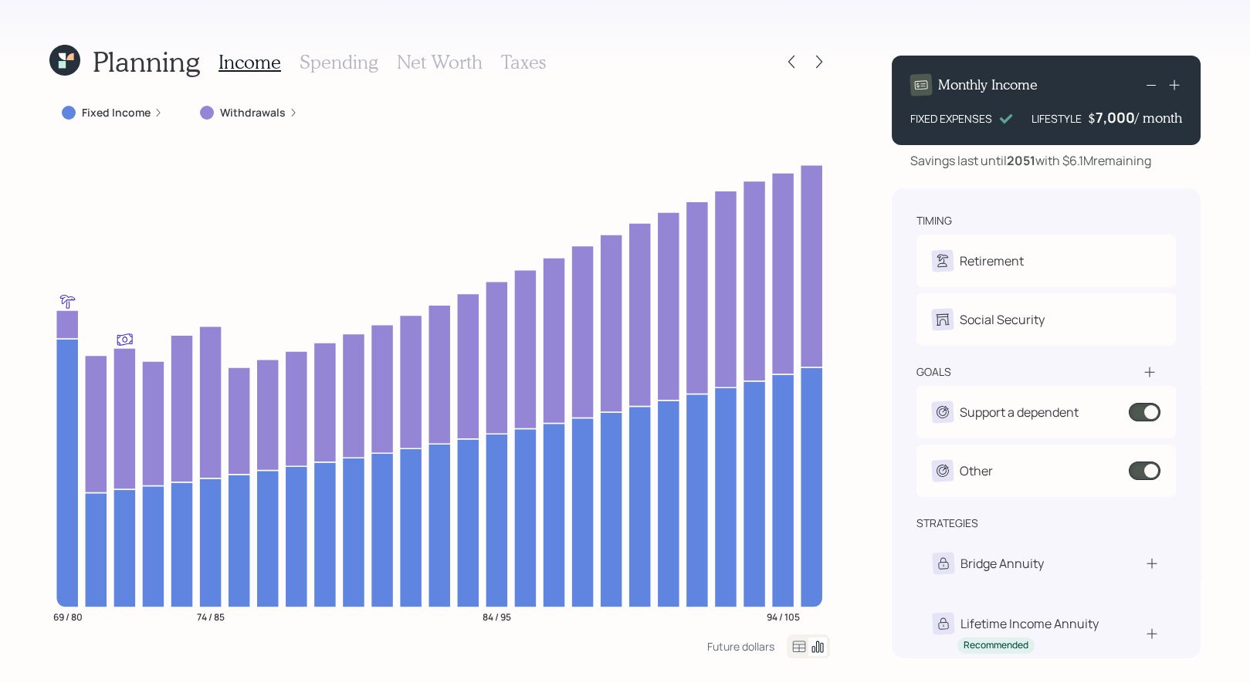
click at [450, 61] on h3 "Net Worth" at bounding box center [440, 62] width 86 height 22
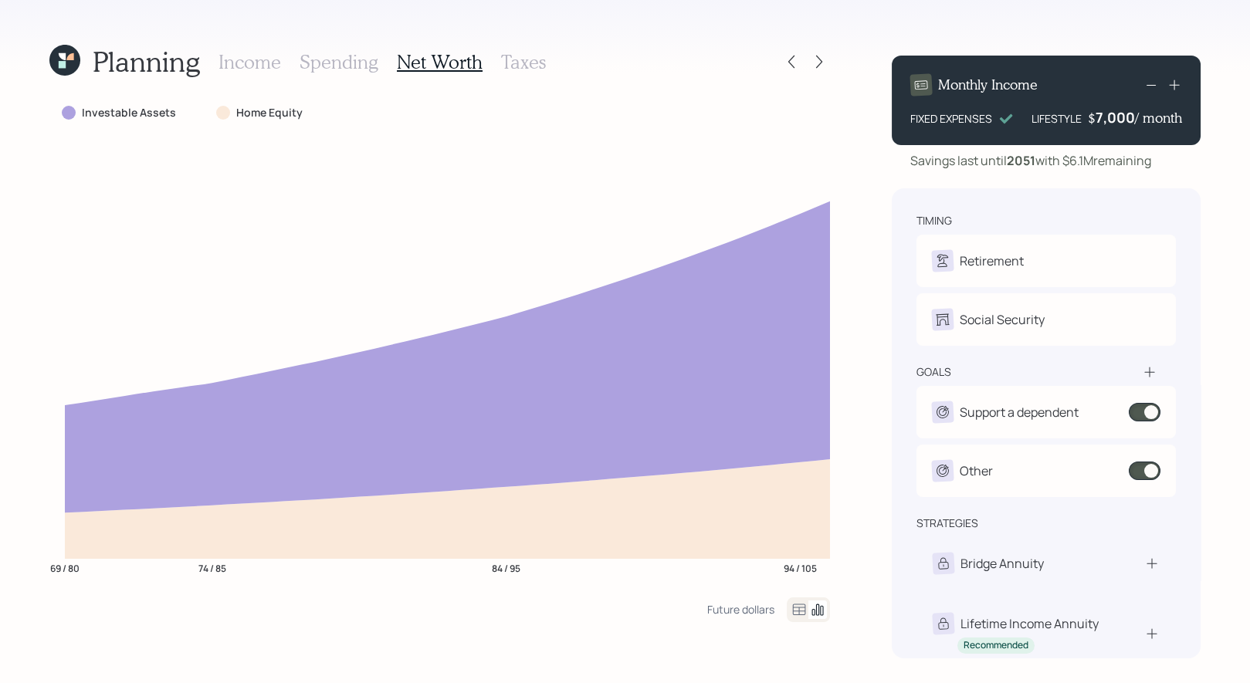
click at [516, 62] on h3 "Taxes" at bounding box center [523, 62] width 45 height 22
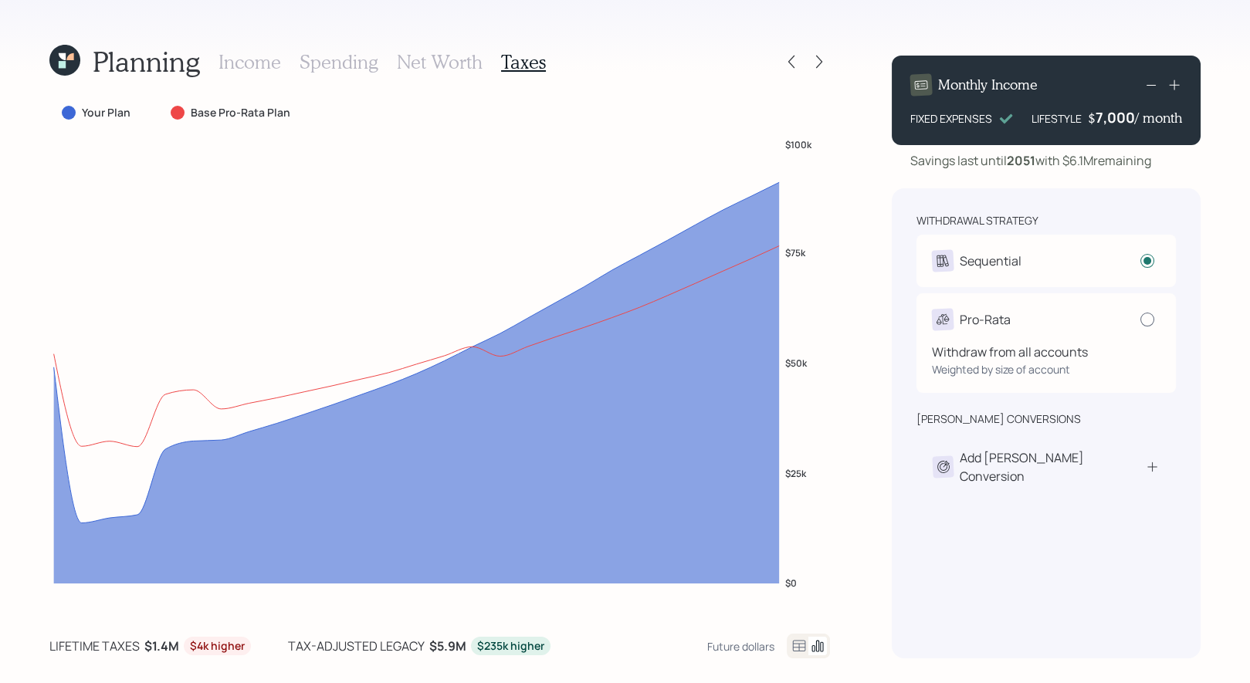
click at [1149, 315] on div at bounding box center [1148, 320] width 14 height 14
click at [1141, 319] on input "radio" at bounding box center [1140, 319] width 1 height 1
radio input "false"
radio input "true"
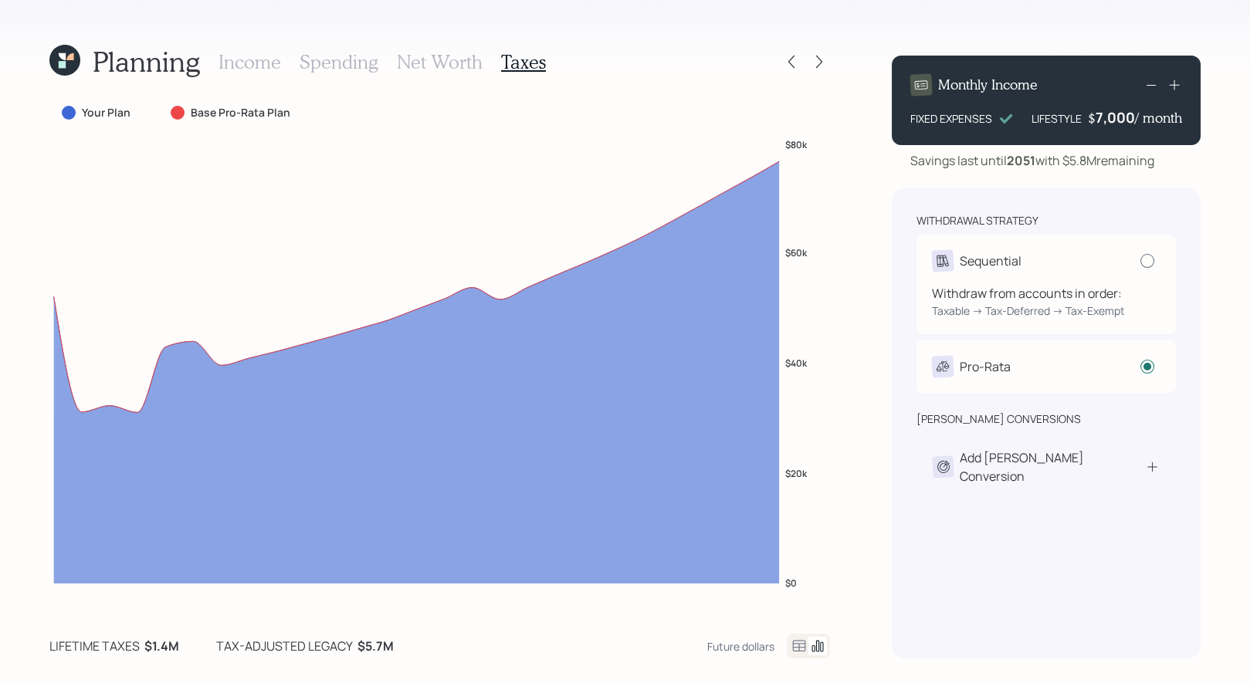
click at [1146, 262] on div at bounding box center [1148, 261] width 14 height 14
click at [1141, 261] on input "radio" at bounding box center [1140, 260] width 1 height 1
radio input "true"
radio input "false"
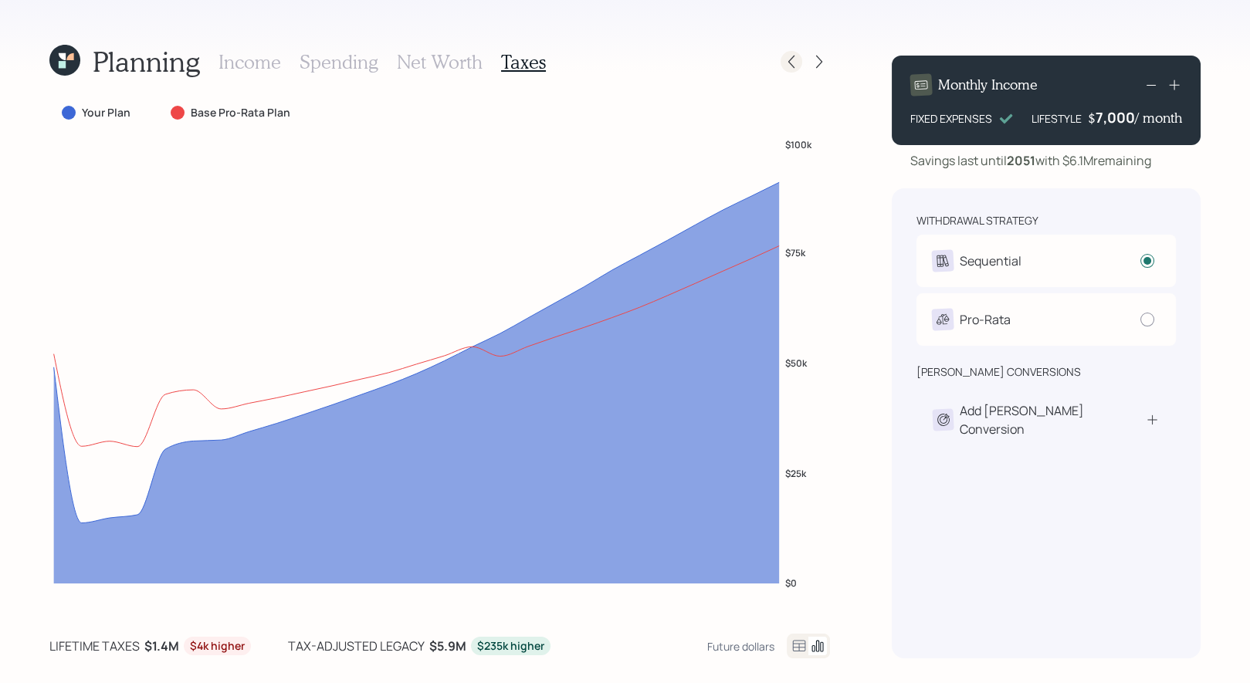
click at [795, 66] on icon at bounding box center [791, 61] width 15 height 15
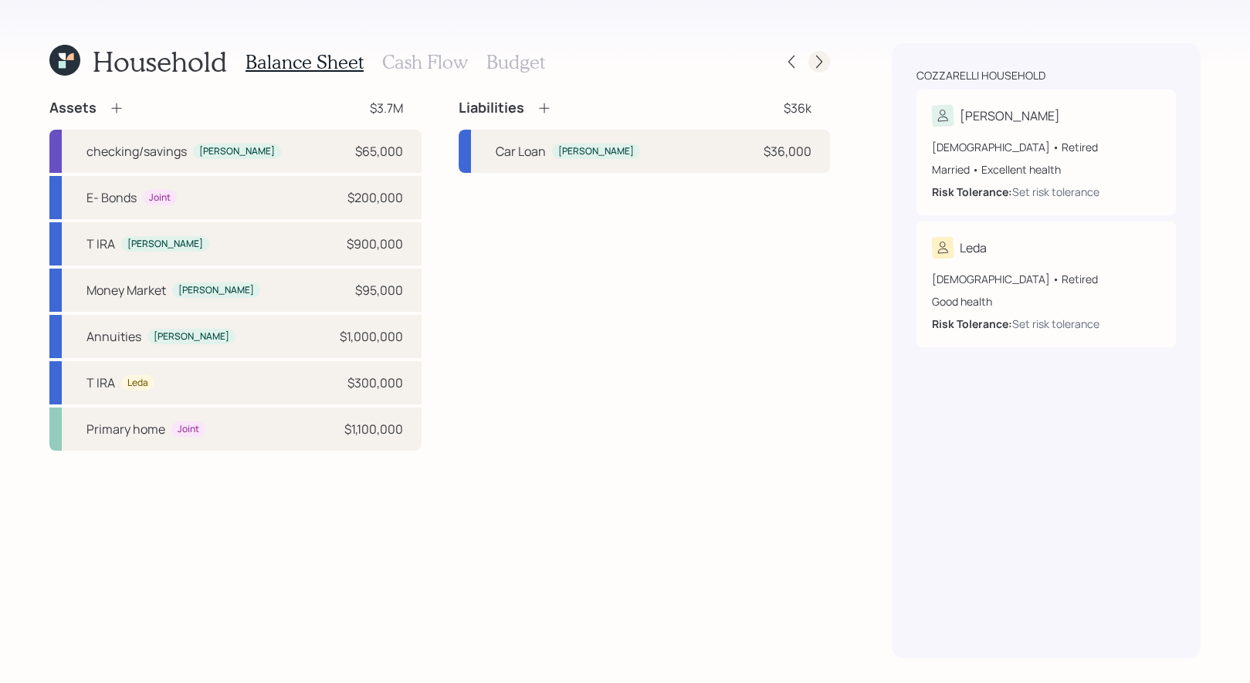
click at [826, 62] on icon at bounding box center [819, 61] width 15 height 15
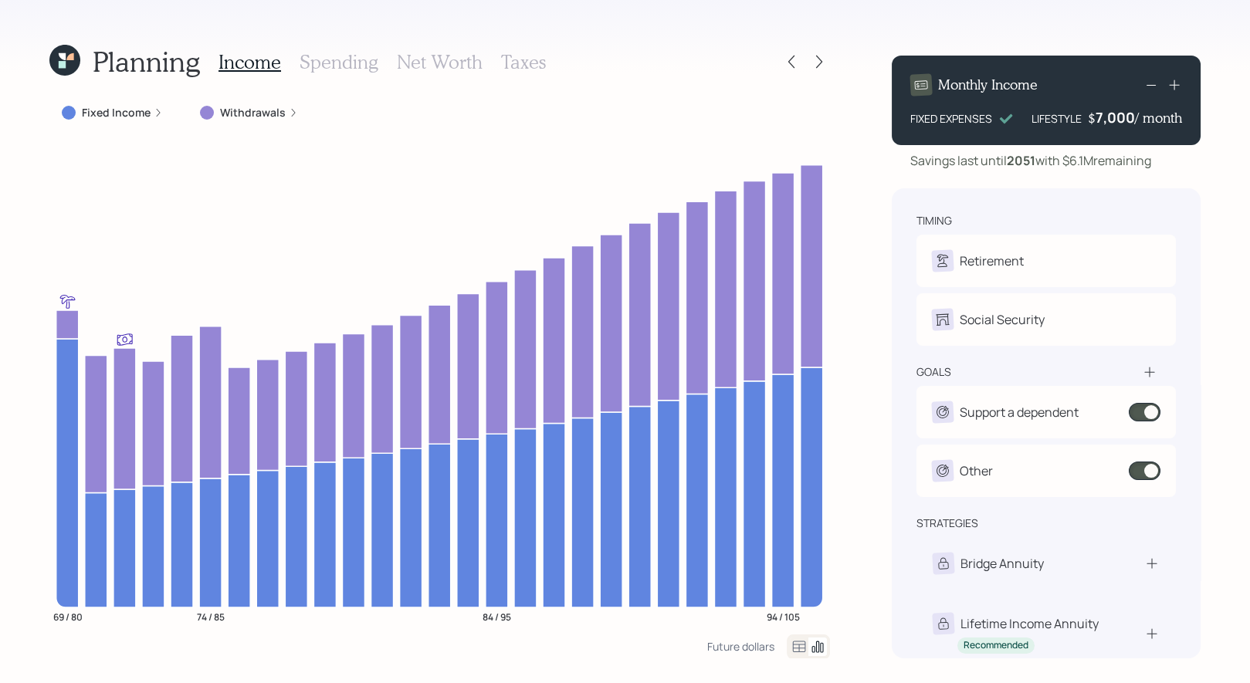
click at [514, 59] on h3 "Taxes" at bounding box center [523, 62] width 45 height 22
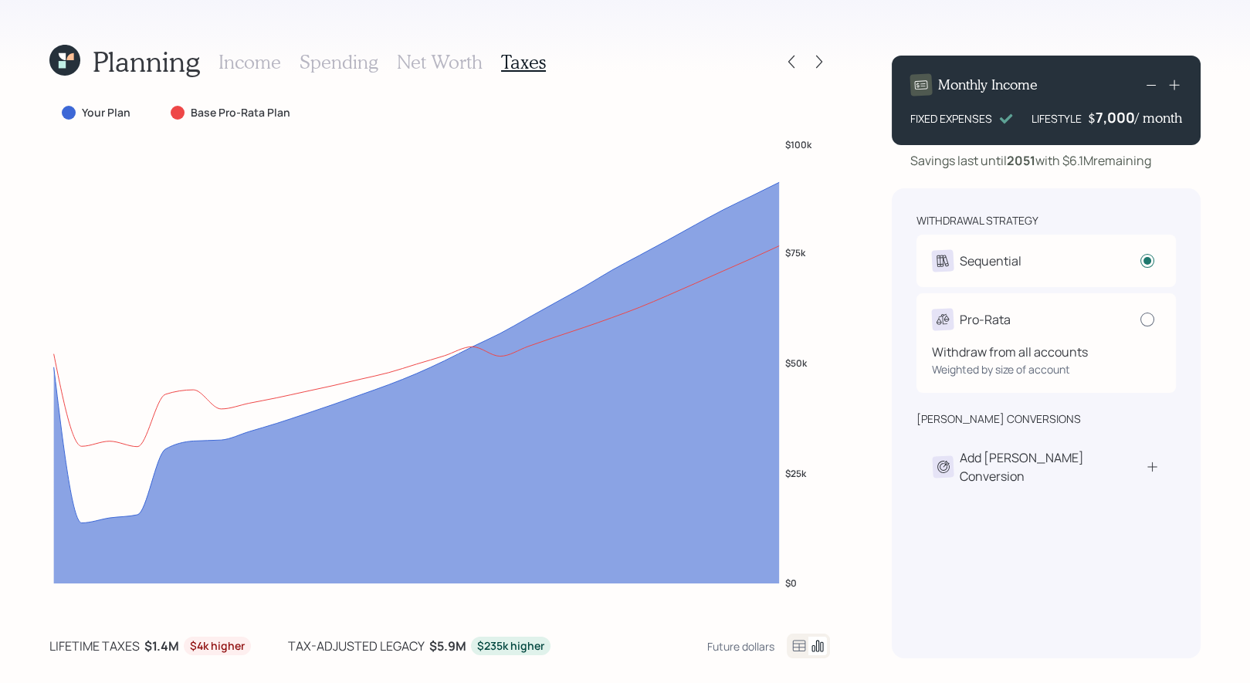
click at [1149, 323] on div at bounding box center [1148, 320] width 14 height 14
click at [1141, 320] on input "radio" at bounding box center [1140, 319] width 1 height 1
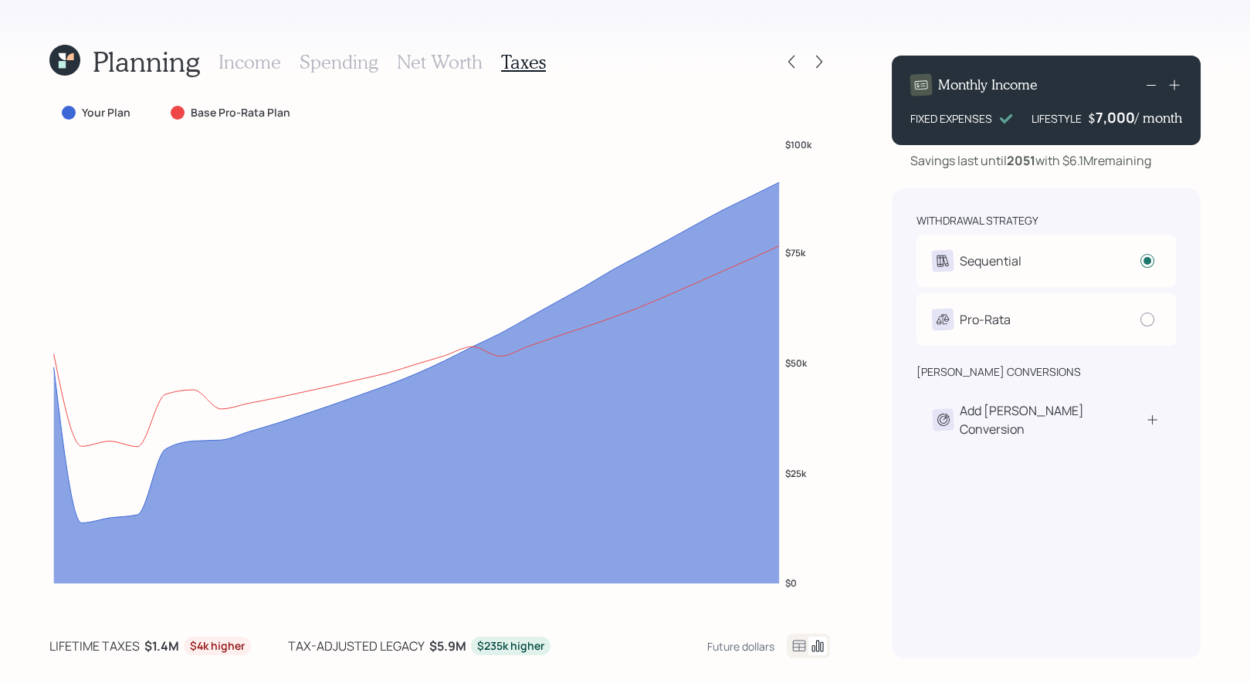
radio input "false"
radio input "true"
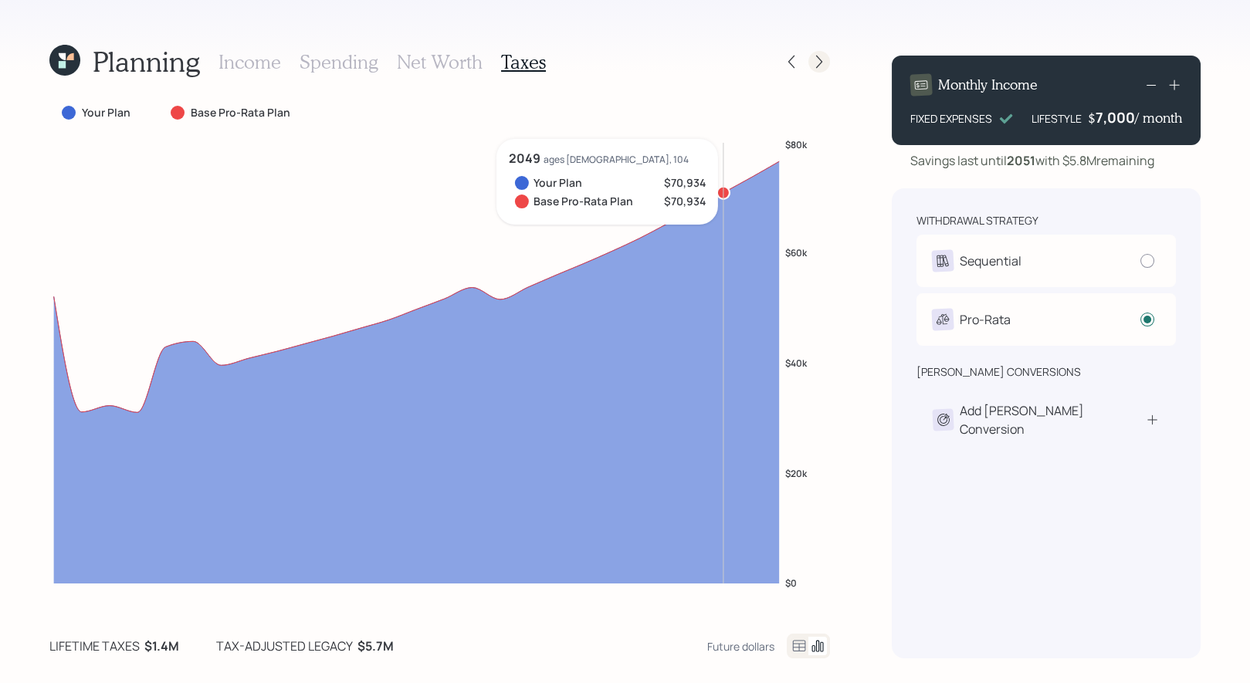
click at [815, 60] on icon at bounding box center [819, 61] width 15 height 15
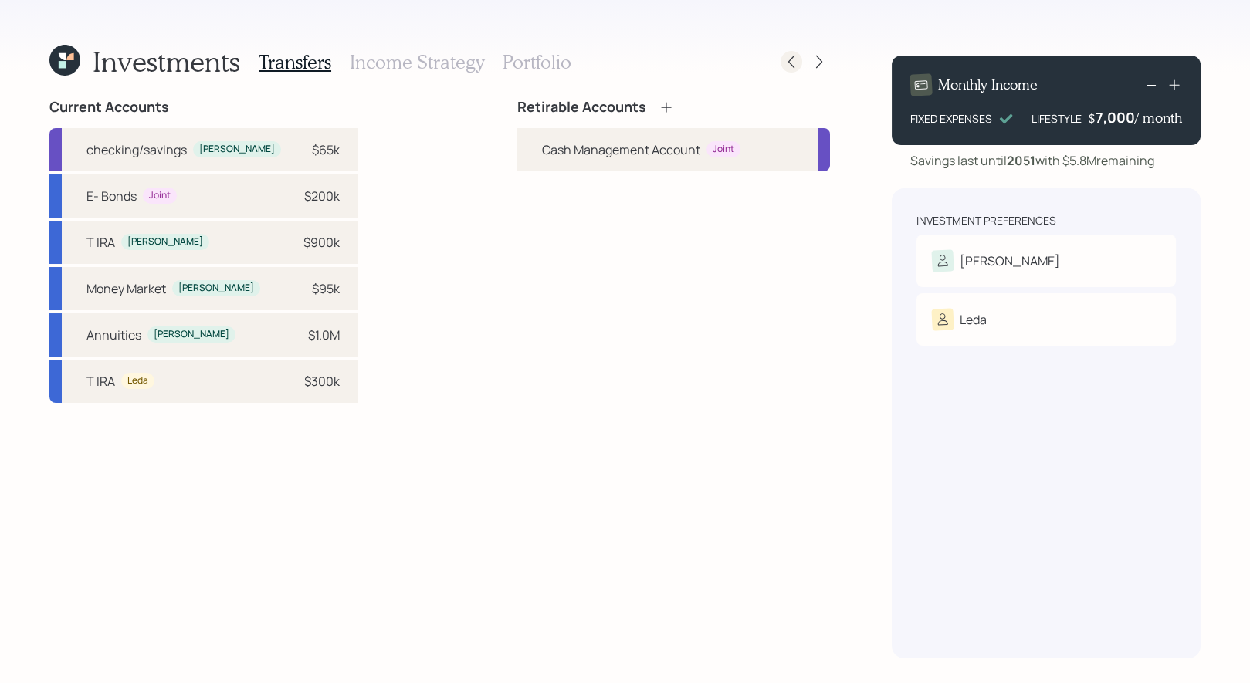
click at [795, 66] on icon at bounding box center [791, 61] width 15 height 15
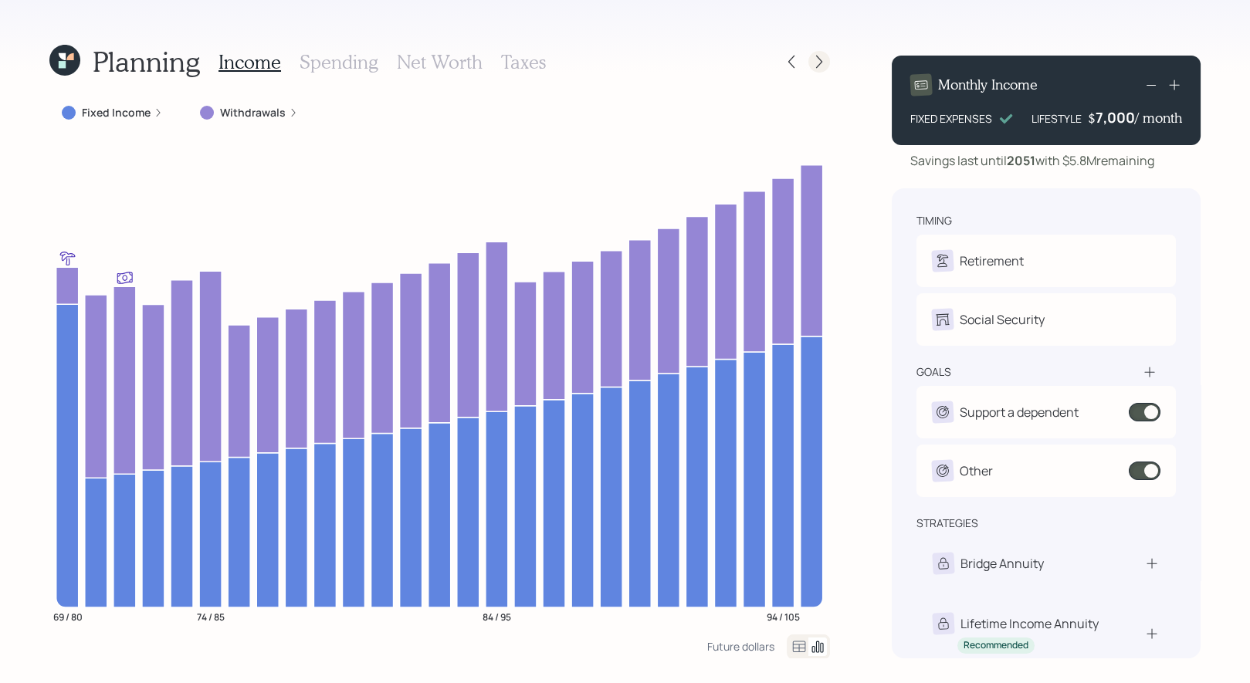
click at [822, 63] on icon at bounding box center [819, 61] width 15 height 15
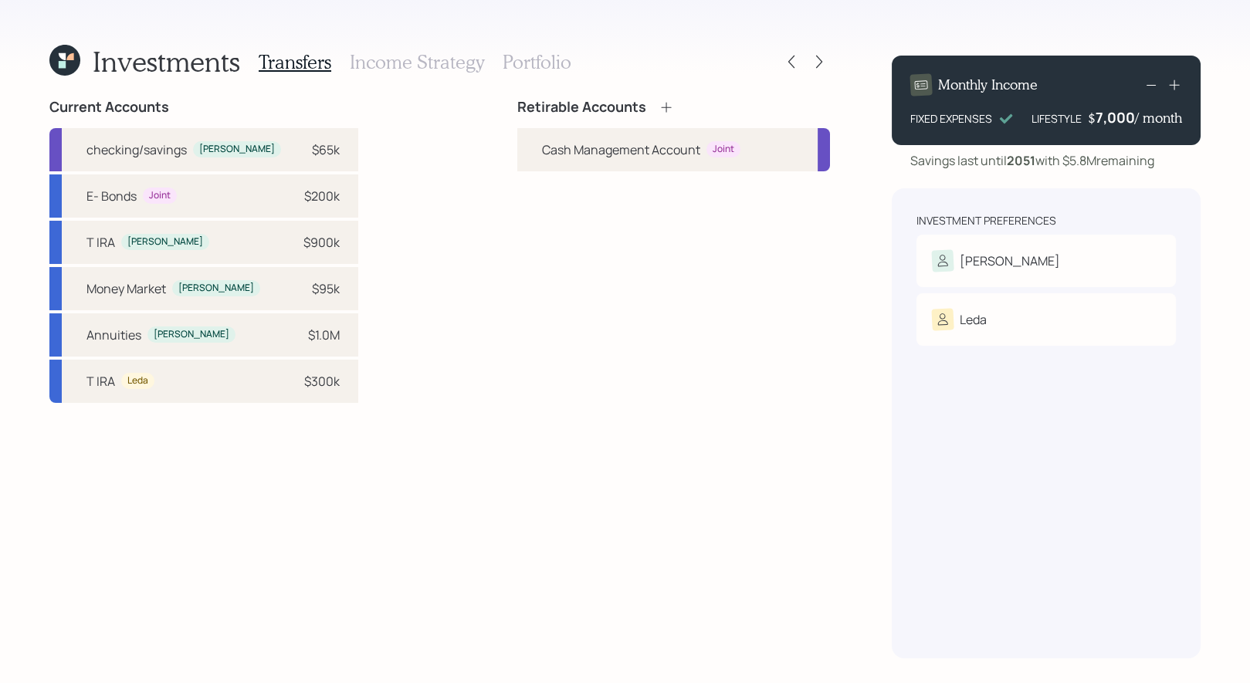
click at [63, 63] on icon at bounding box center [62, 64] width 7 height 7
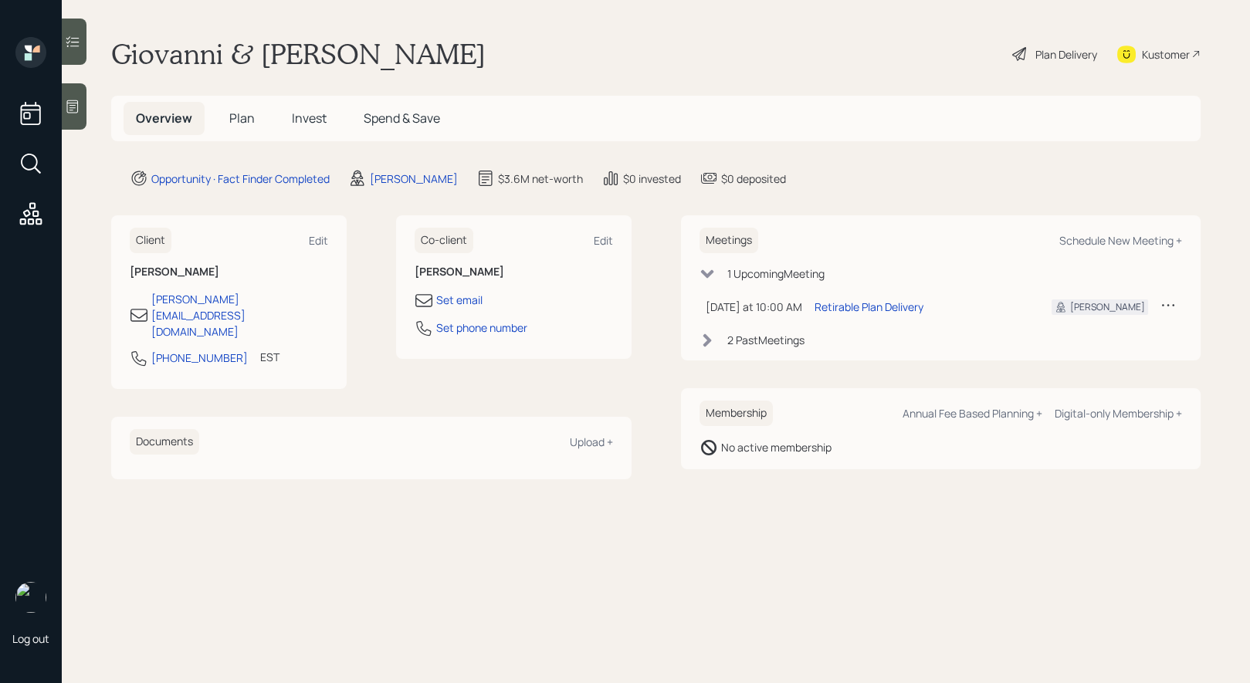
click at [32, 158] on icon at bounding box center [31, 164] width 28 height 28
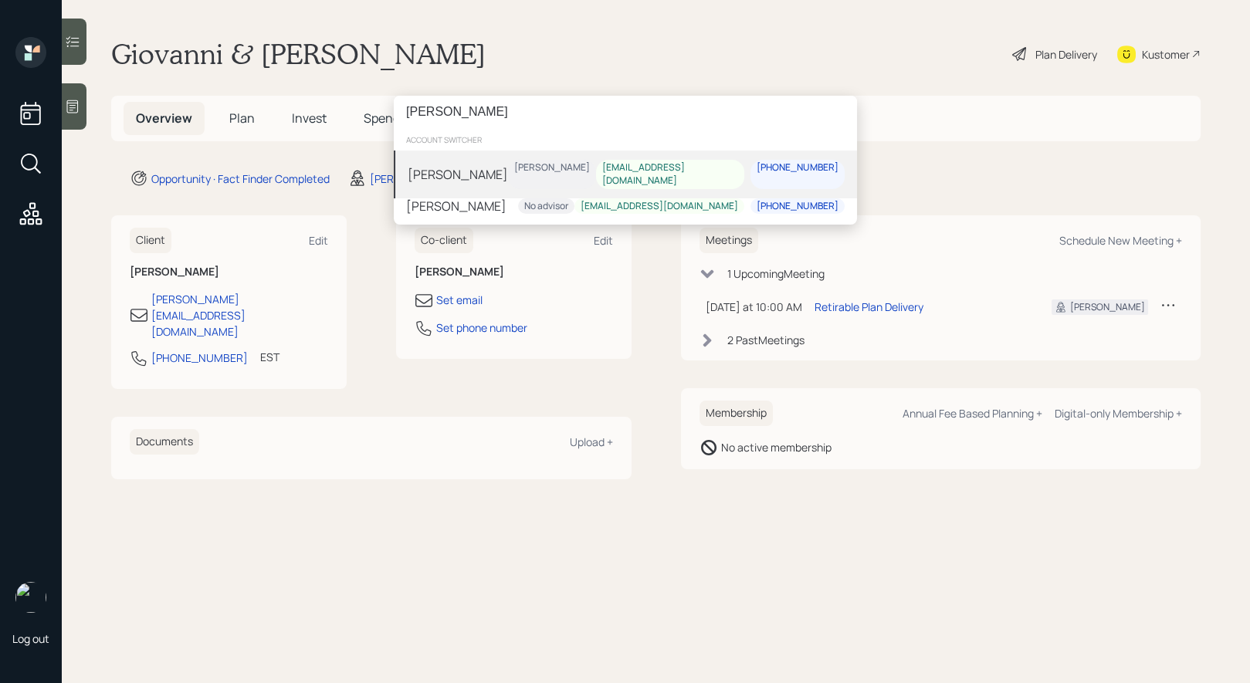
type input "larry buss"
click at [499, 172] on div "Larry Bussey Treva Nostdahl lwbus23@gmail.com 502-727-8482" at bounding box center [625, 175] width 463 height 48
